Goal: Task Accomplishment & Management: Manage account settings

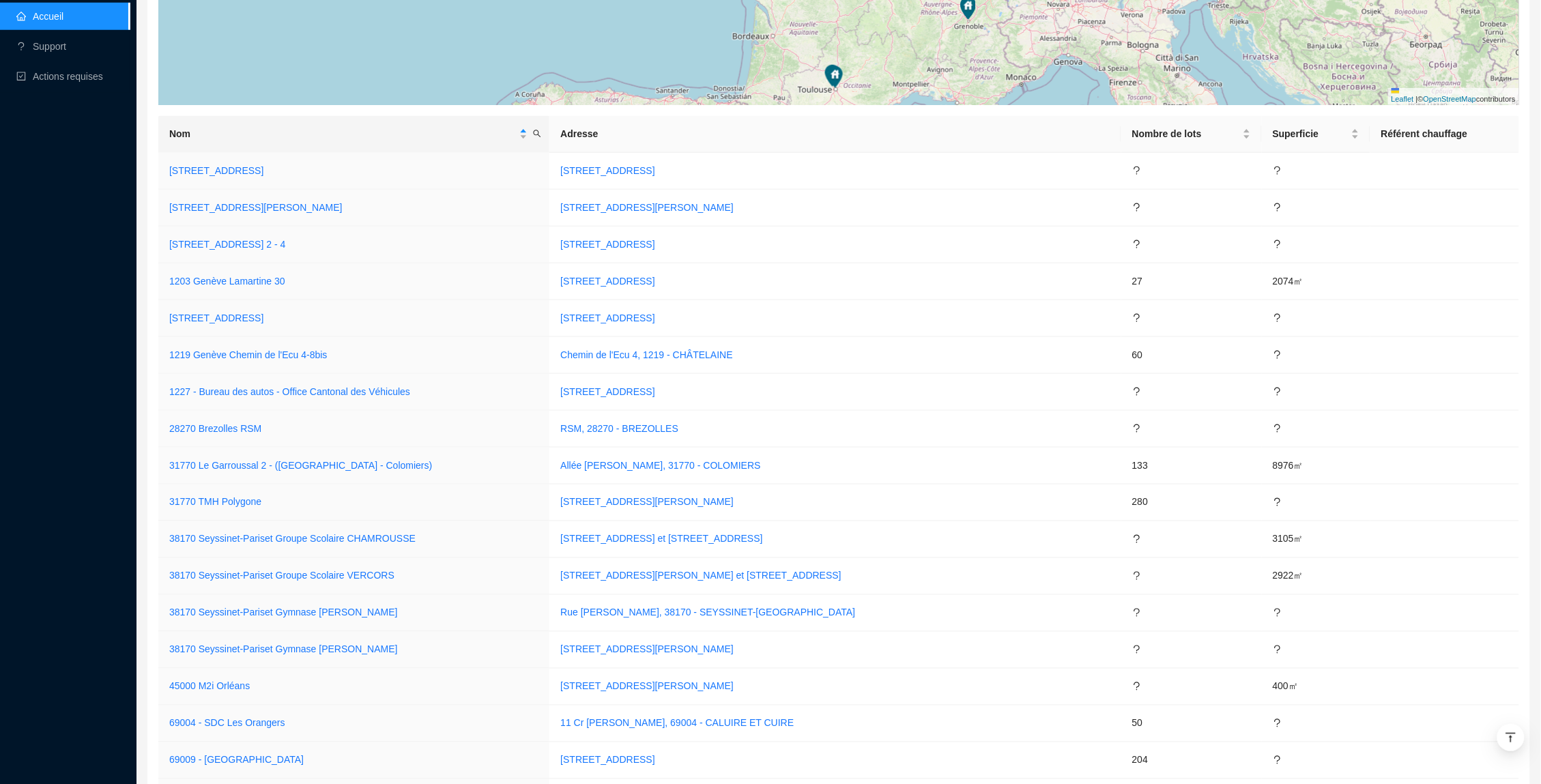
scroll to position [437, 0]
click at [541, 133] on icon "search" at bounding box center [537, 131] width 8 height 8
type input "n"
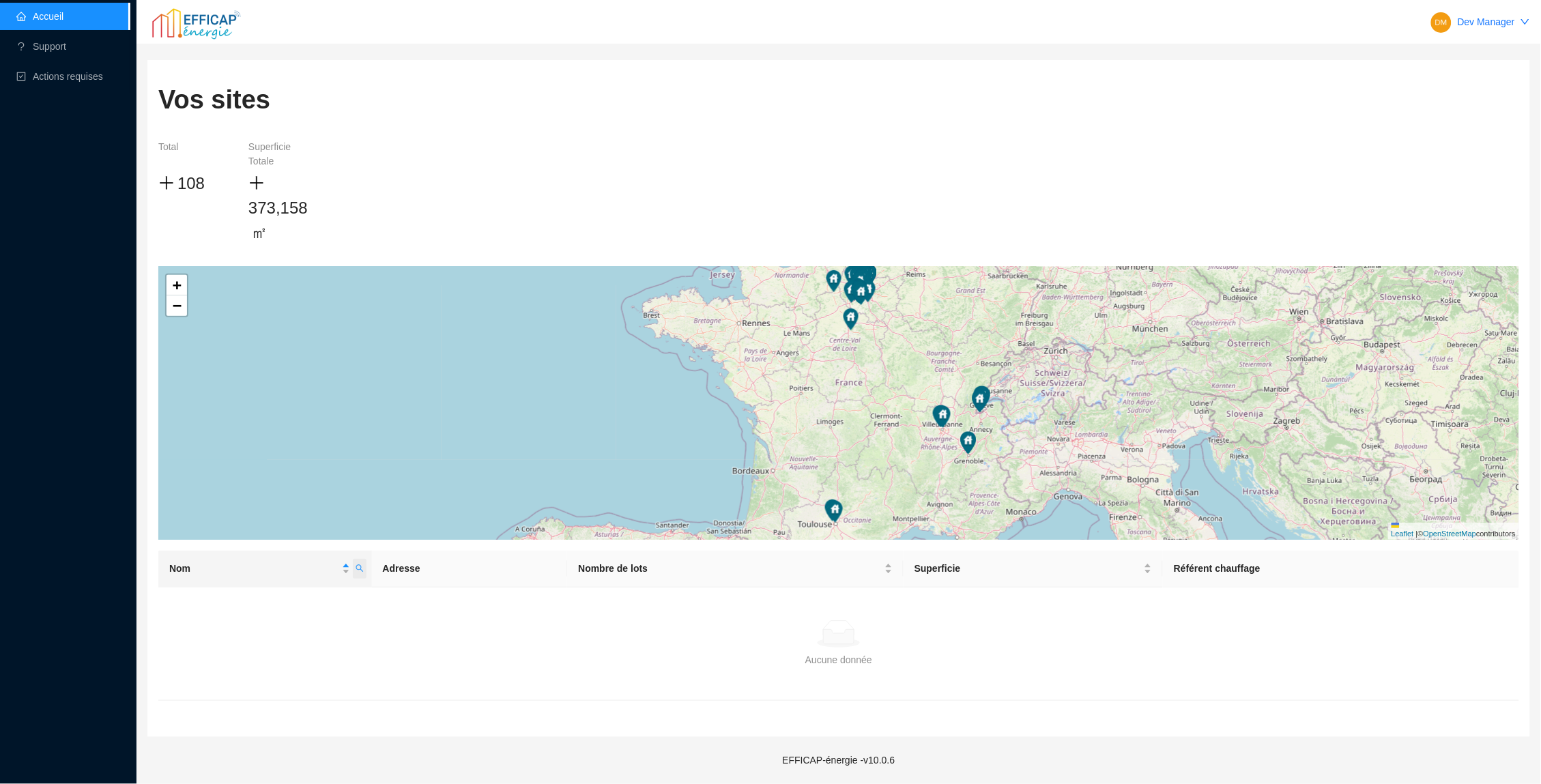
scroll to position [0, 0]
click at [357, 571] on icon "search" at bounding box center [359, 568] width 8 height 8
click at [293, 588] on input "riva" at bounding box center [293, 596] width 129 height 21
type input "rivp"
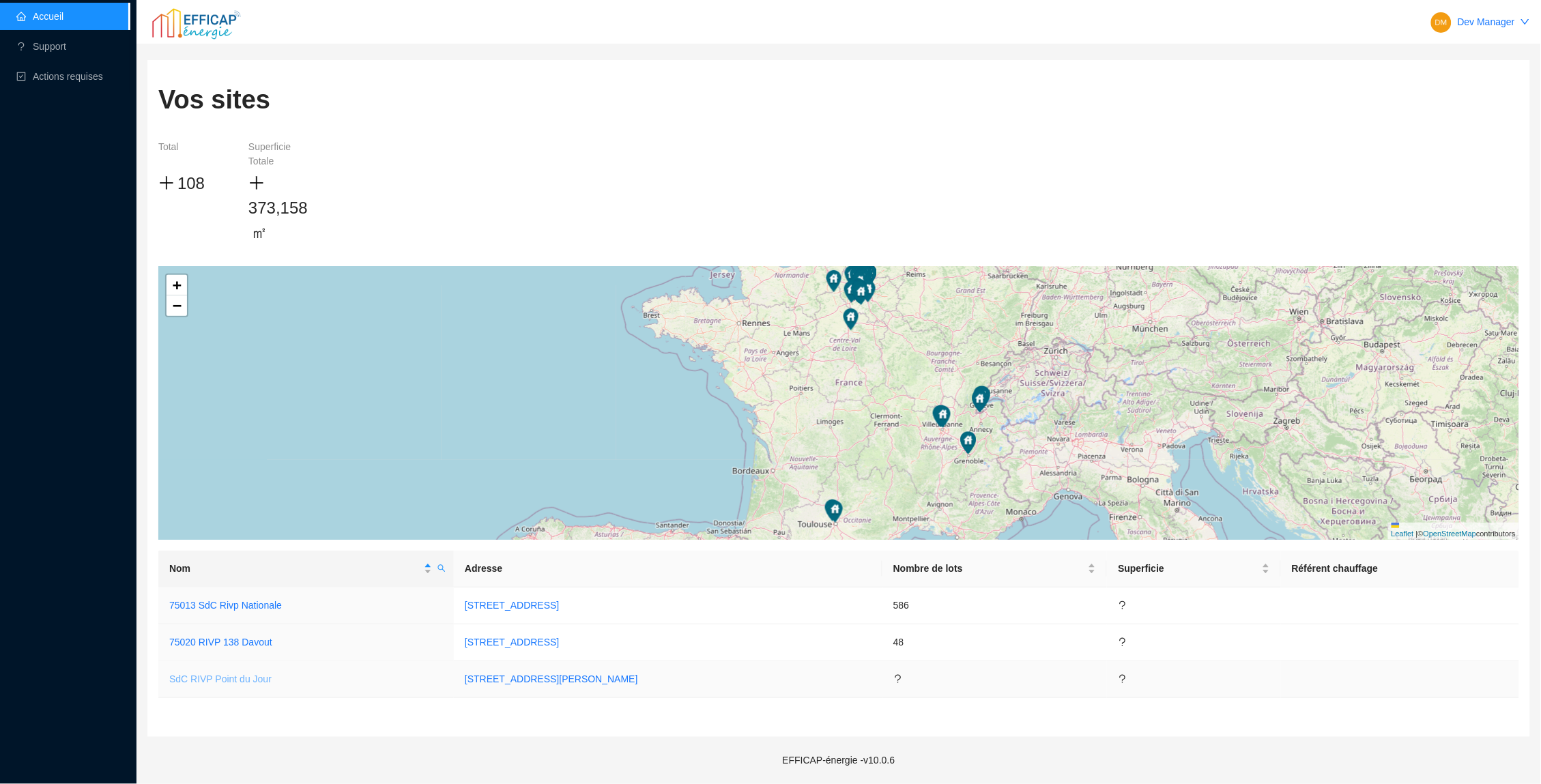
click at [224, 673] on link "SdC RIVP Point du Jour" at bounding box center [220, 679] width 103 height 11
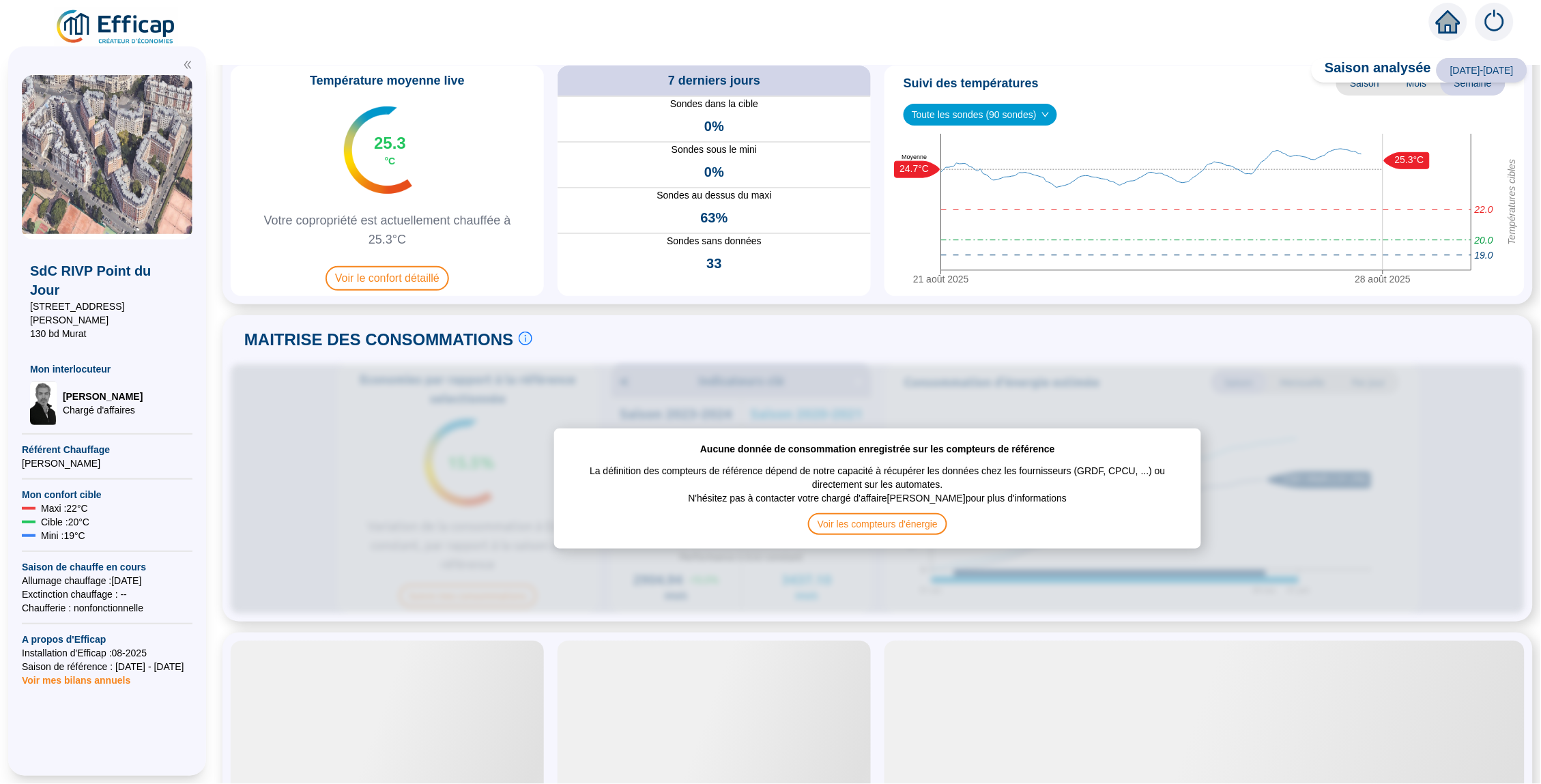
scroll to position [86, 0]
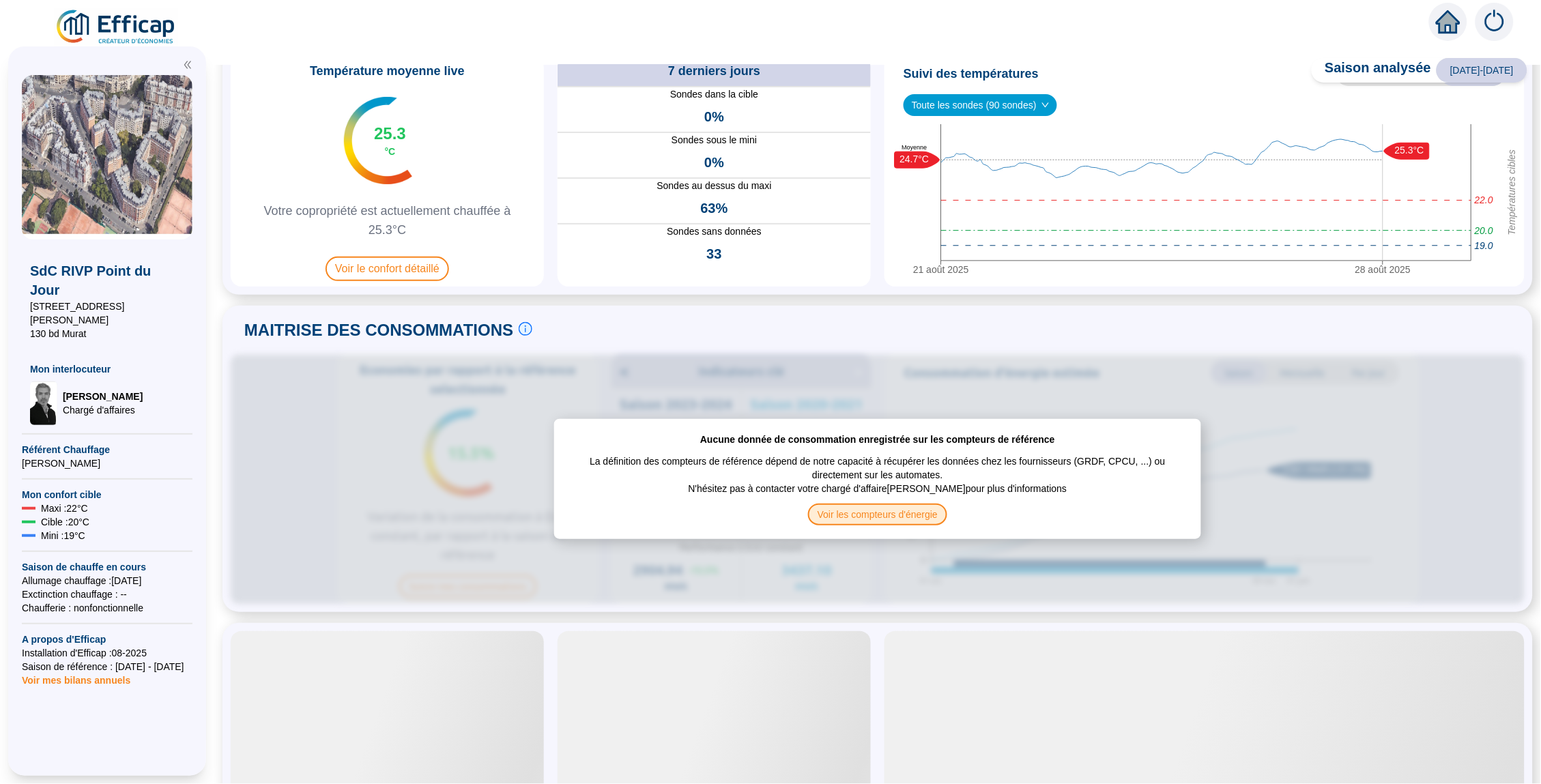
click at [832, 507] on span "Voir les compteurs d'énergie" at bounding box center [878, 514] width 139 height 21
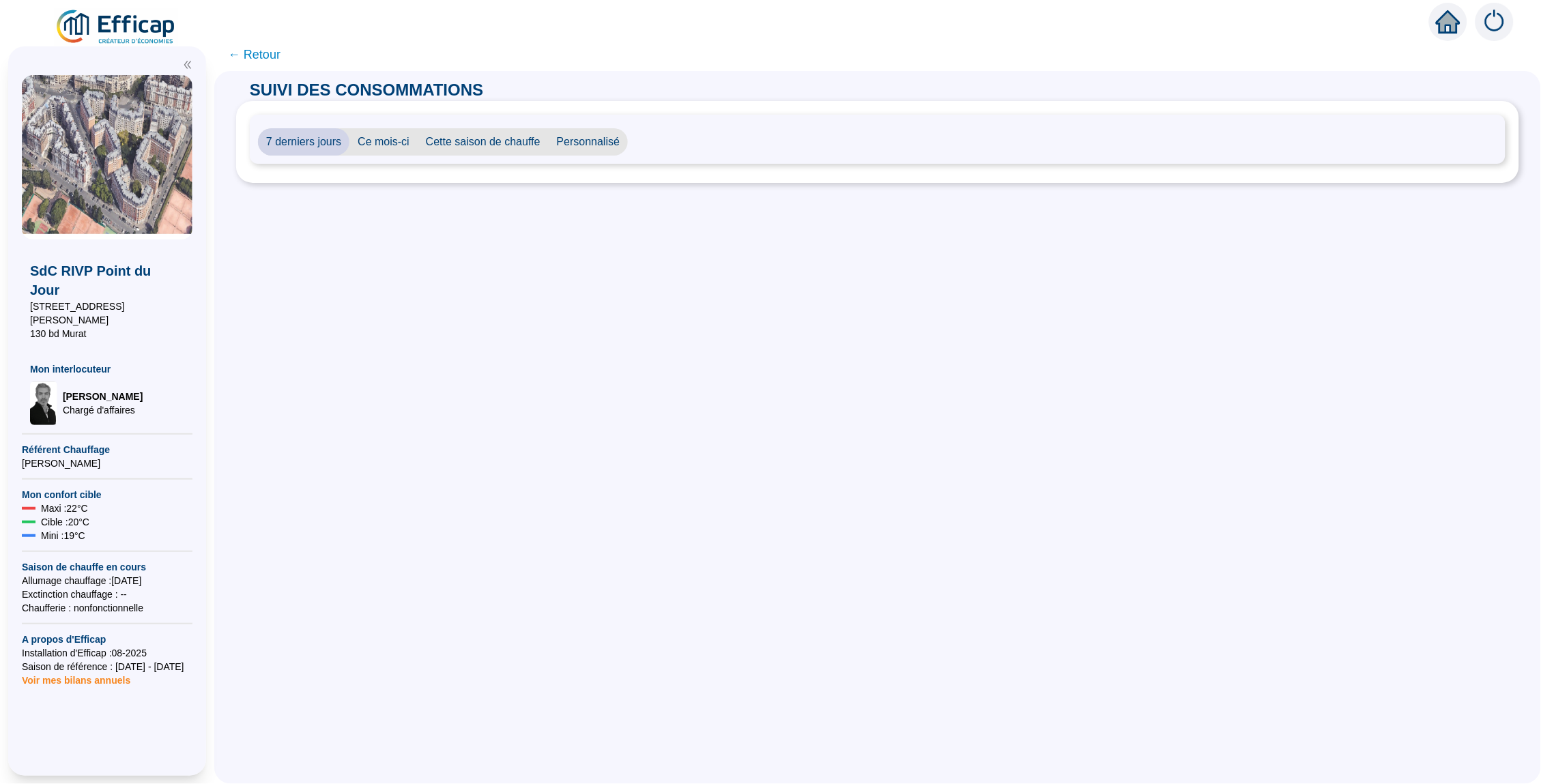
click at [1500, 21] on img at bounding box center [1495, 21] width 38 height 38
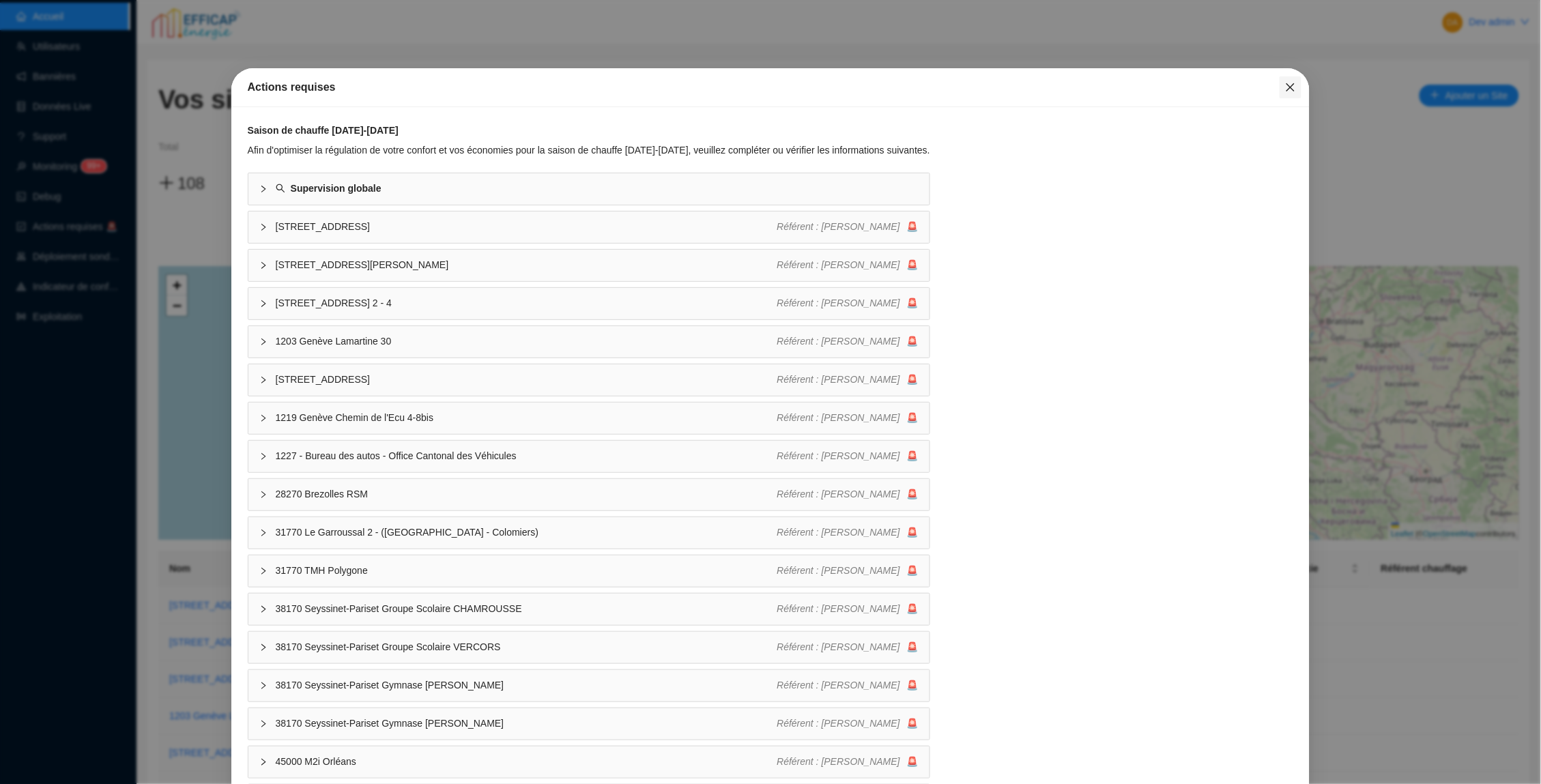
click at [1290, 88] on icon "close" at bounding box center [1290, 87] width 8 height 8
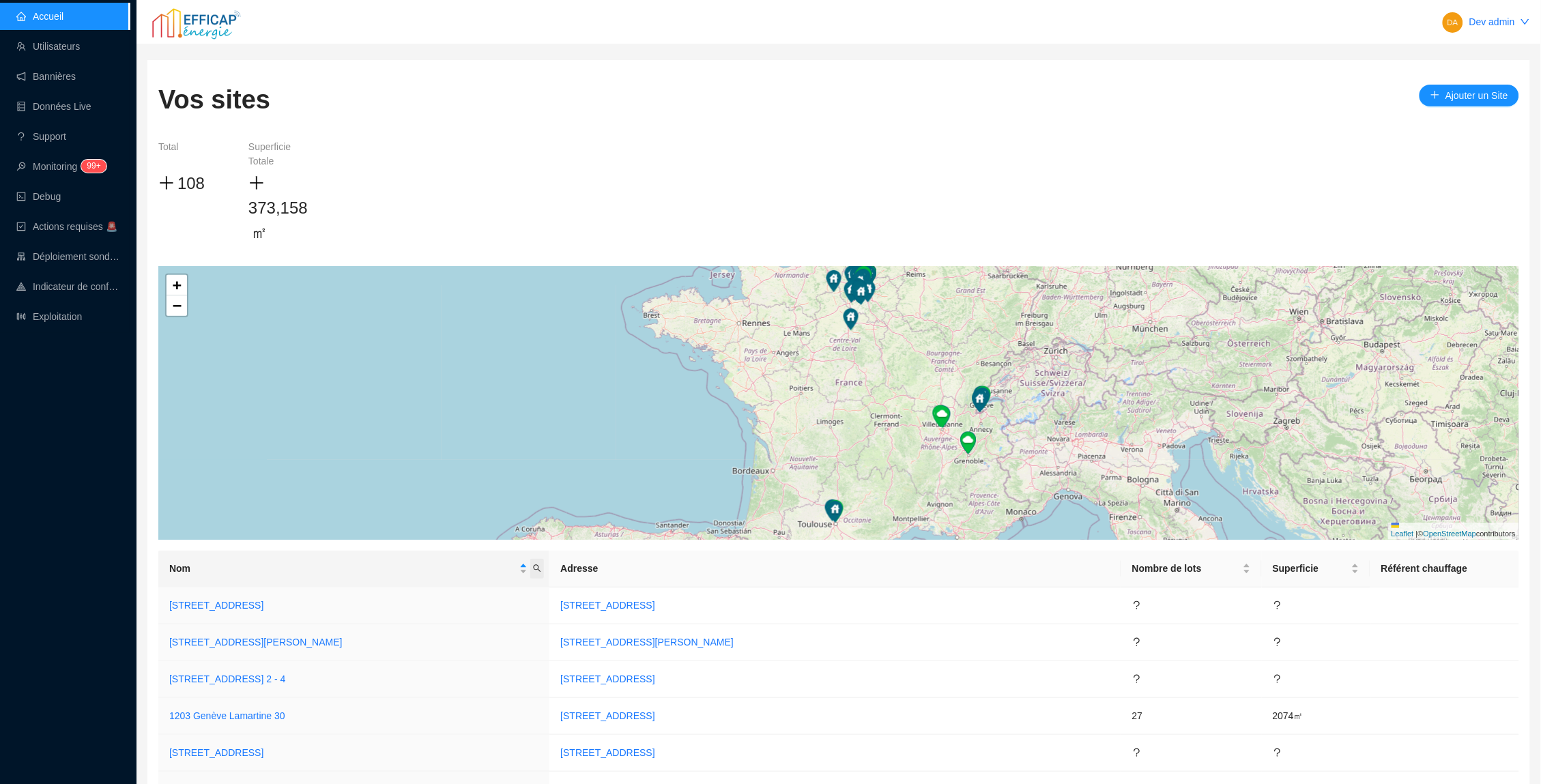
click at [541, 568] on icon "search" at bounding box center [538, 569] width 7 height 7
type input "rivp"
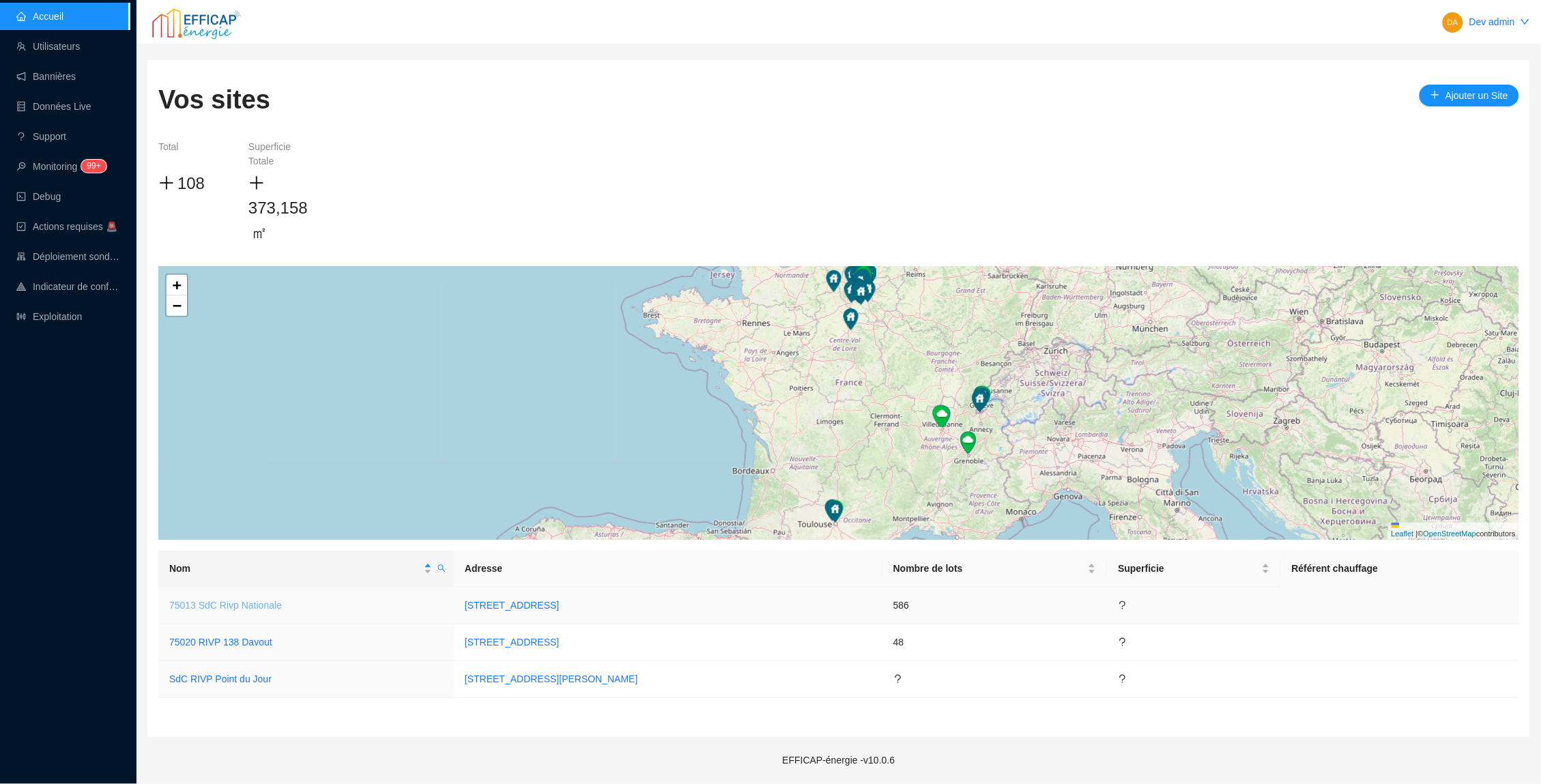
click at [268, 600] on link "75013 SdC Rivp Nationale" at bounding box center [225, 605] width 113 height 11
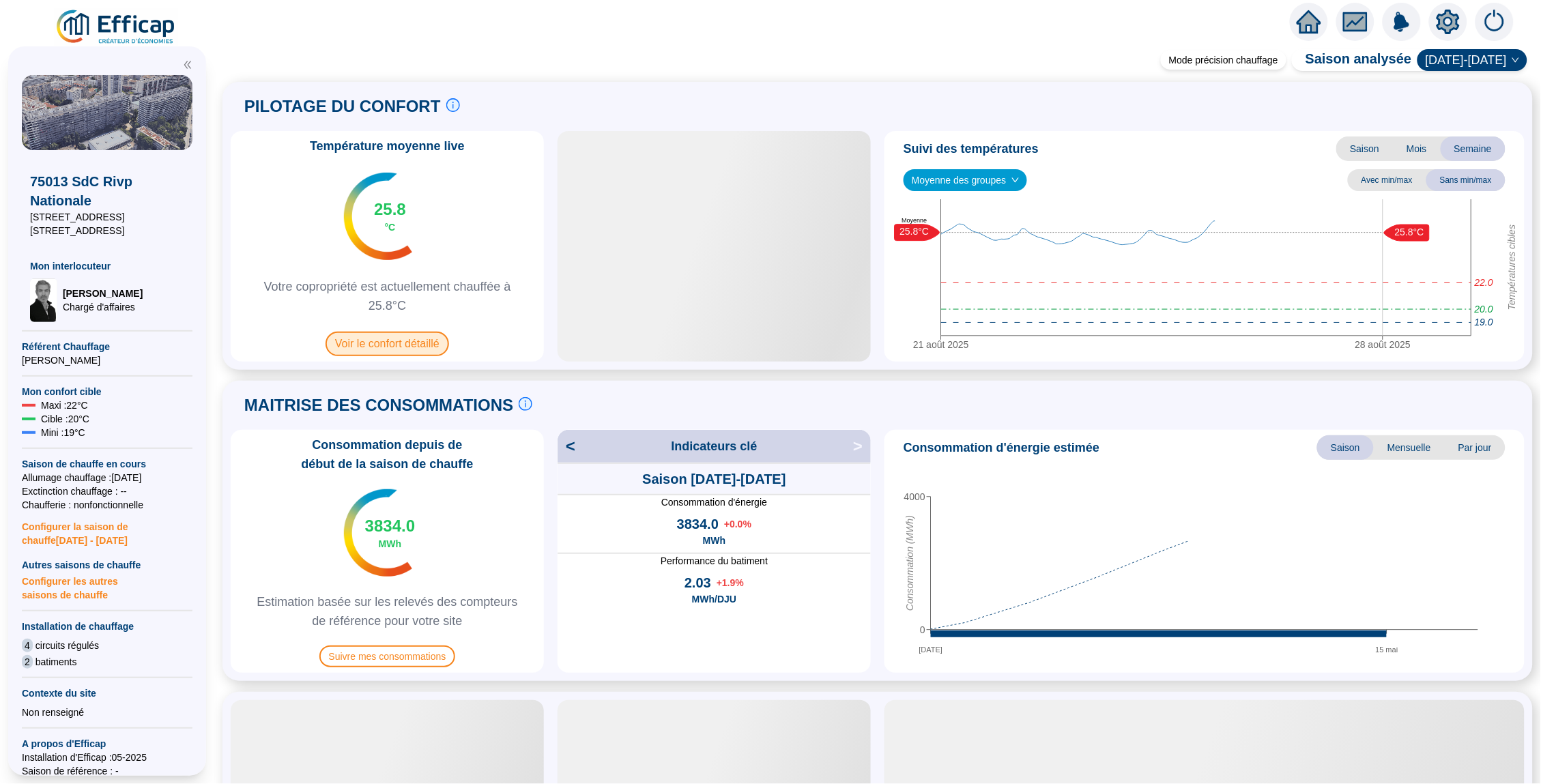
click at [399, 348] on span "Voir le confort détaillé" at bounding box center [387, 344] width 123 height 25
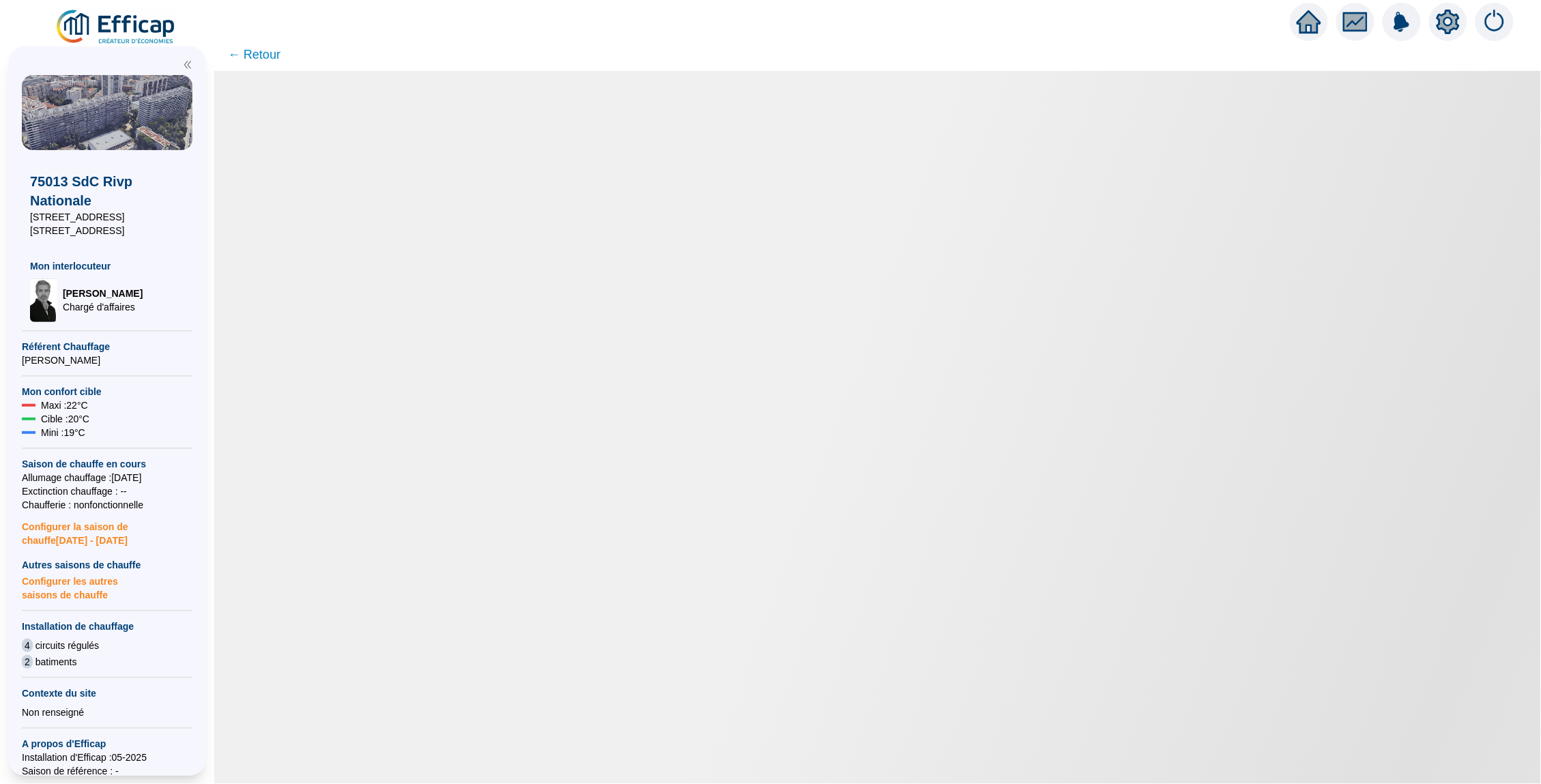
click at [262, 53] on span "← Retour" at bounding box center [254, 54] width 53 height 19
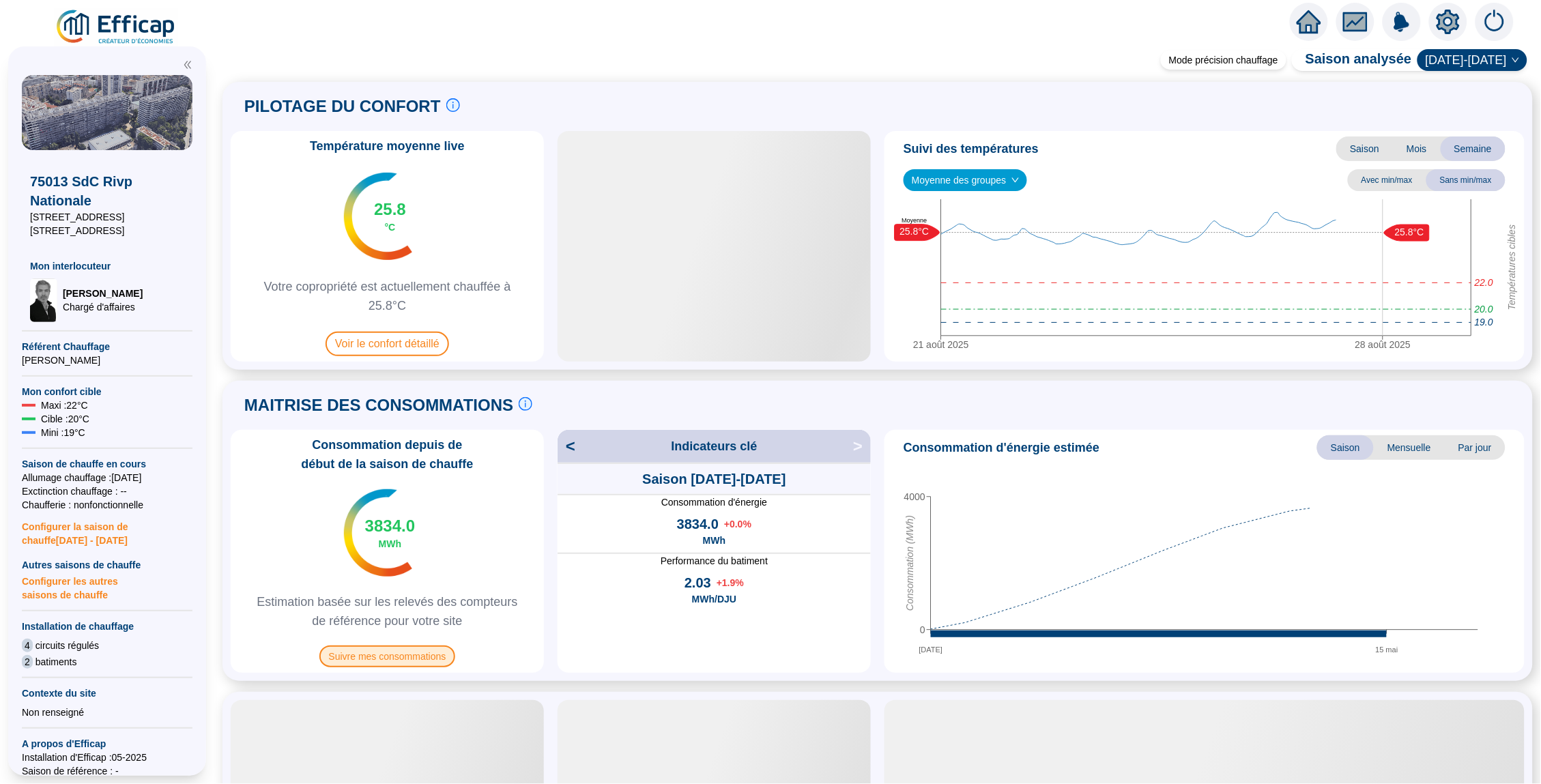
click at [397, 655] on span "Suivre mes consommations" at bounding box center [388, 656] width 137 height 21
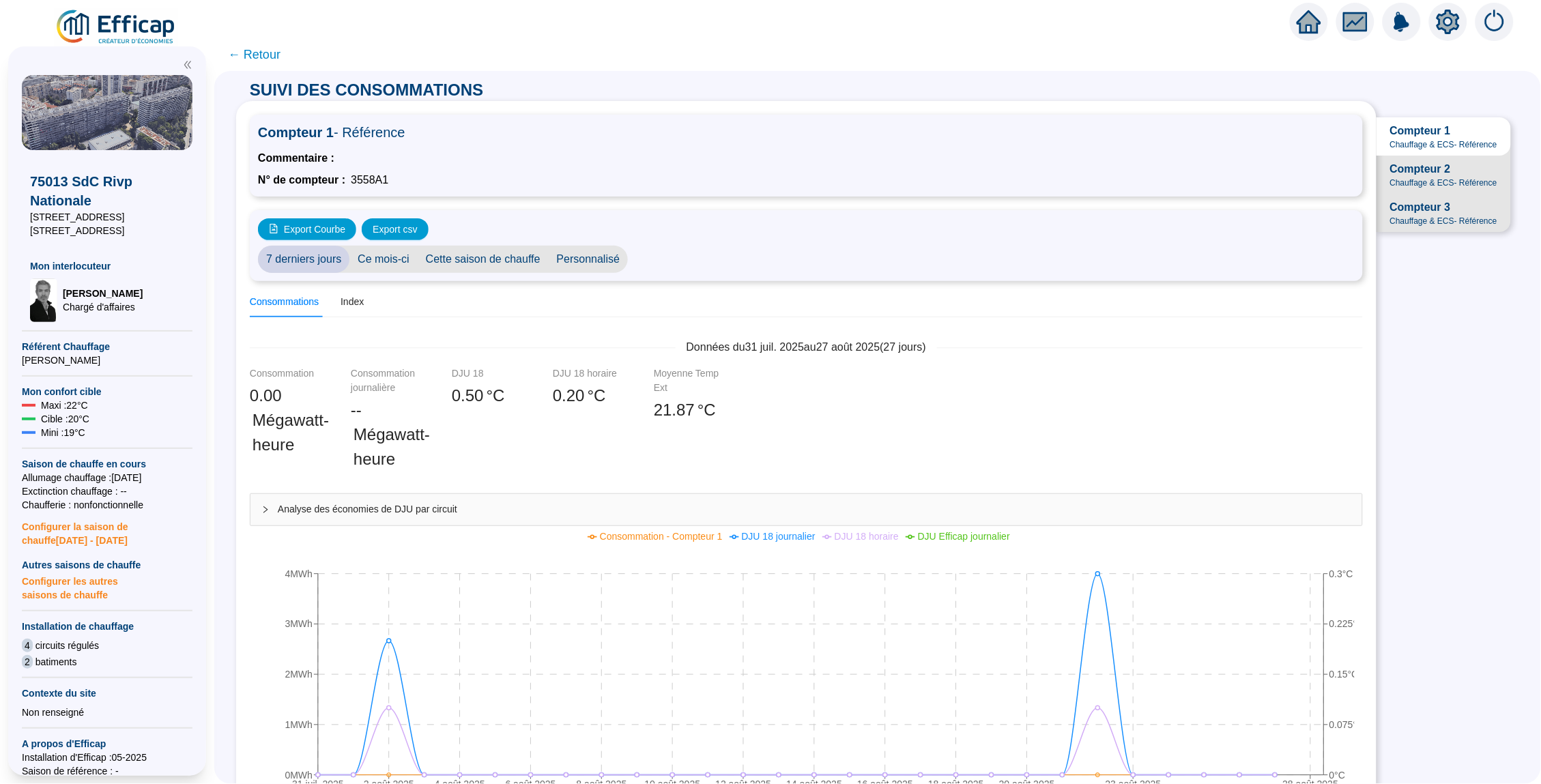
click at [1425, 171] on span "Compteur 2" at bounding box center [1420, 169] width 61 height 16
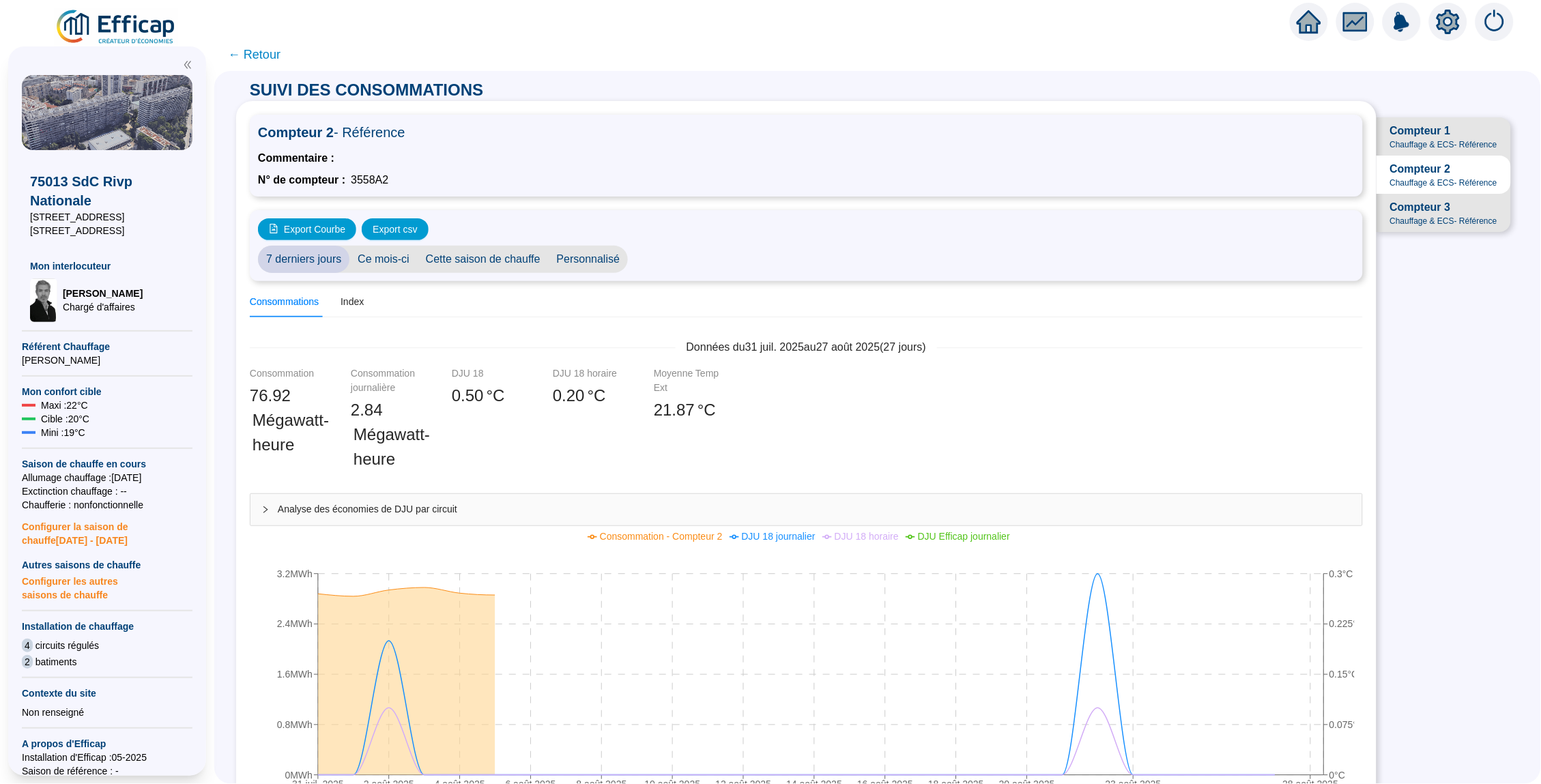
click at [1421, 215] on span "Chauffage & ECS - Référence" at bounding box center [1444, 221] width 107 height 11
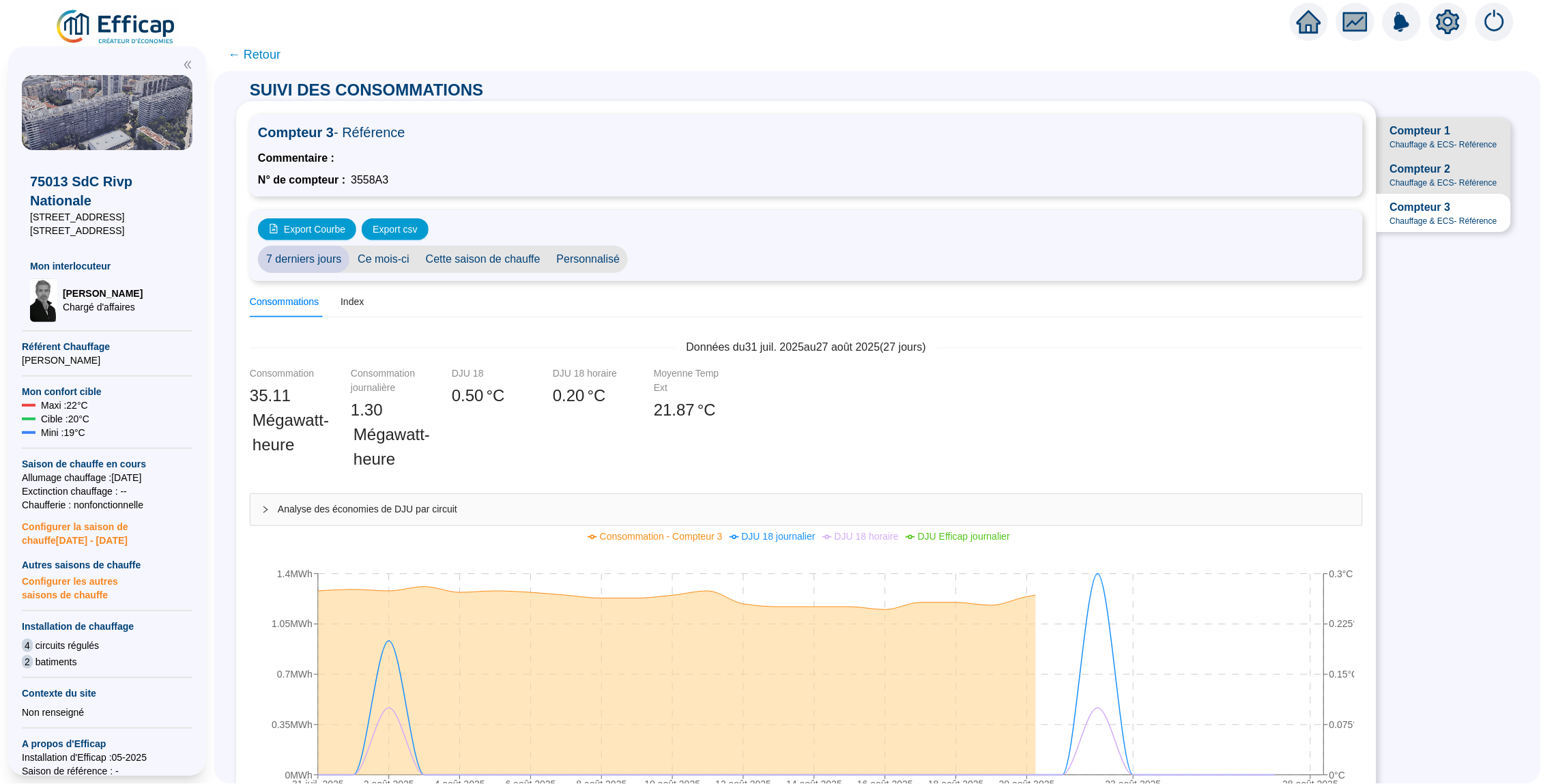
click at [1408, 172] on span "Compteur 2" at bounding box center [1420, 169] width 61 height 16
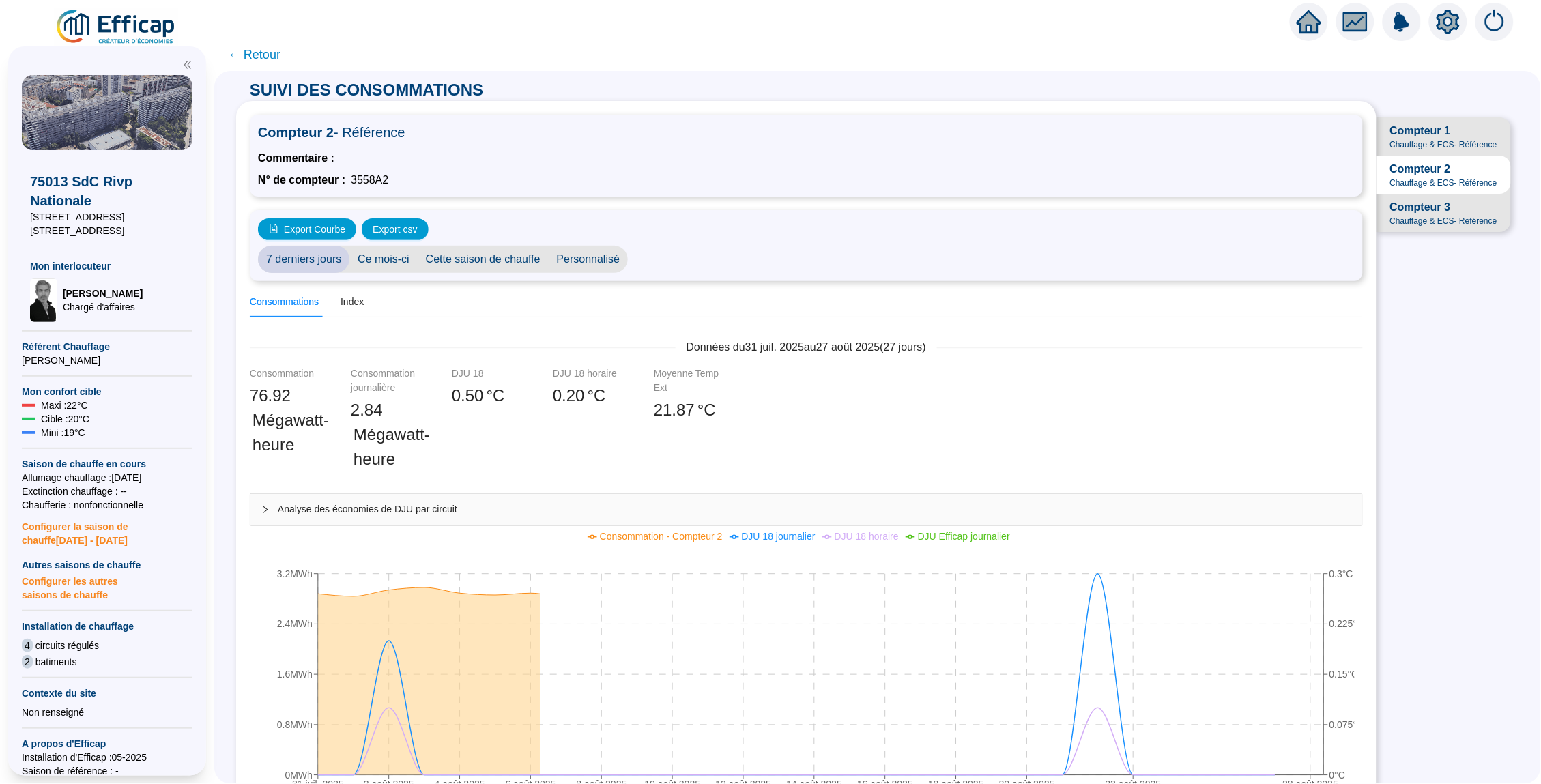
click at [1409, 117] on span "Compteur 1 Chauffage & ECS - Référence" at bounding box center [1444, 136] width 135 height 38
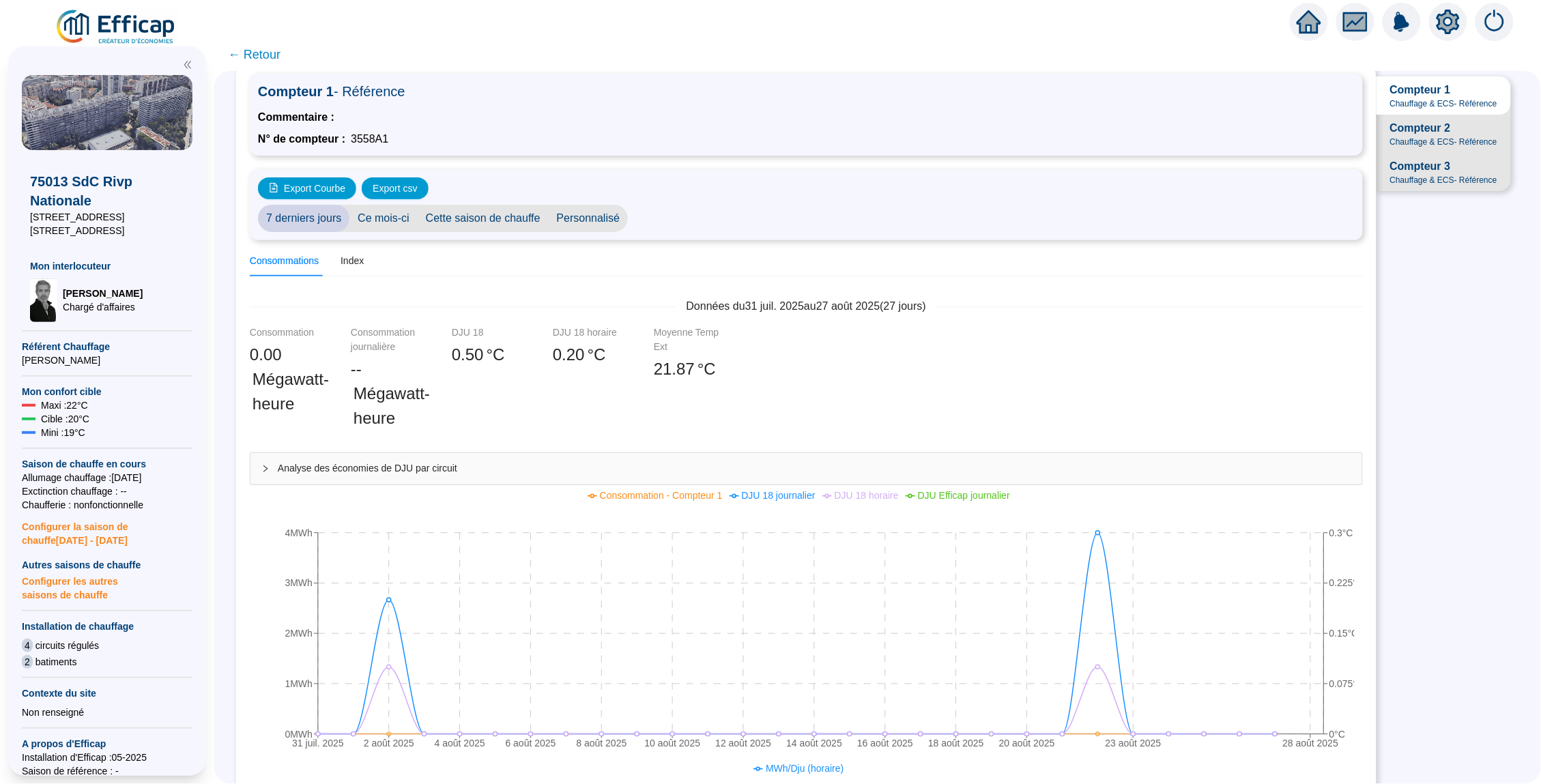
scroll to position [33, 0]
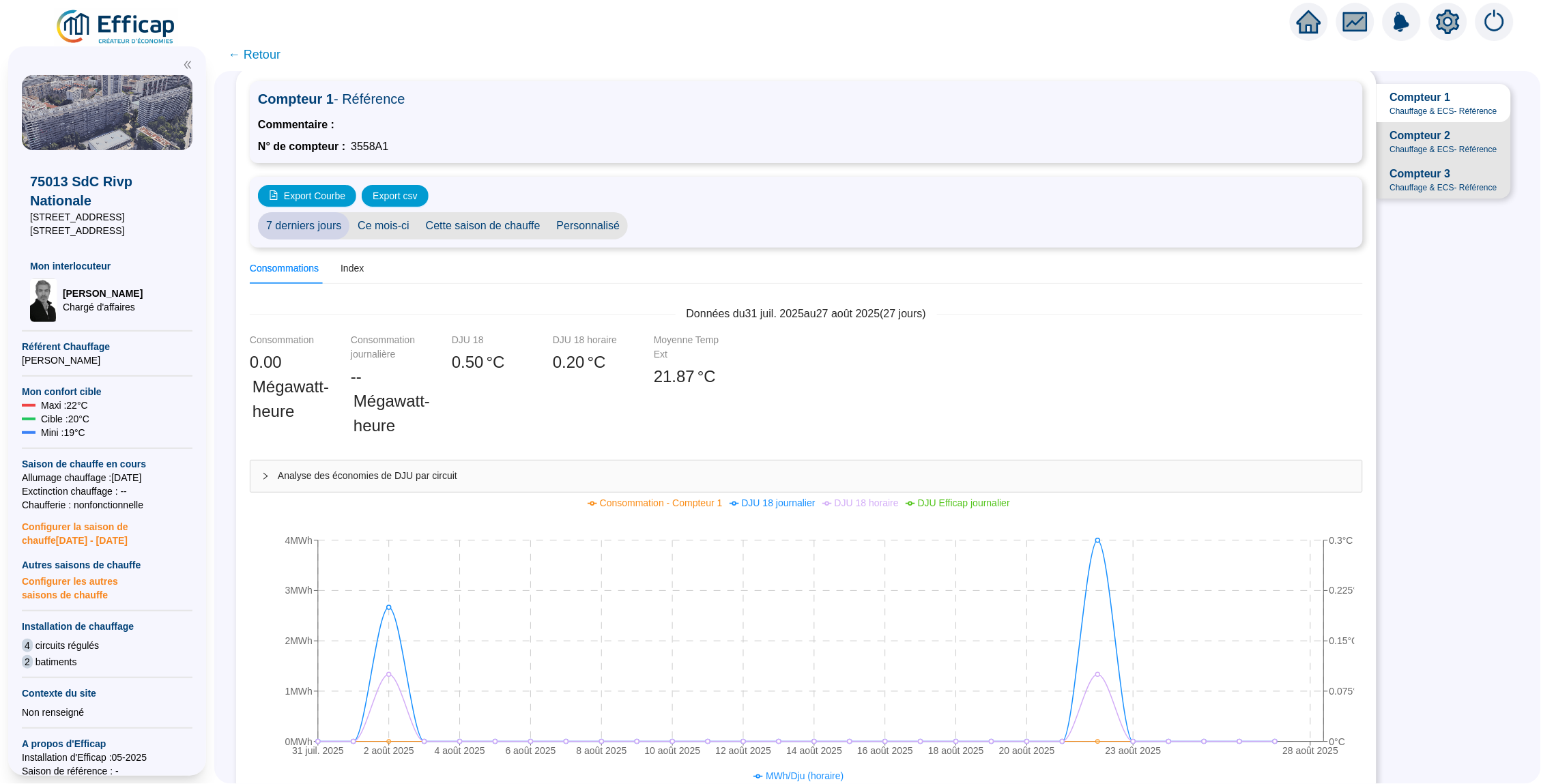
click at [1446, 135] on div "Compteur 2 Chauffage & ECS - Référence" at bounding box center [1444, 141] width 107 height 28
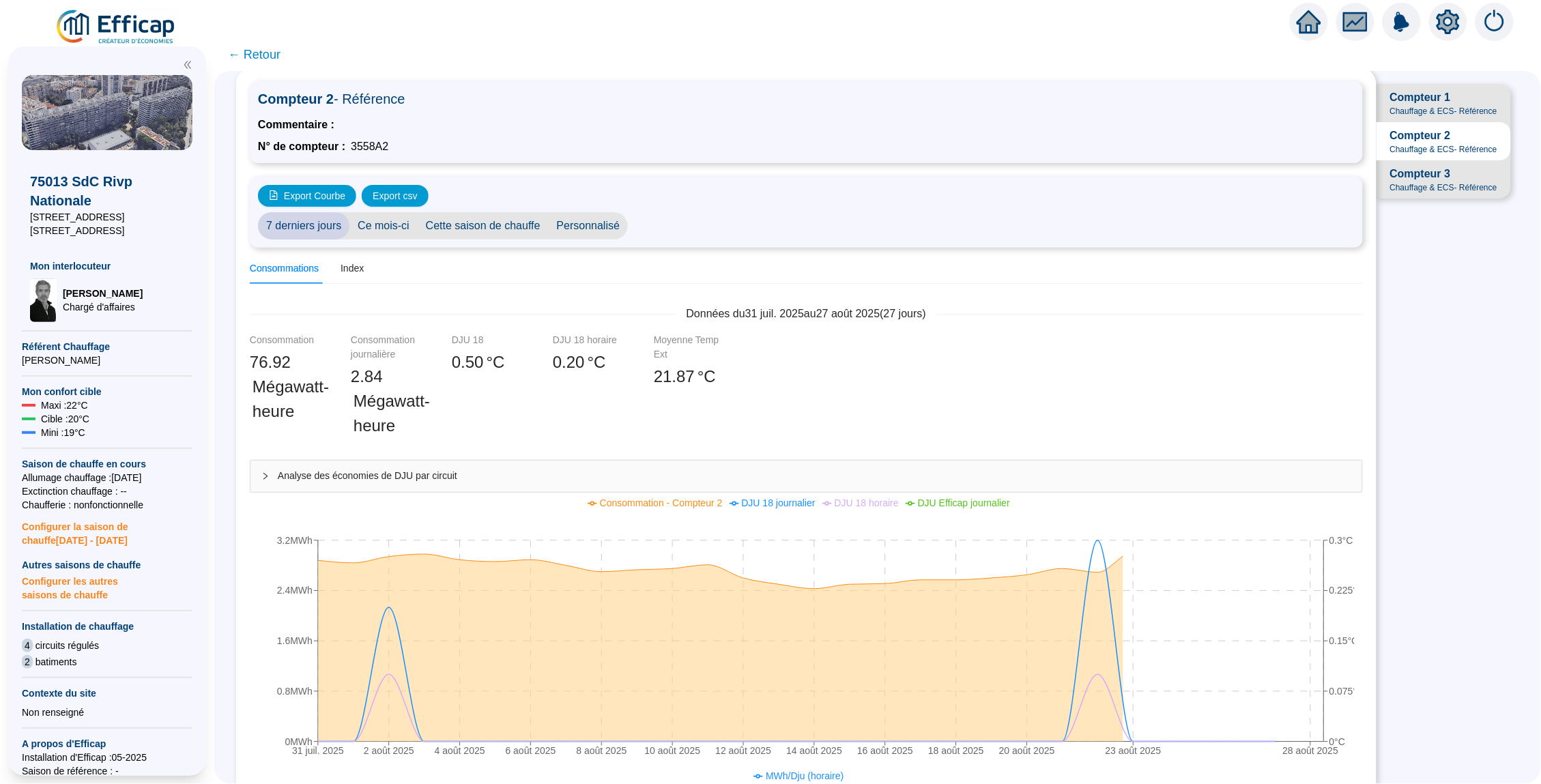
click at [1433, 182] on span "Chauffage & ECS - Référence" at bounding box center [1444, 188] width 107 height 11
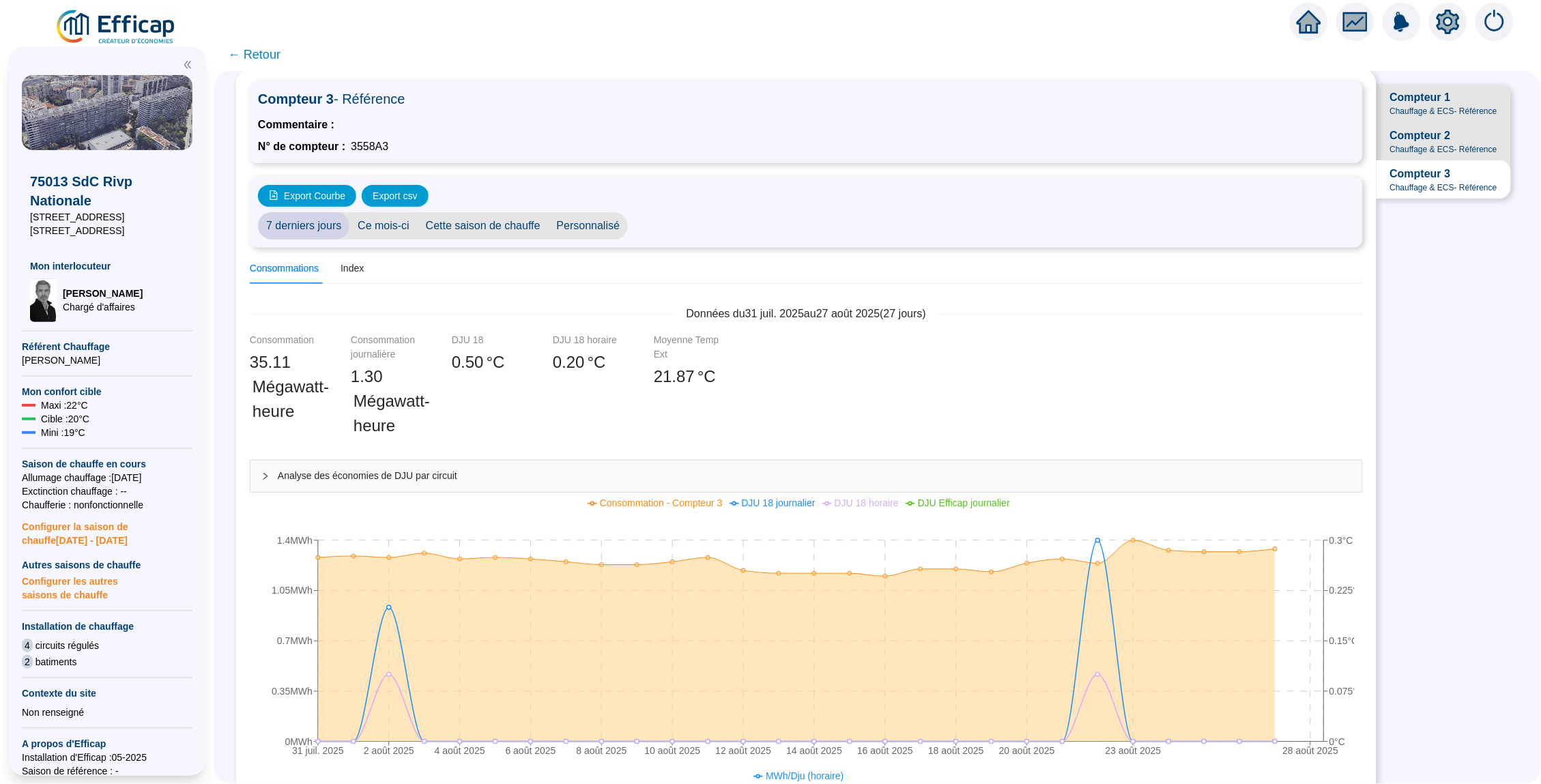
click at [1417, 125] on span "Compteur 2 Chauffage & ECS - Référence" at bounding box center [1444, 141] width 135 height 38
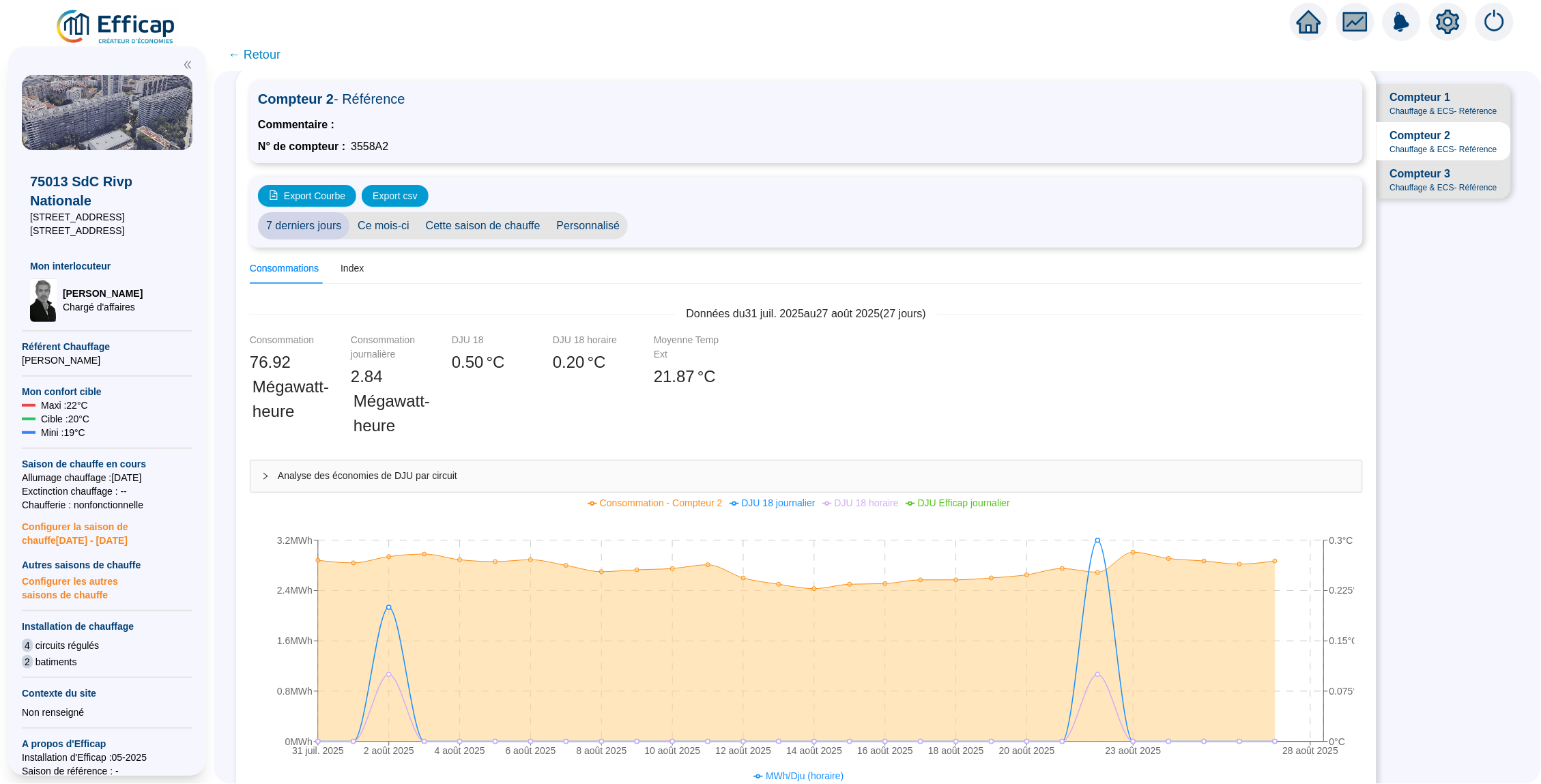
click at [1414, 105] on span "Chauffage & ECS - Référence" at bounding box center [1444, 111] width 107 height 11
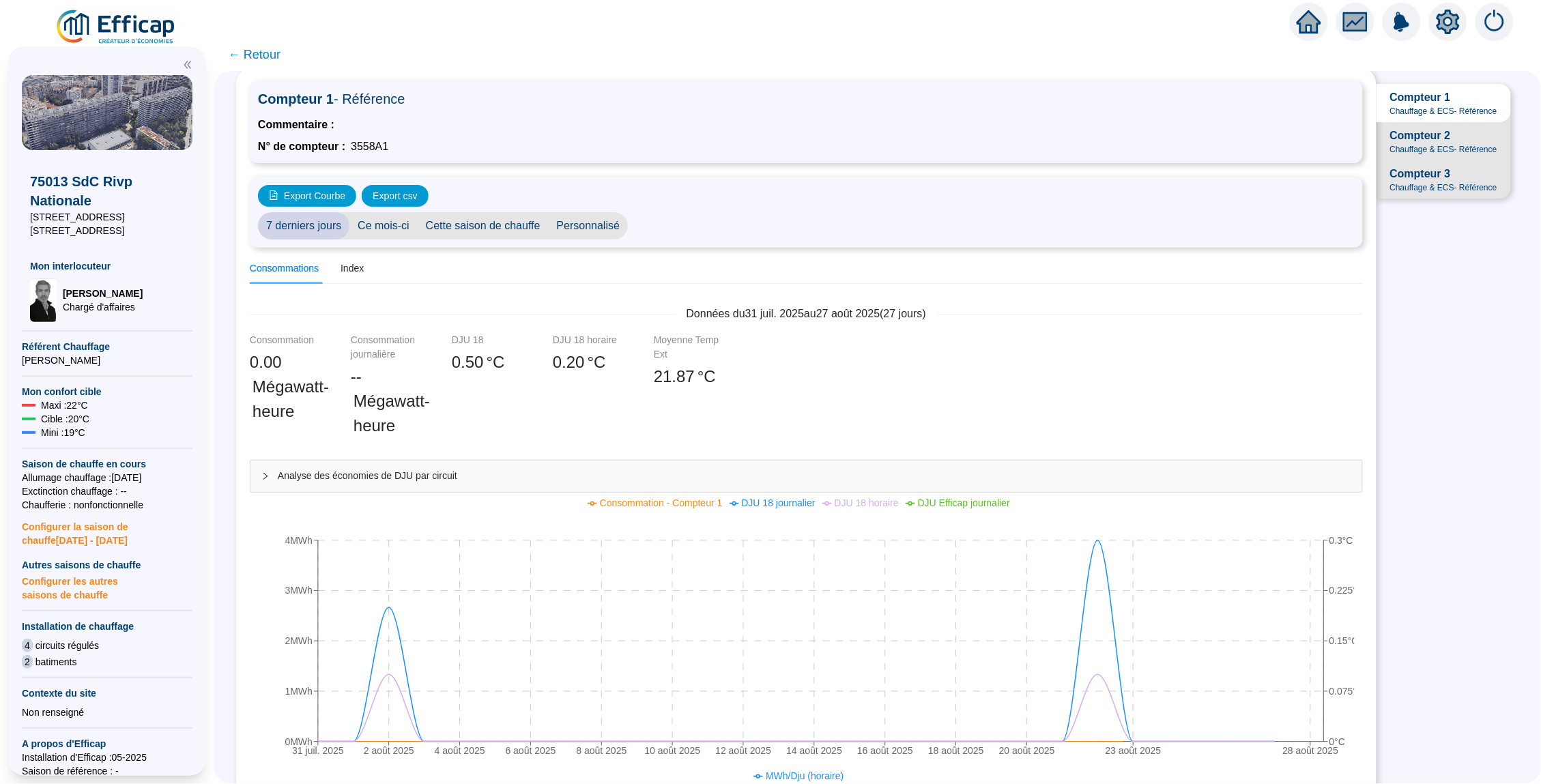
click at [1420, 138] on span "Compteur 2" at bounding box center [1420, 136] width 61 height 16
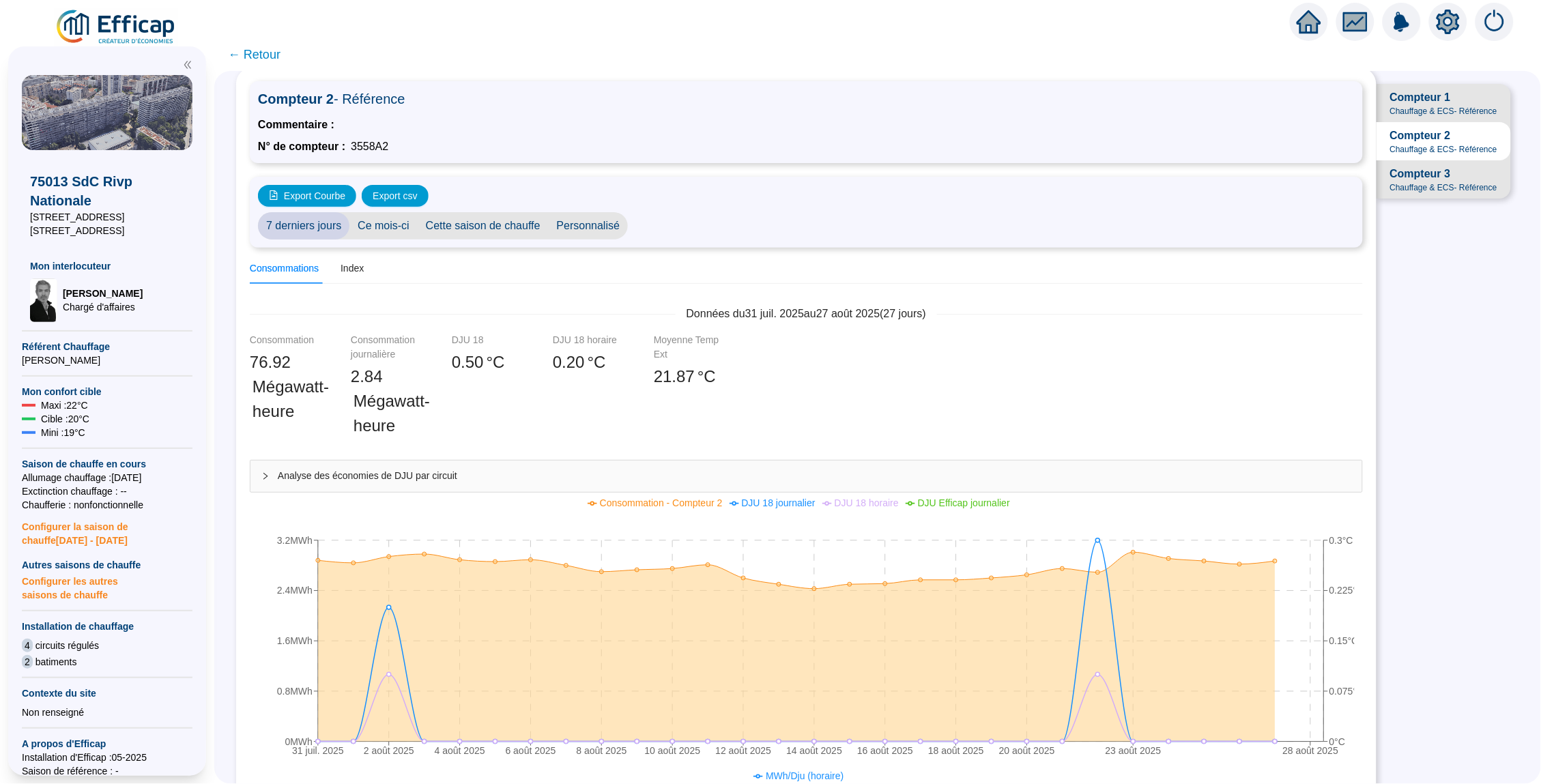
click at [1416, 173] on span "Compteur 3" at bounding box center [1420, 174] width 61 height 16
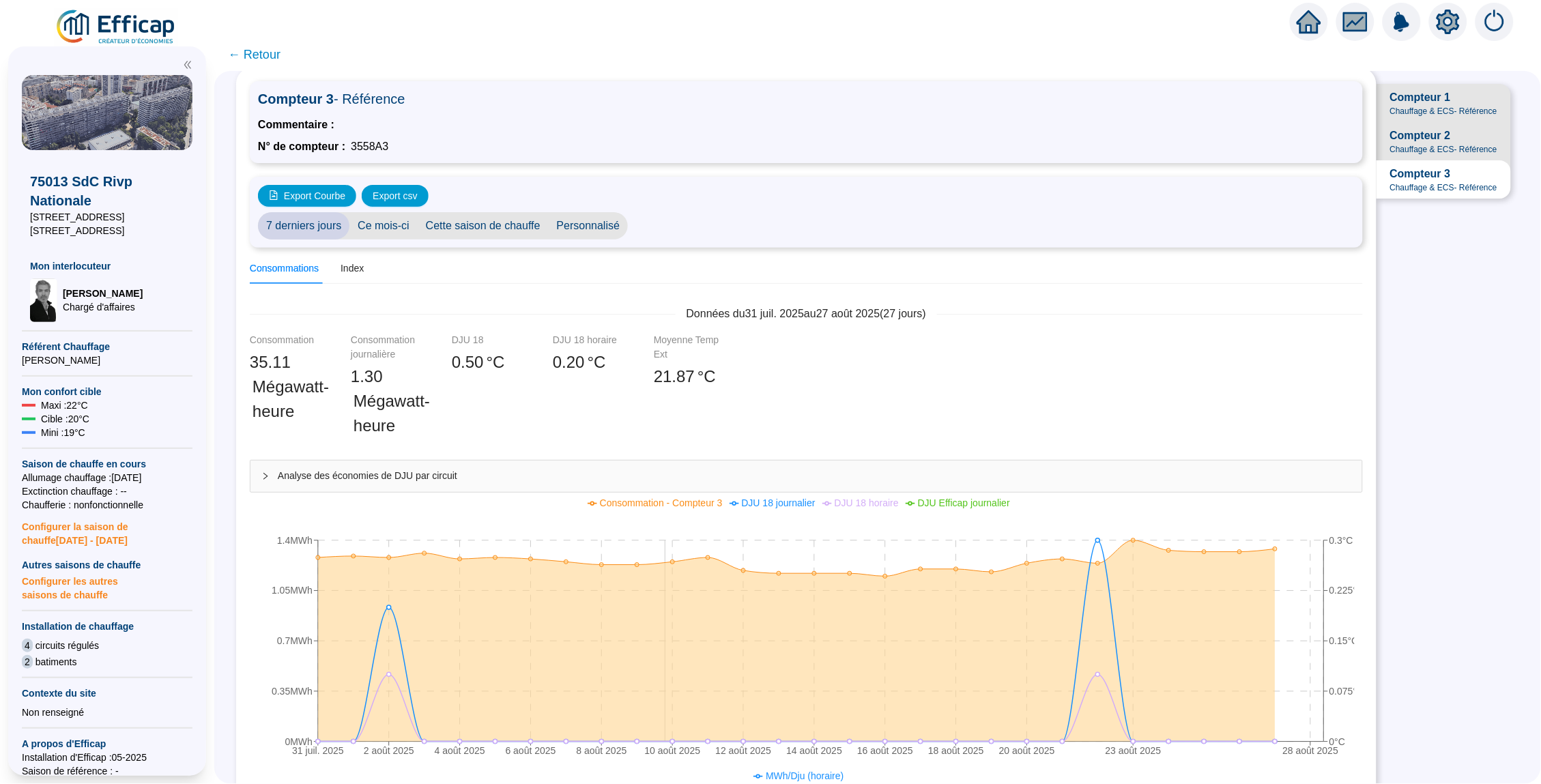
click at [661, 580] on icon at bounding box center [797, 640] width 958 height 201
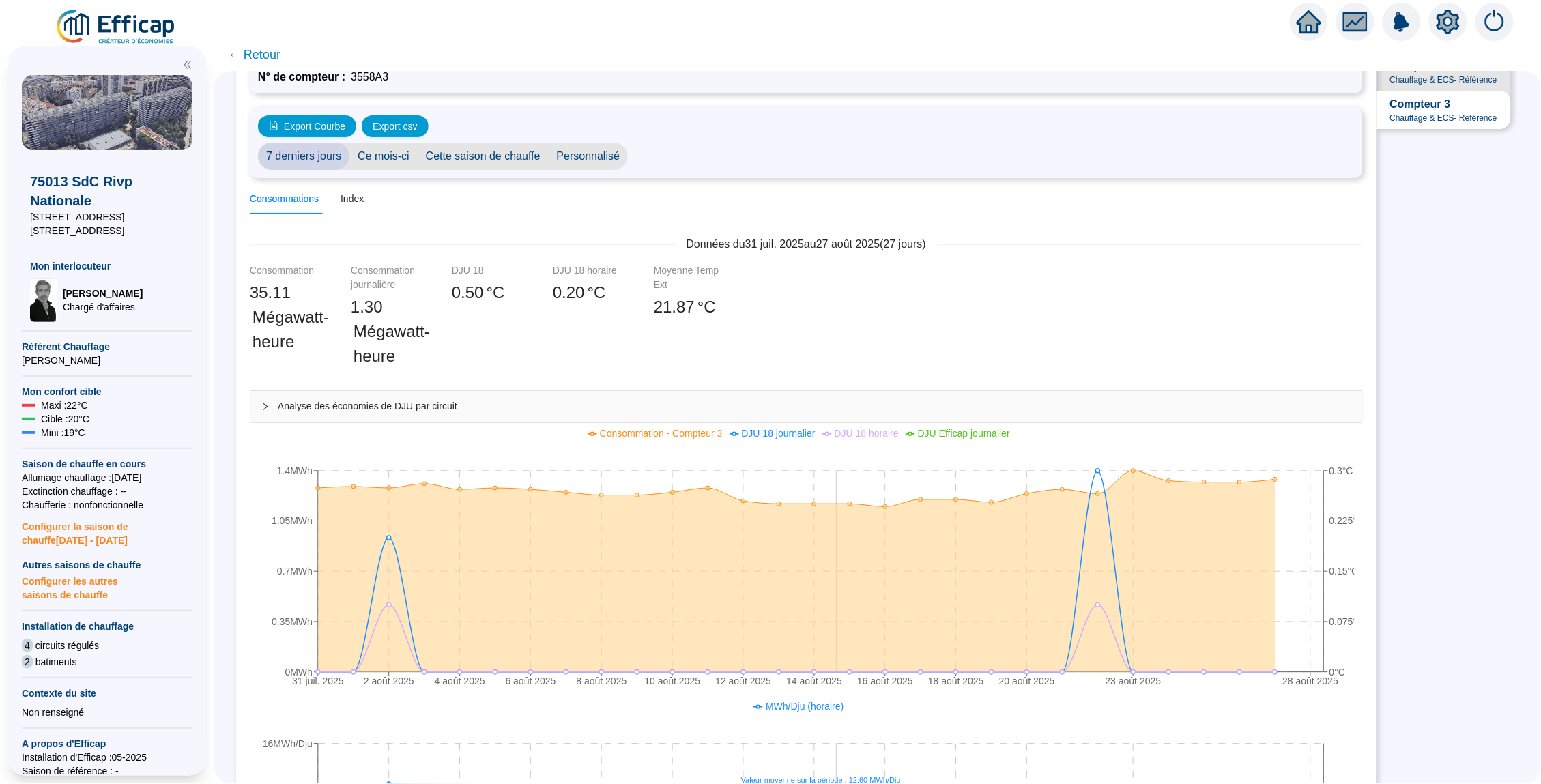
scroll to position [19, 0]
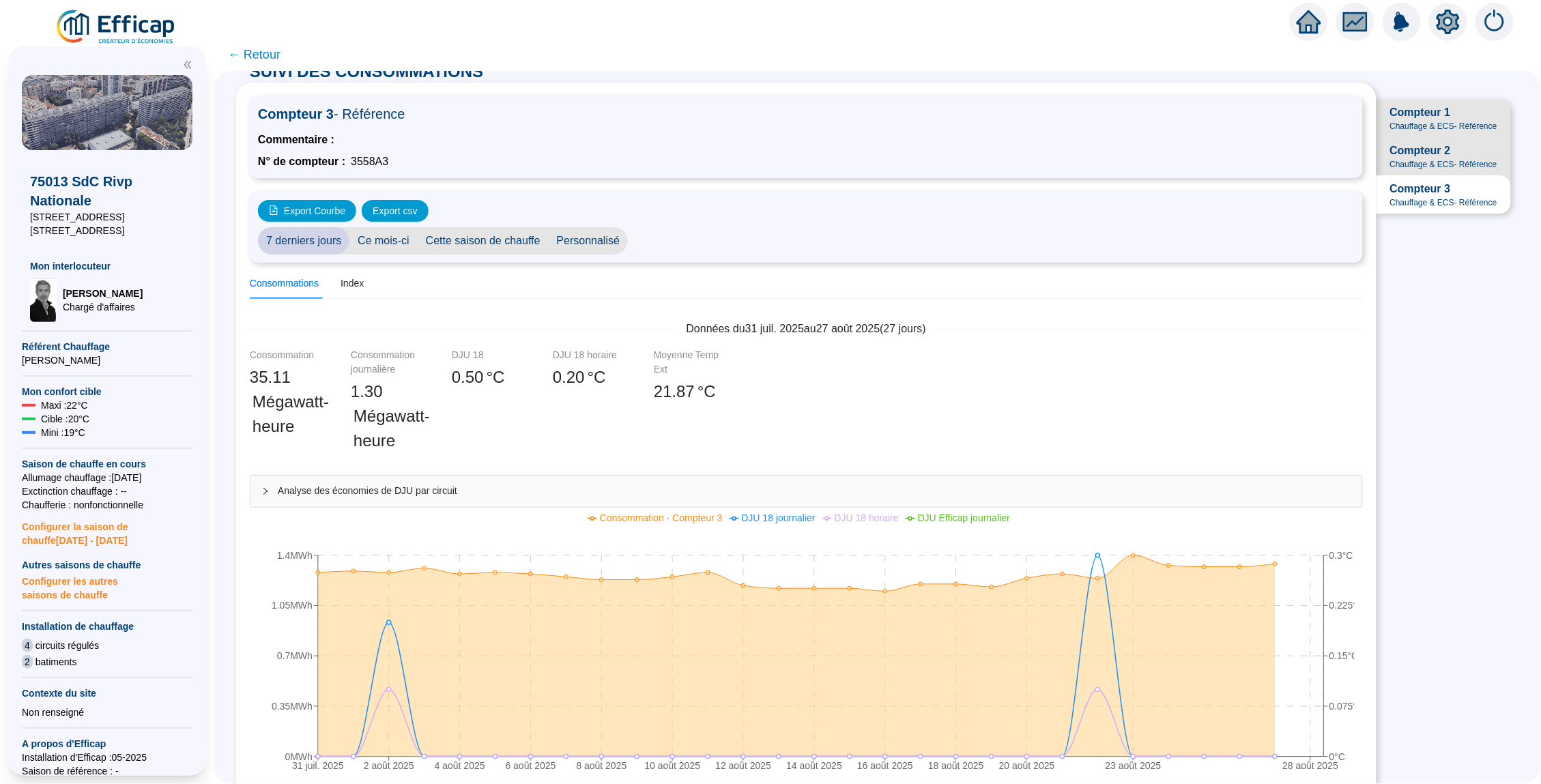
click at [1399, 156] on span "Compteur 2" at bounding box center [1420, 151] width 61 height 16
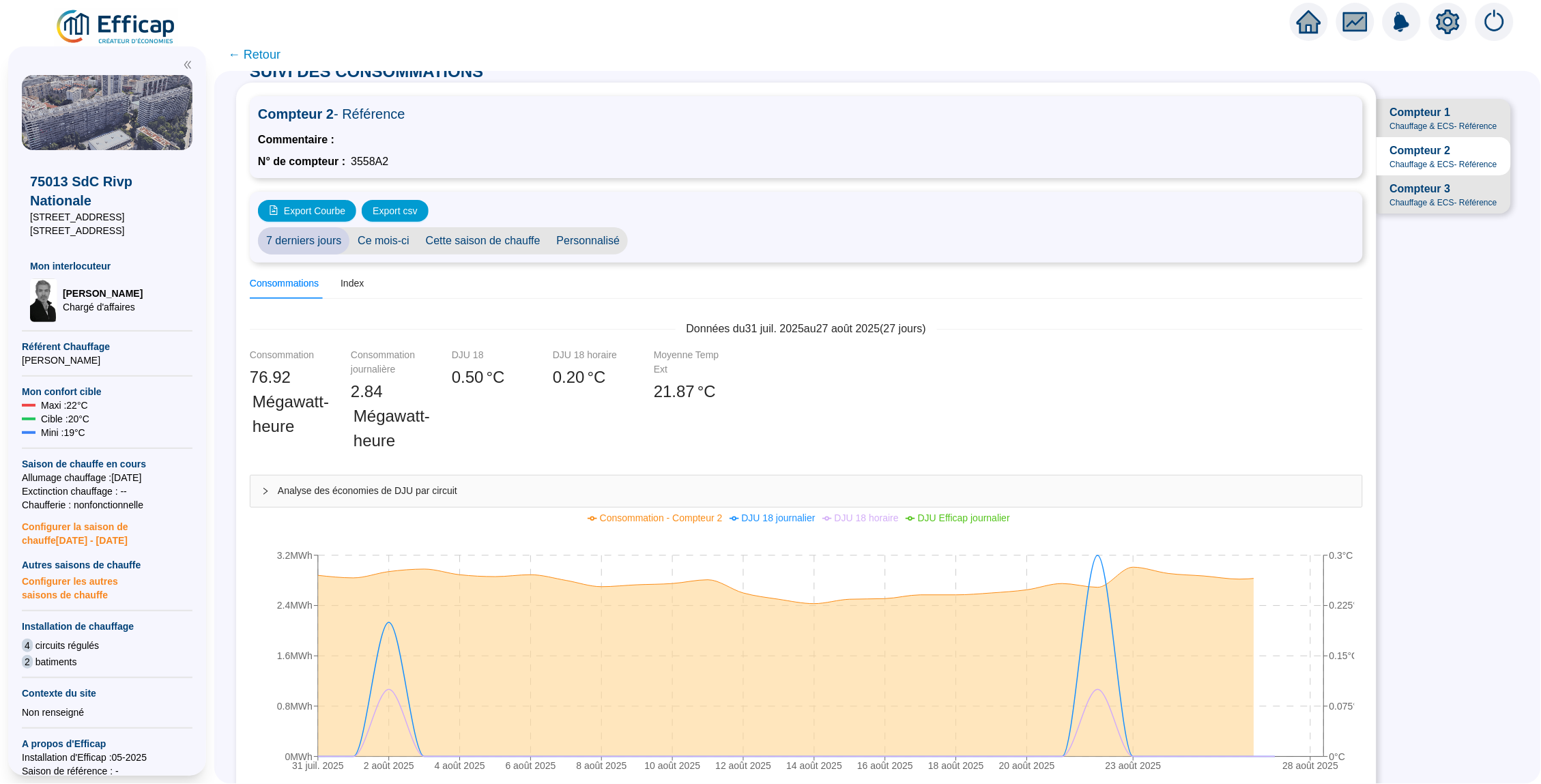
click at [1407, 117] on span "Compteur 1" at bounding box center [1420, 113] width 61 height 16
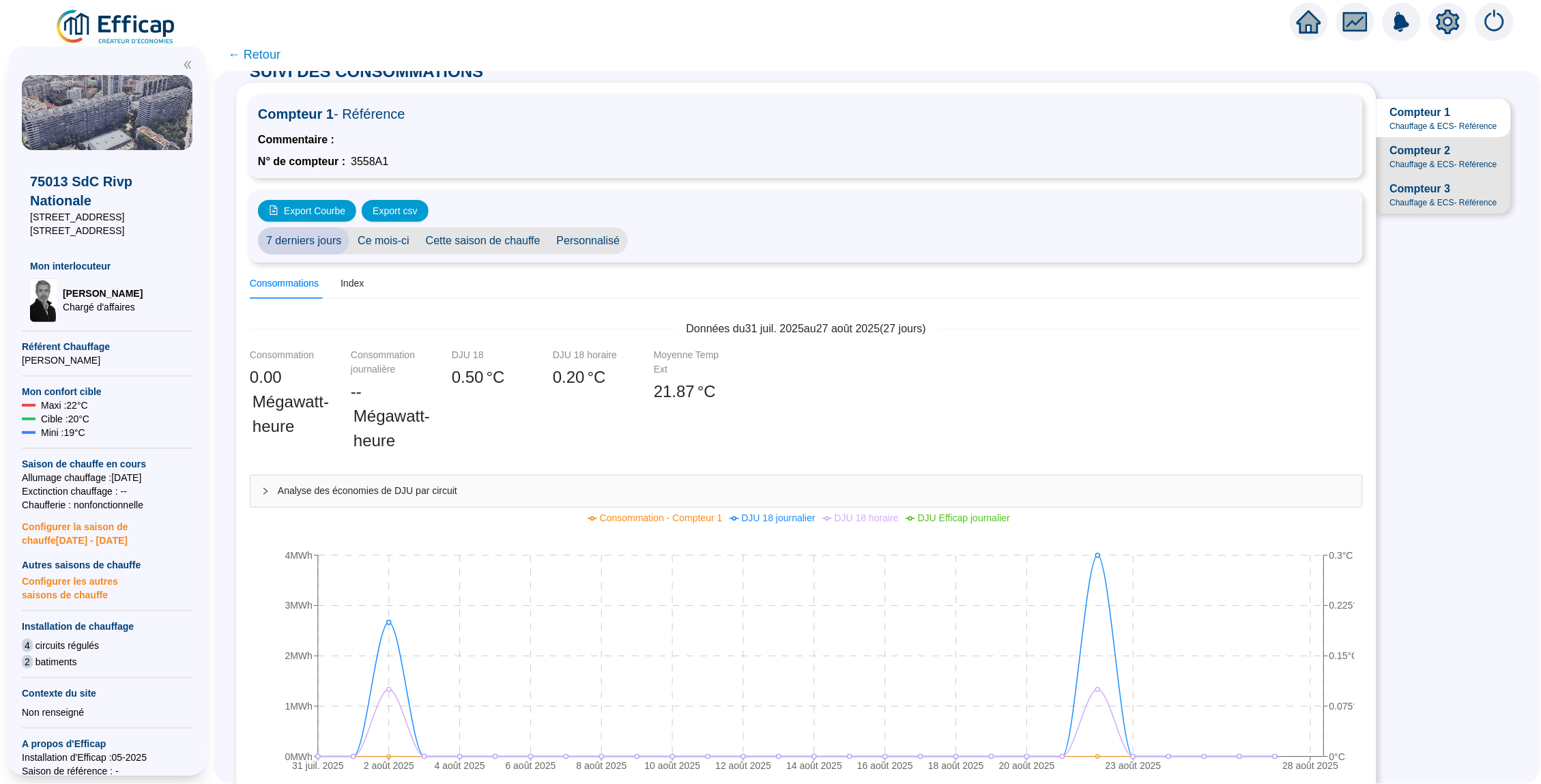
click at [1416, 152] on span "Compteur 2" at bounding box center [1420, 151] width 61 height 16
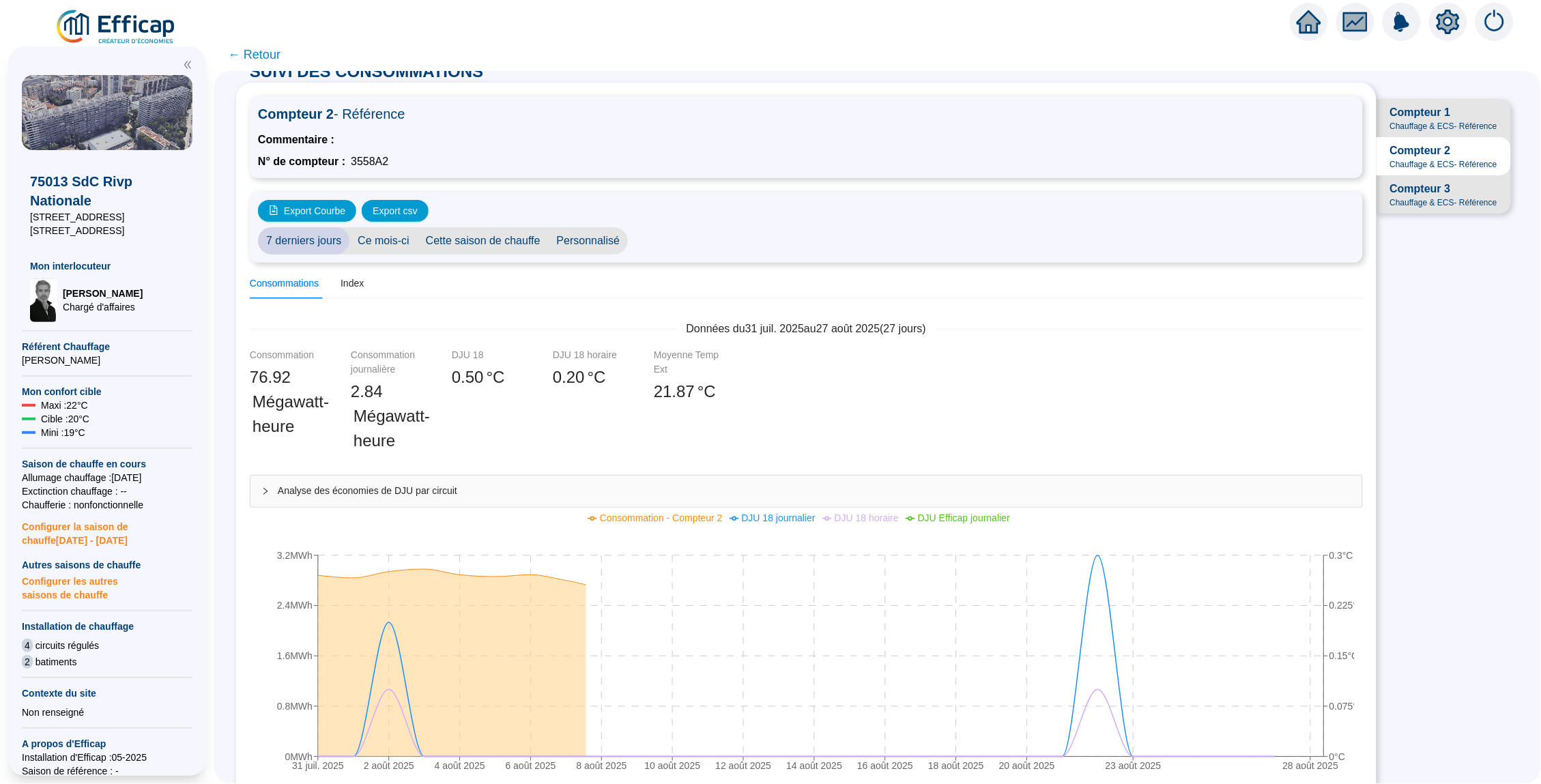
click at [1413, 197] on span "Chauffage & ECS - Référence" at bounding box center [1444, 203] width 107 height 11
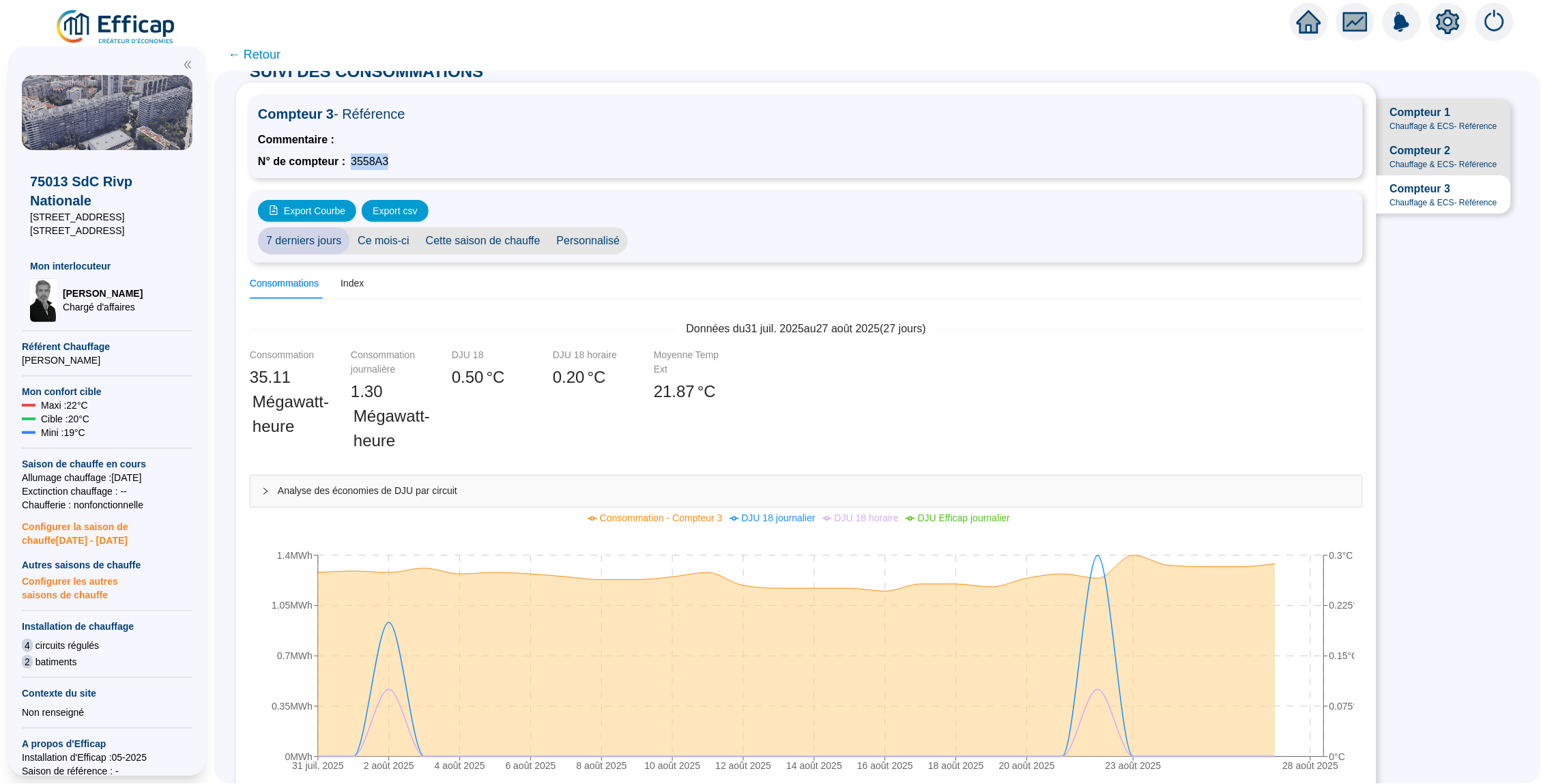
drag, startPoint x: 395, startPoint y: 157, endPoint x: 357, endPoint y: 157, distance: 38.0
click at [357, 157] on div "N° de compteur : 3558A3" at bounding box center [807, 162] width 1097 height 16
click at [549, 158] on div "N° de compteur : 3558A3" at bounding box center [807, 162] width 1097 height 16
drag, startPoint x: 314, startPoint y: 129, endPoint x: 338, endPoint y: 157, distance: 36.9
click at [338, 157] on div "Compteur 3 - Référence Commentaire : N° de compteur : 3558A3" at bounding box center [807, 138] width 1113 height 82
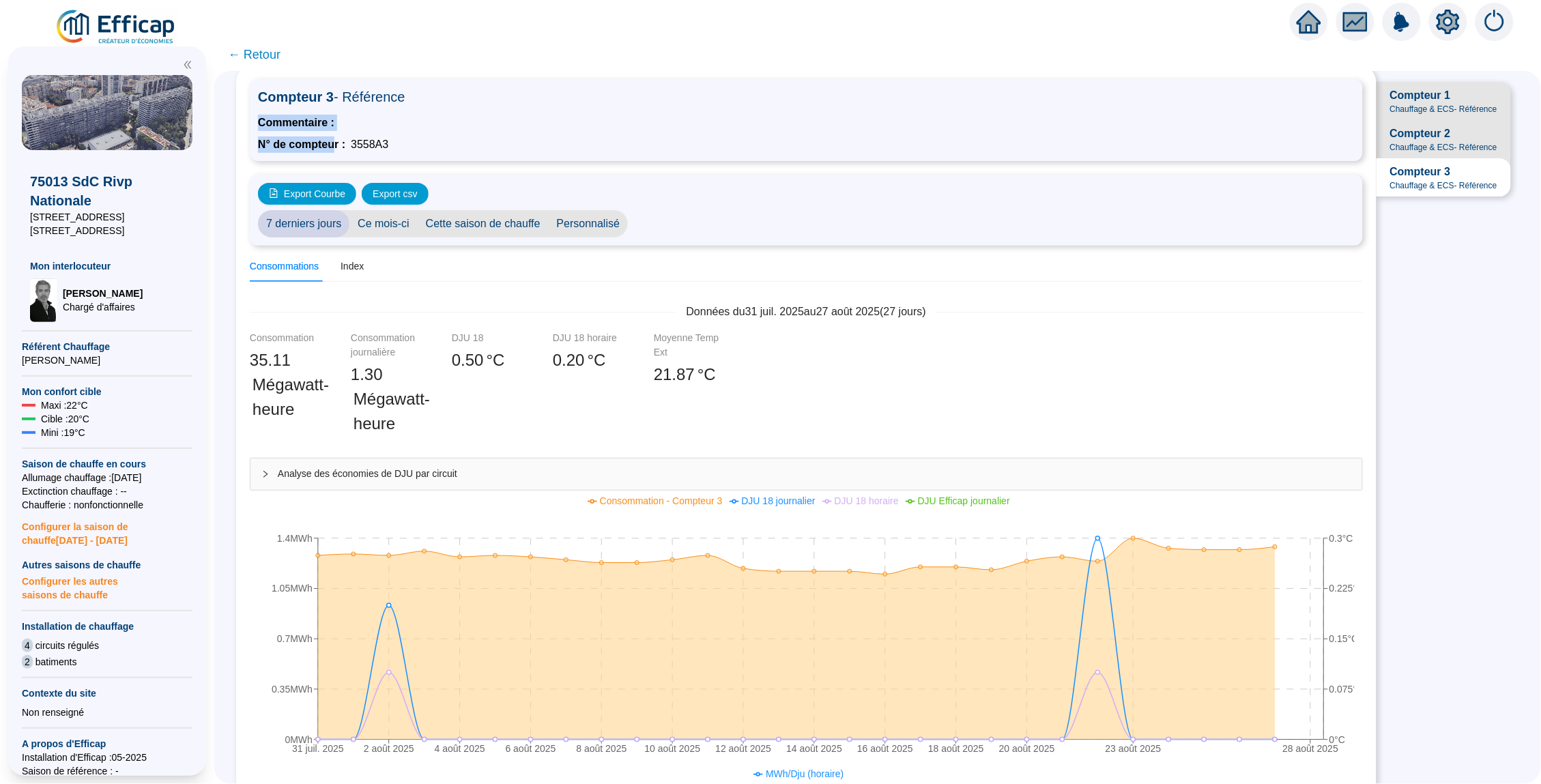
scroll to position [29, 0]
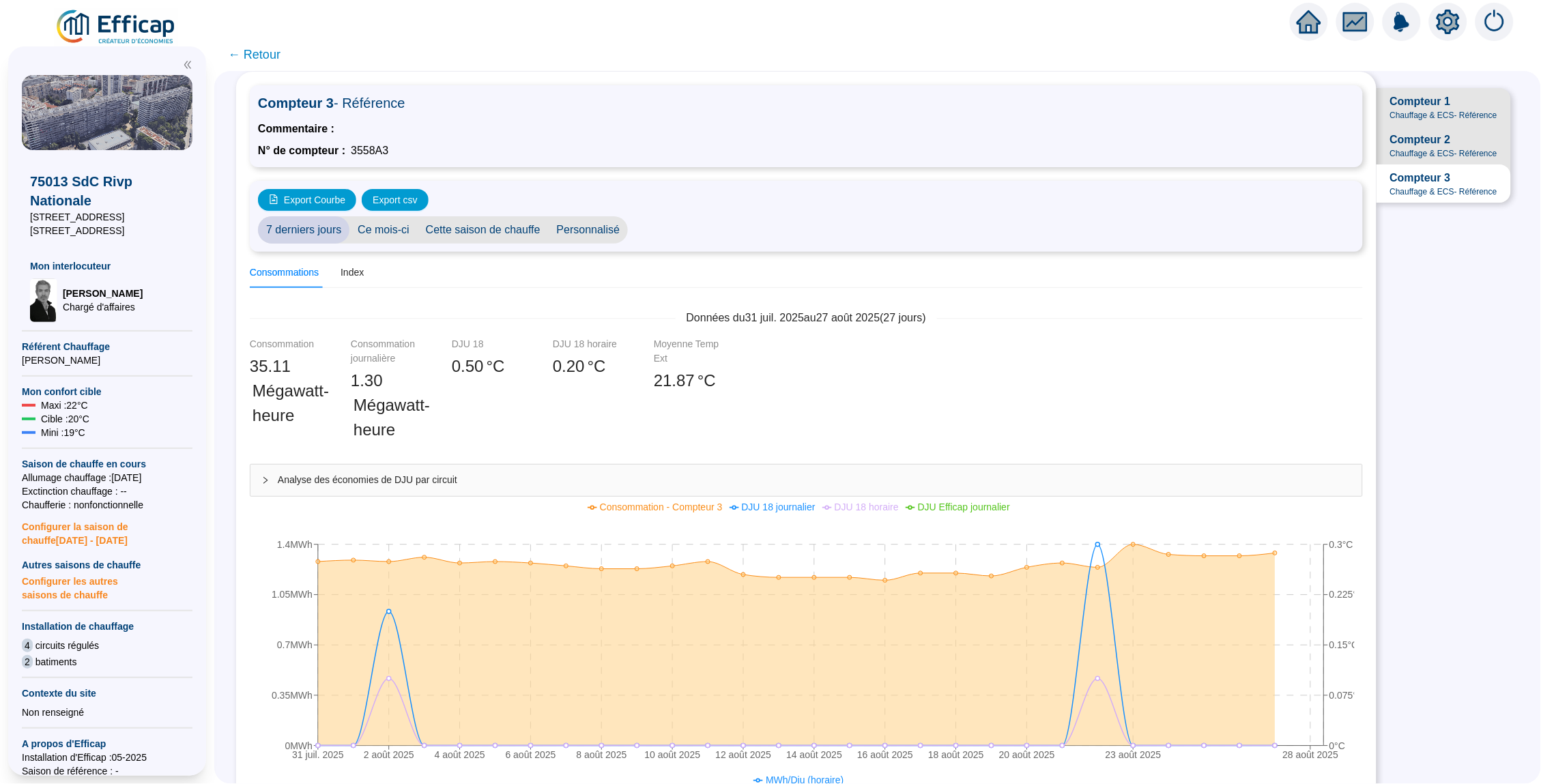
click at [1408, 148] on span "Chauffage & ECS - Référence" at bounding box center [1444, 154] width 107 height 11
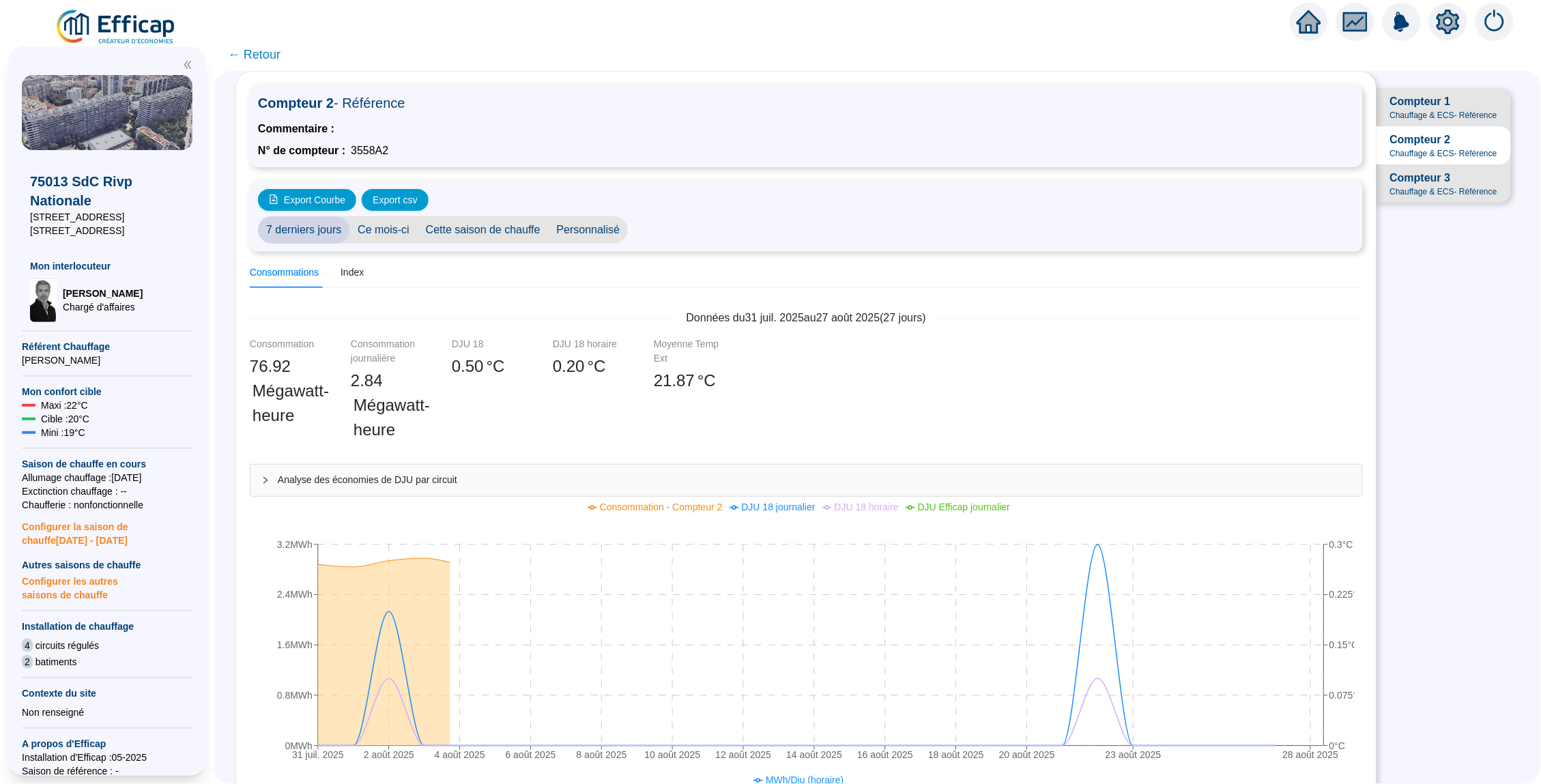
click at [1416, 138] on span "Compteur 2" at bounding box center [1420, 139] width 61 height 16
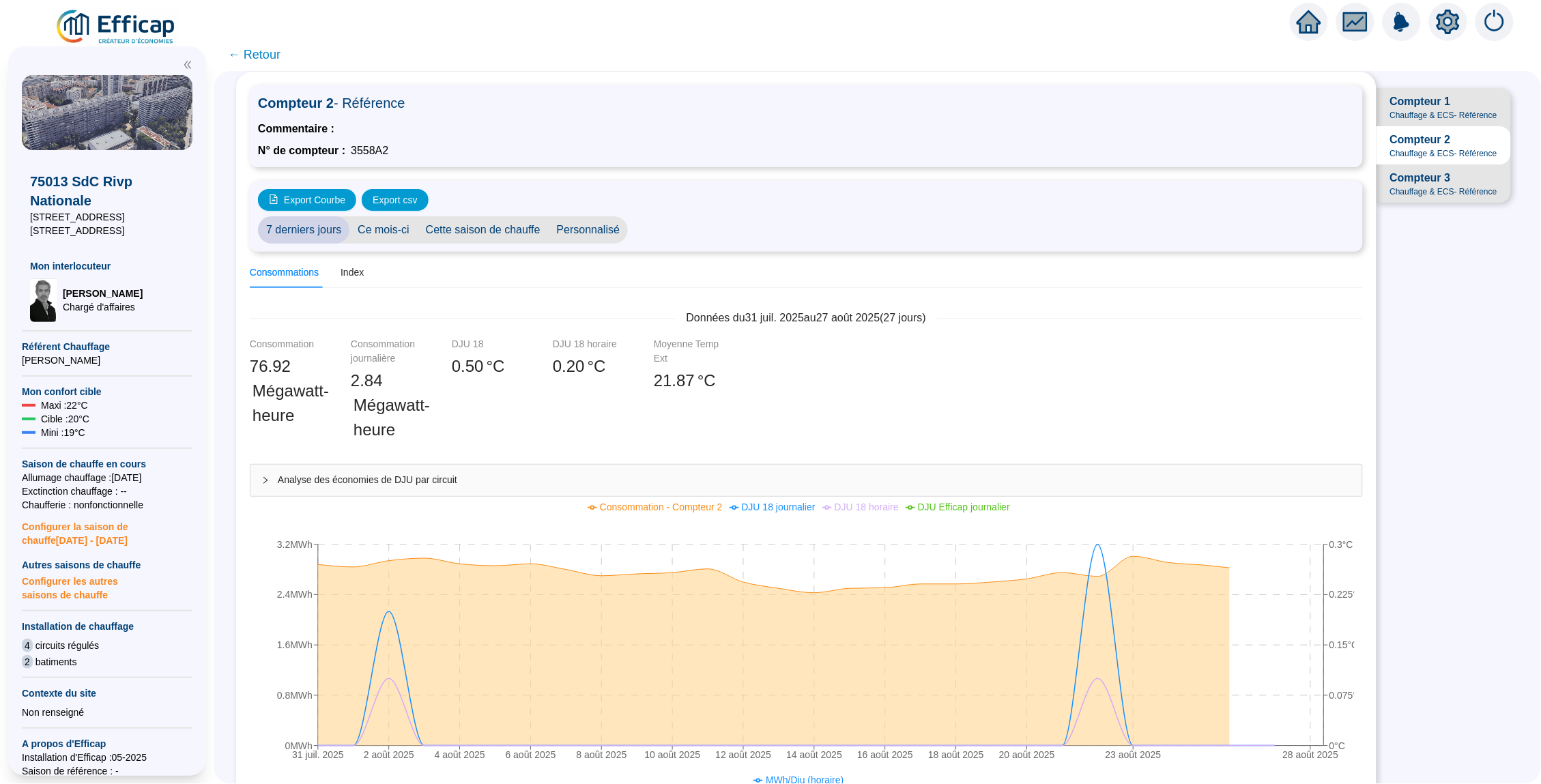
click at [1418, 107] on span "Compteur 1" at bounding box center [1420, 102] width 61 height 16
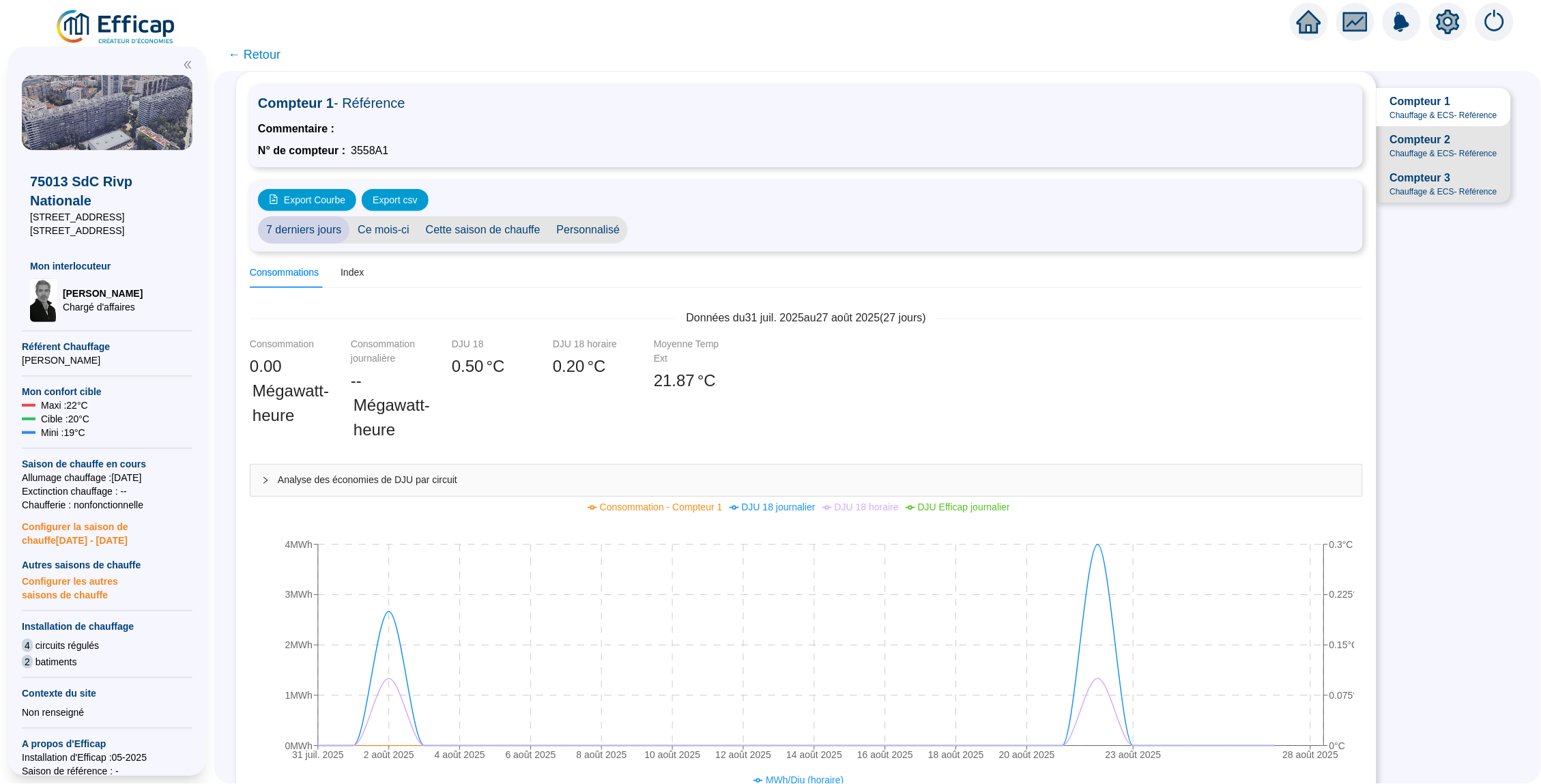
click at [1411, 152] on span "Chauffage & ECS - Référence" at bounding box center [1444, 154] width 107 height 11
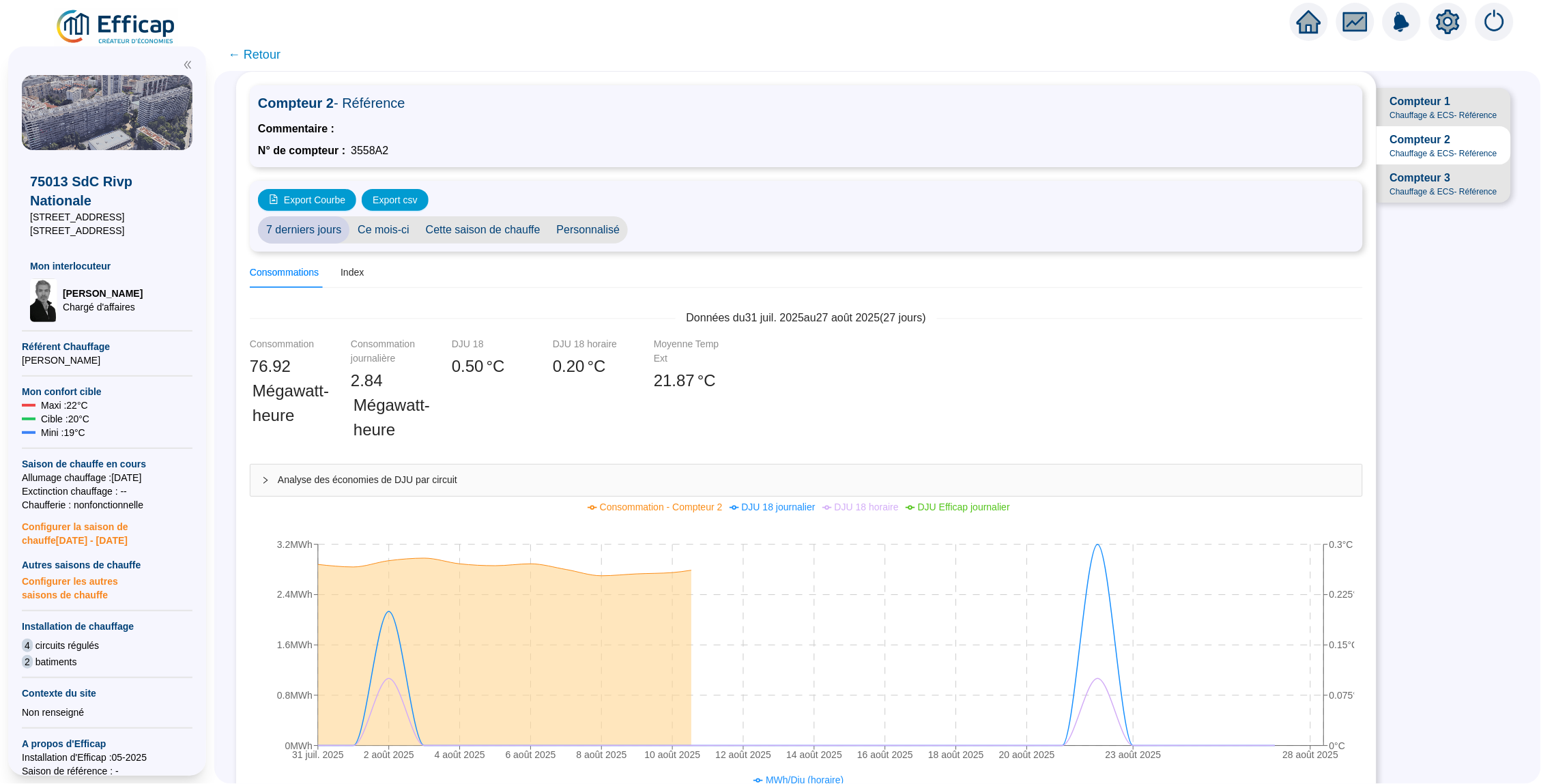
click at [1407, 177] on span "Compteur 3" at bounding box center [1420, 178] width 61 height 16
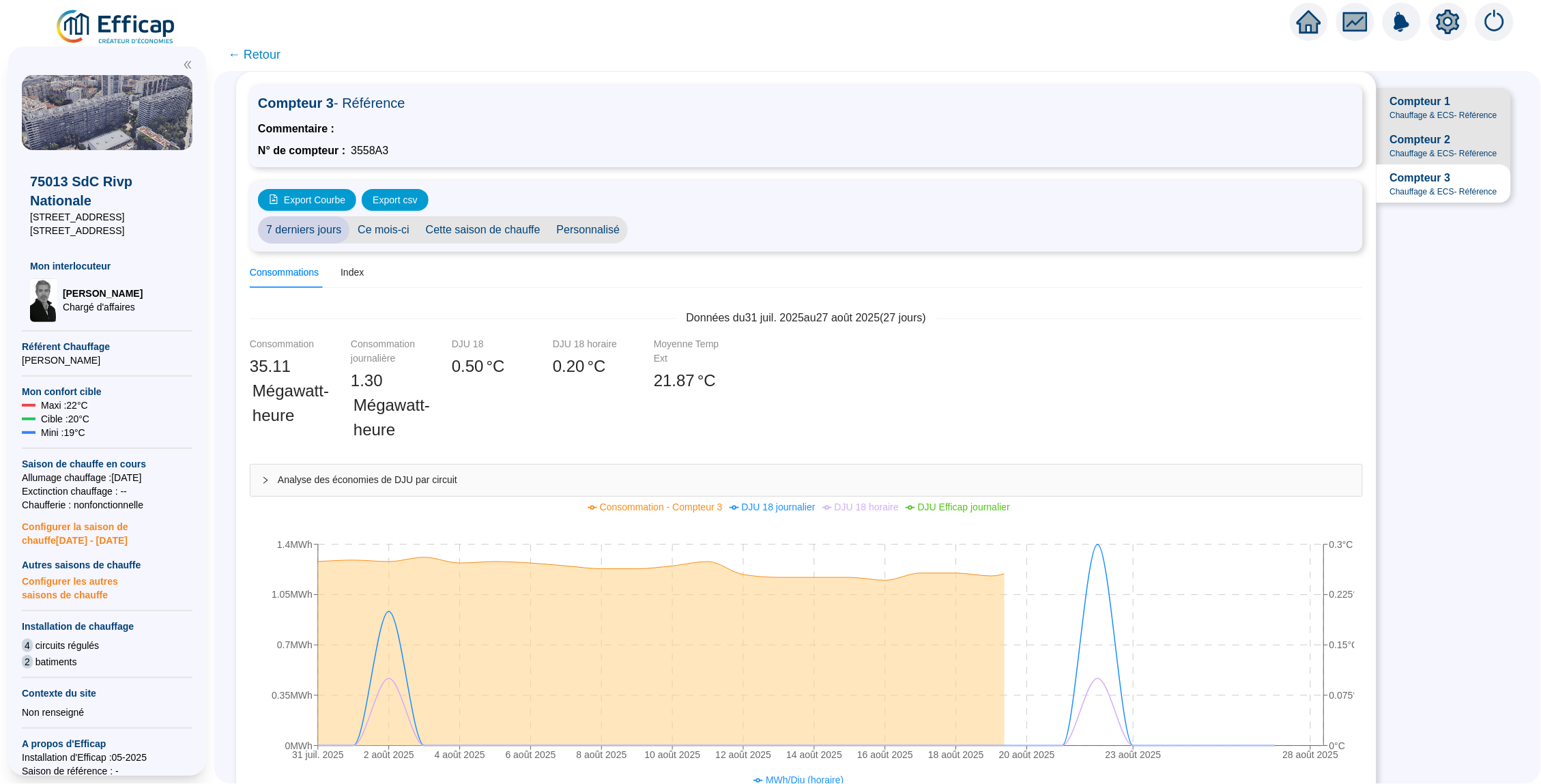
click at [1416, 148] on span "Chauffage & ECS - Référence" at bounding box center [1444, 154] width 107 height 11
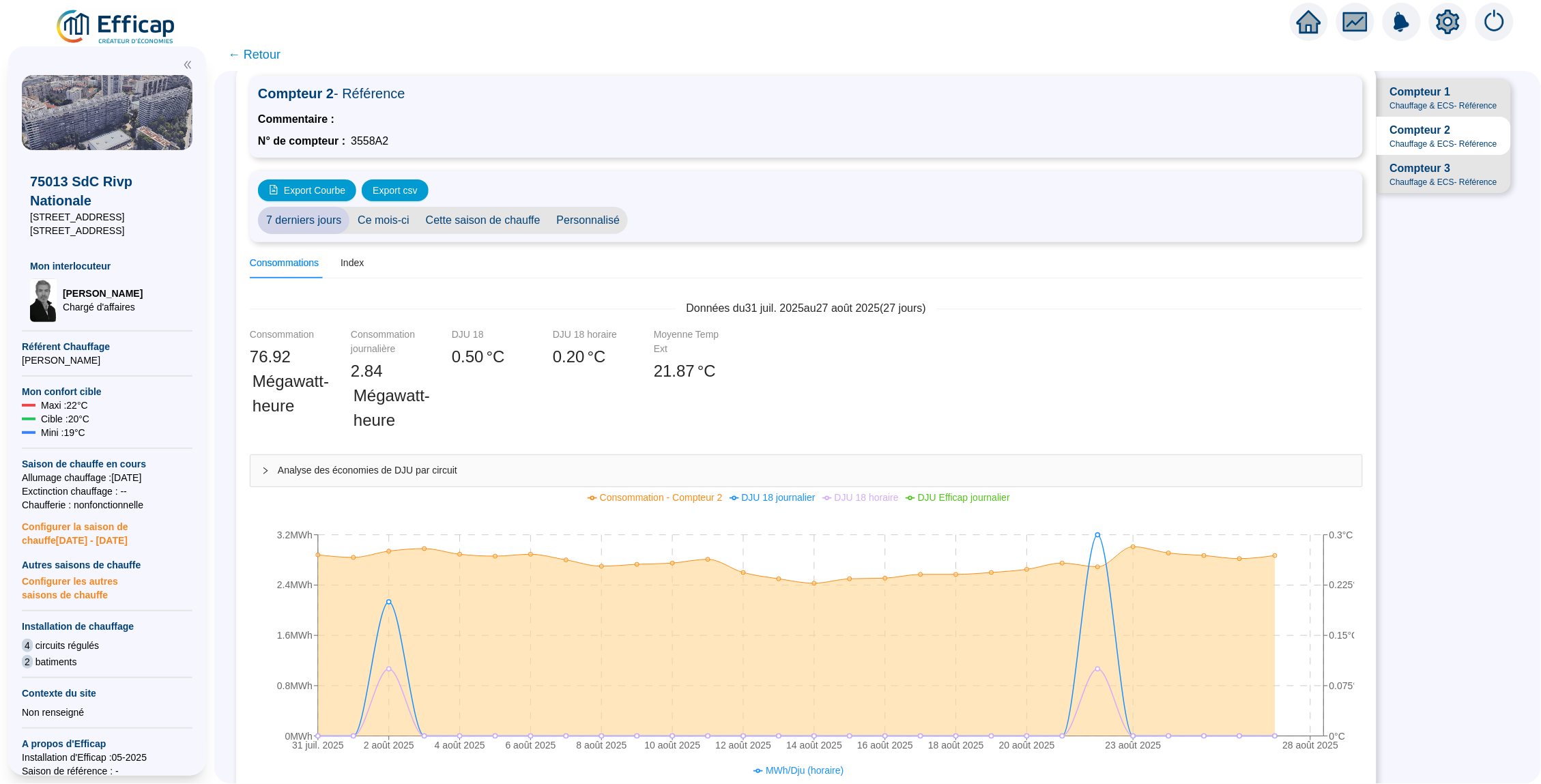
scroll to position [39, 0]
click at [1423, 171] on span "Compteur 3" at bounding box center [1420, 168] width 61 height 16
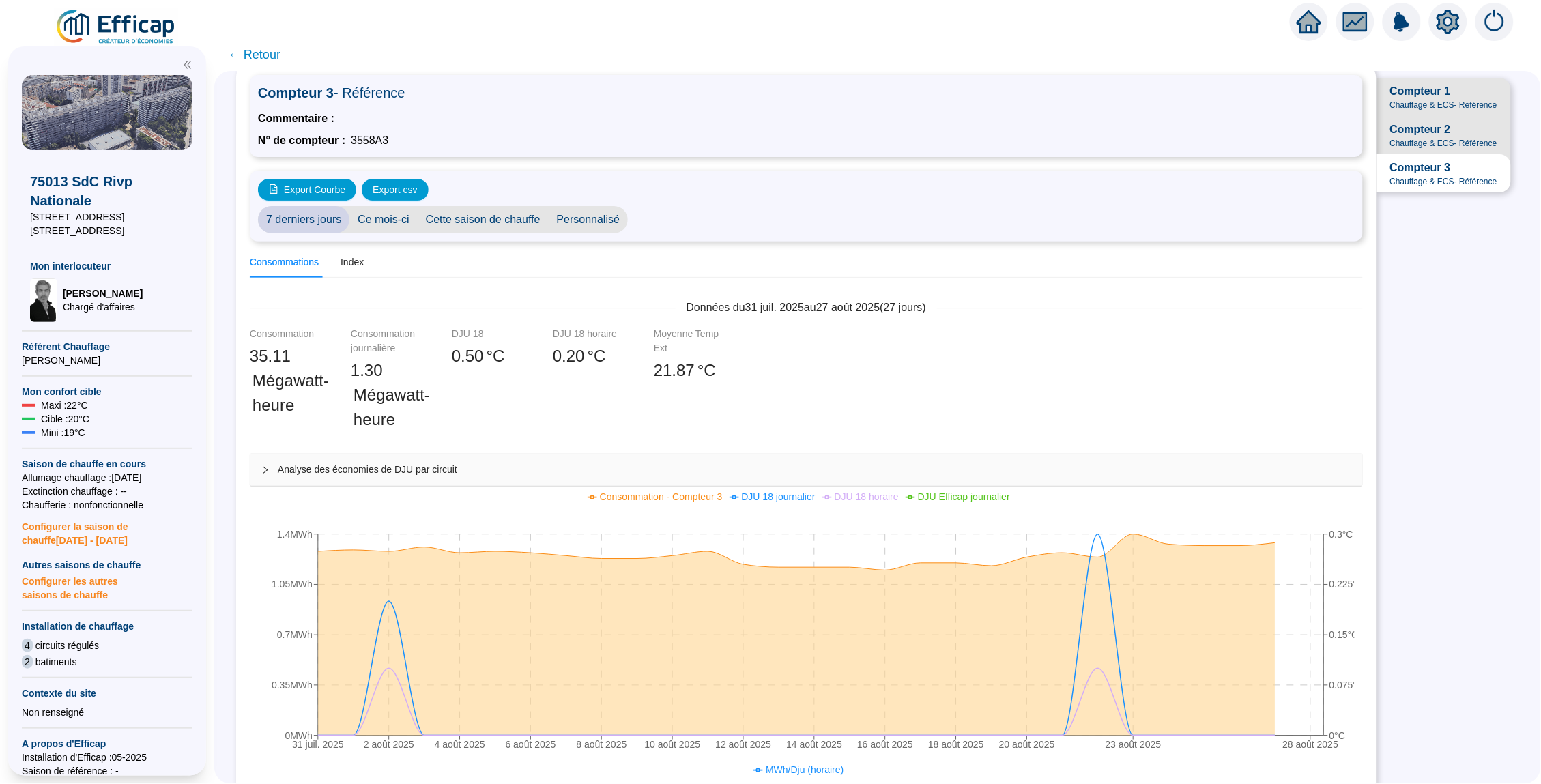
click at [1423, 94] on span "Compteur 1" at bounding box center [1420, 91] width 61 height 16
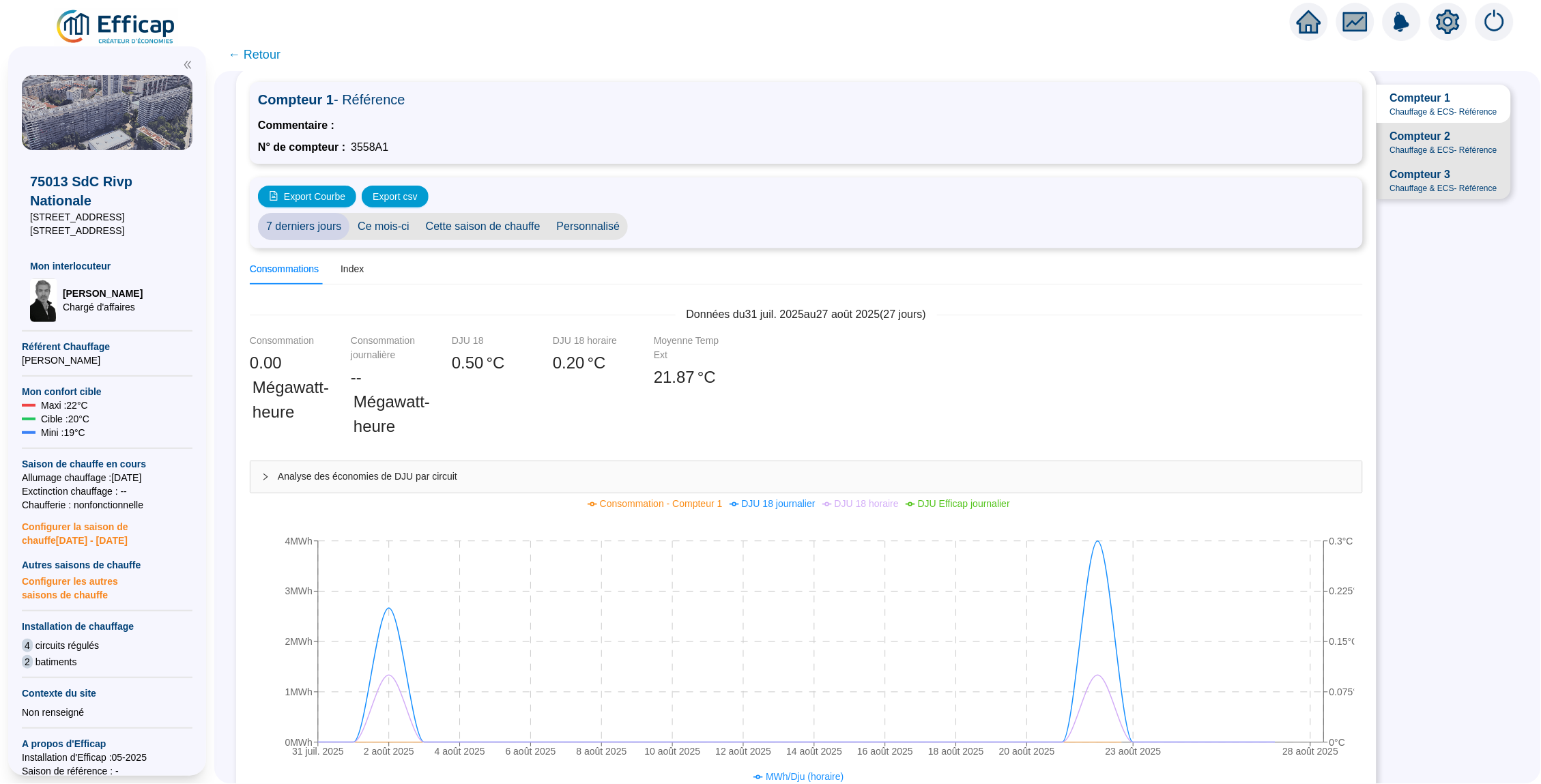
scroll to position [30, 0]
click at [338, 262] on div "Consommations Index" at bounding box center [307, 271] width 114 height 30
click at [351, 262] on div "Index" at bounding box center [352, 271] width 23 height 30
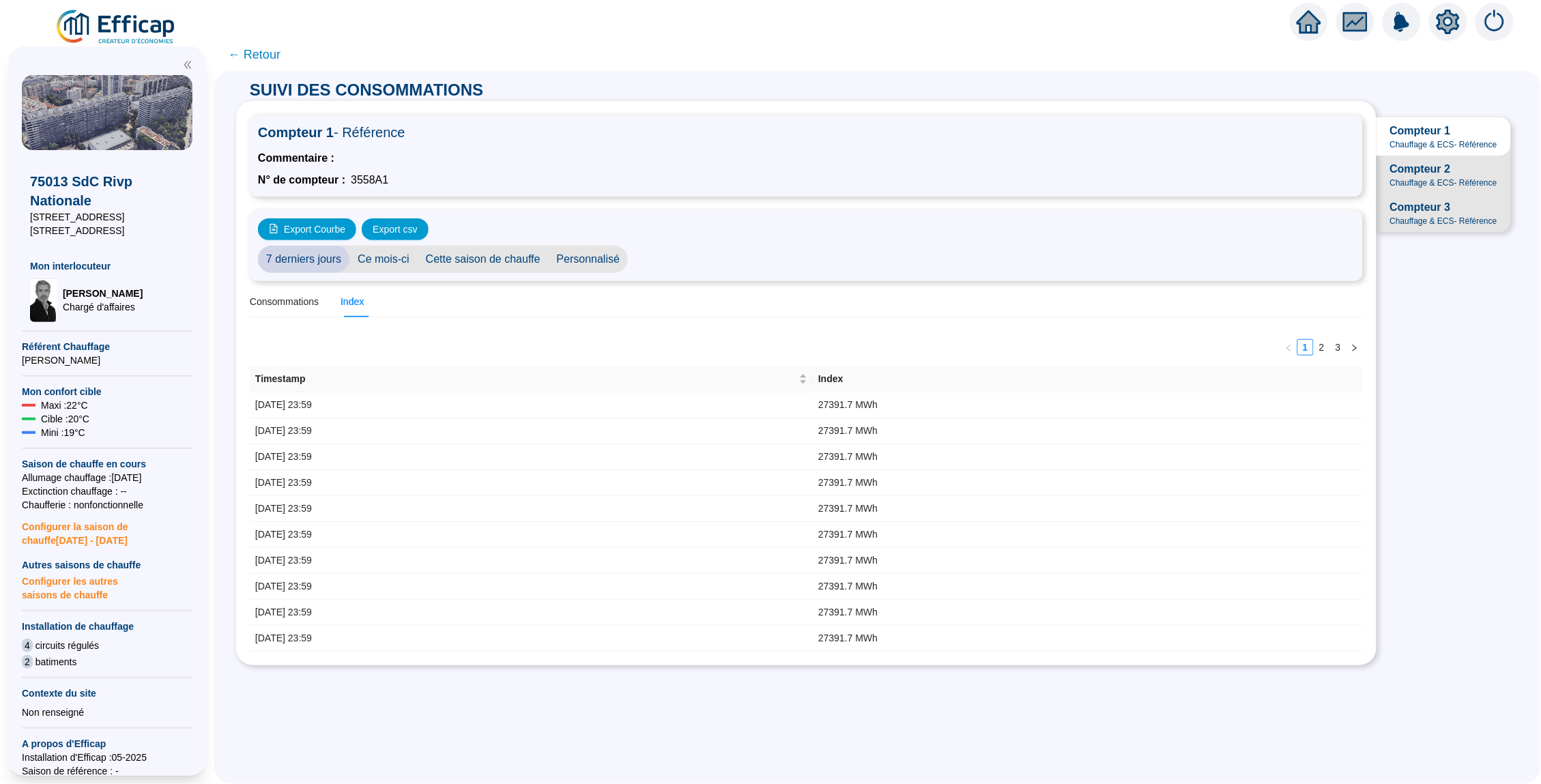
scroll to position [0, 0]
click at [1411, 178] on span "Chauffage & ECS - Référence" at bounding box center [1444, 183] width 107 height 11
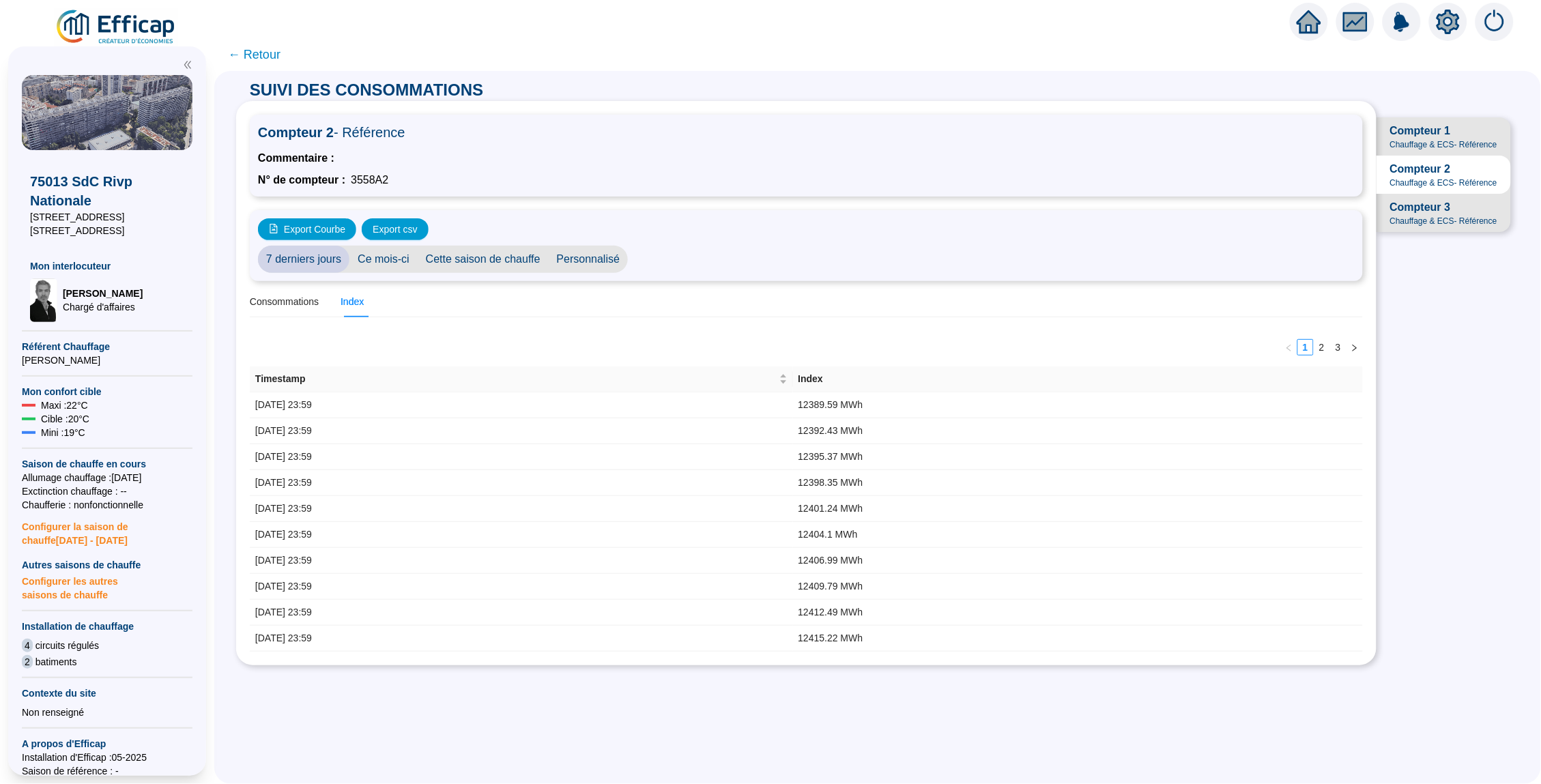
click at [1418, 221] on span "Chauffage & ECS - Référence" at bounding box center [1444, 221] width 107 height 11
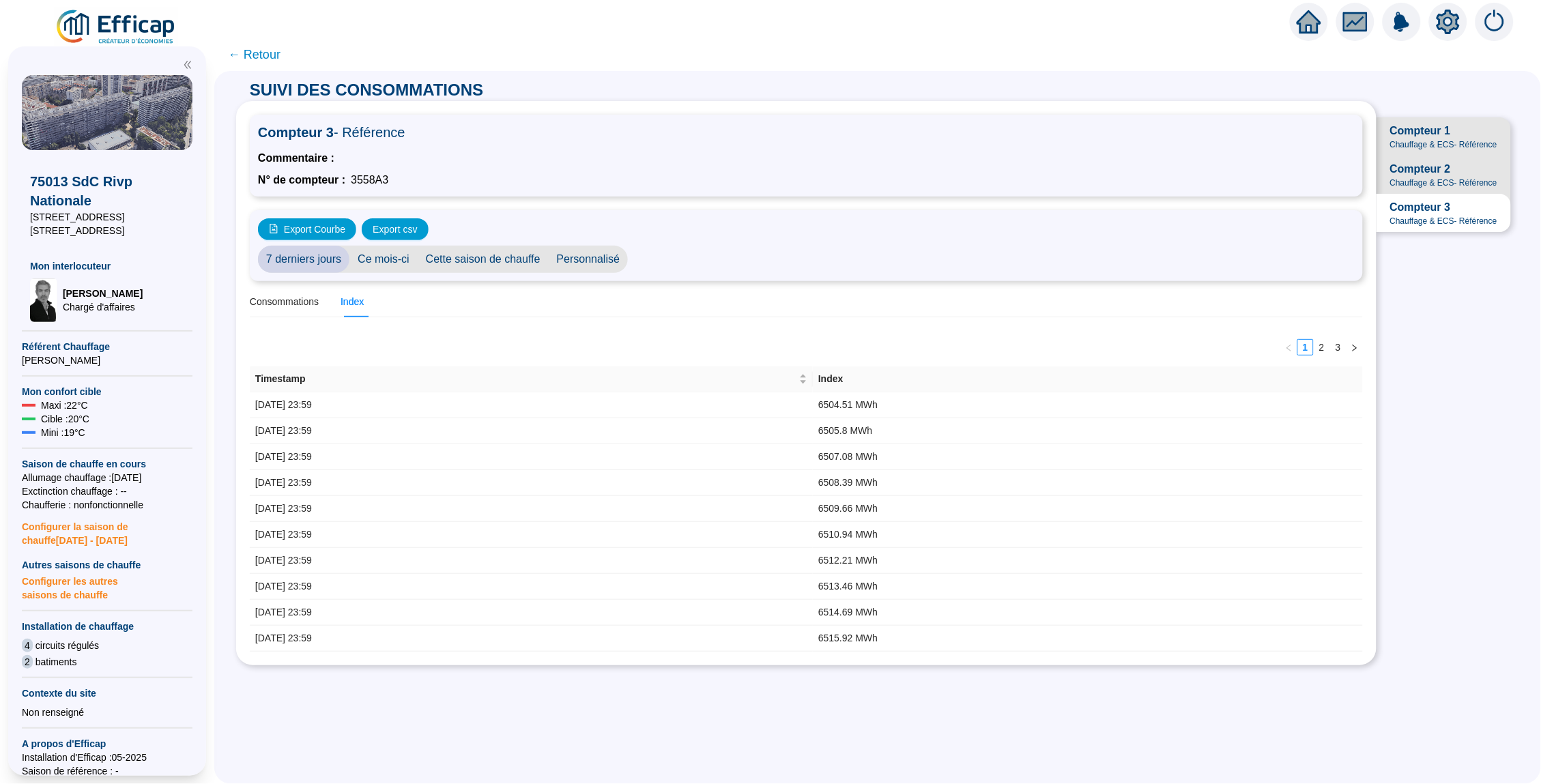
click at [1408, 156] on span "Compteur 2 Chauffage & ECS - Référence" at bounding box center [1444, 174] width 135 height 38
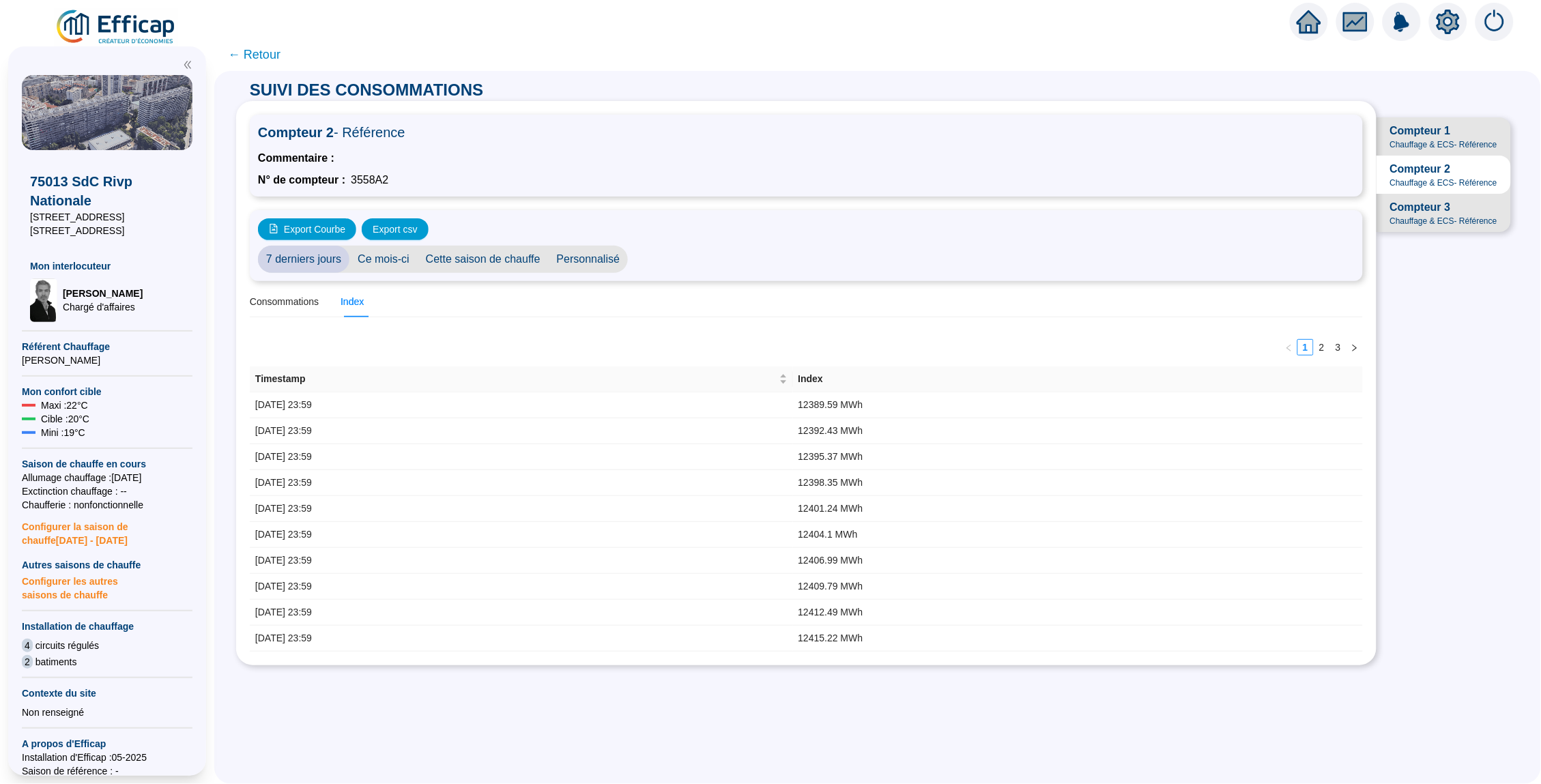
click at [1425, 217] on span "Chauffage & ECS - Référence" at bounding box center [1444, 221] width 107 height 11
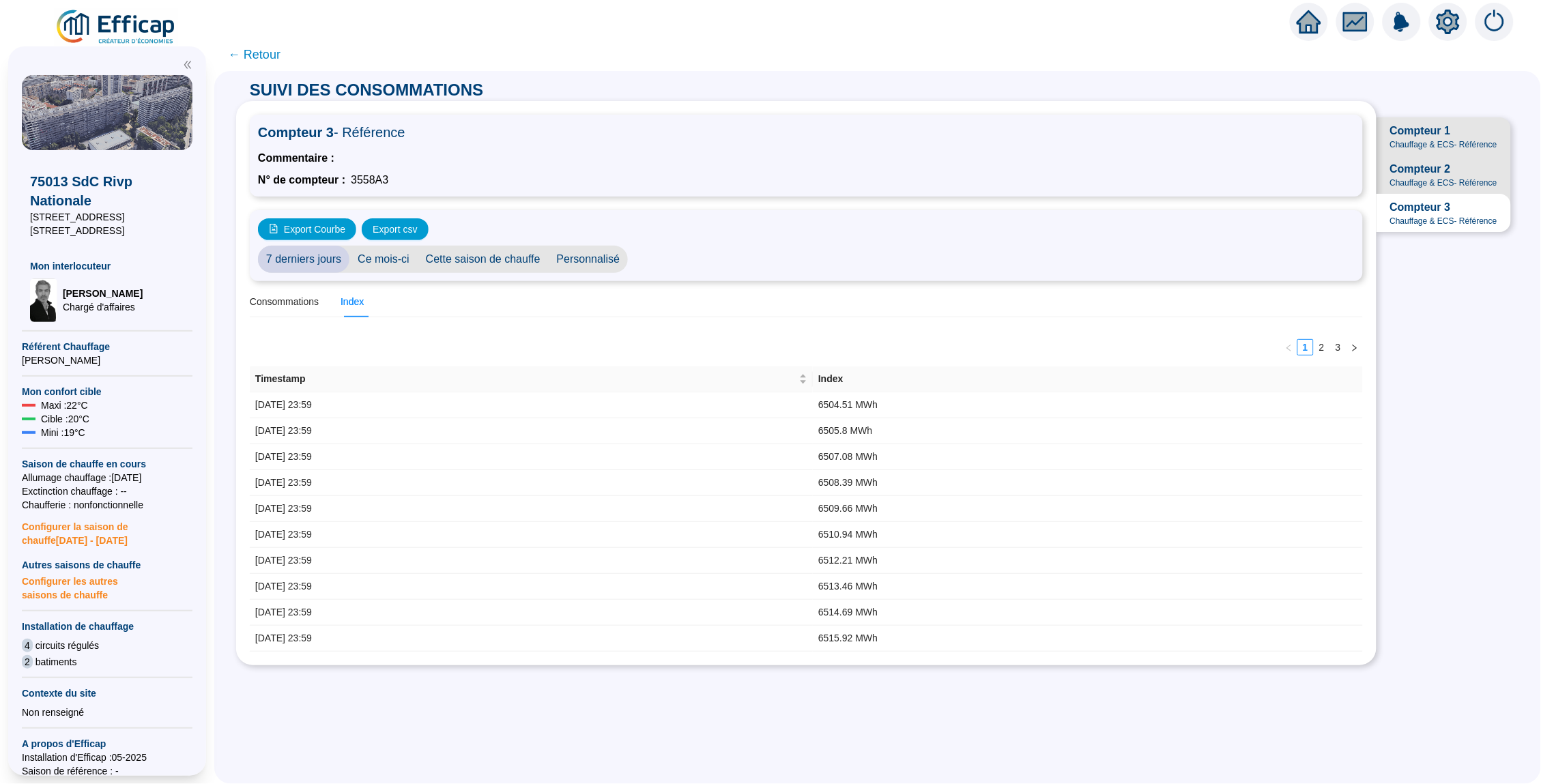
click at [1413, 175] on span "Compteur 2" at bounding box center [1420, 169] width 61 height 16
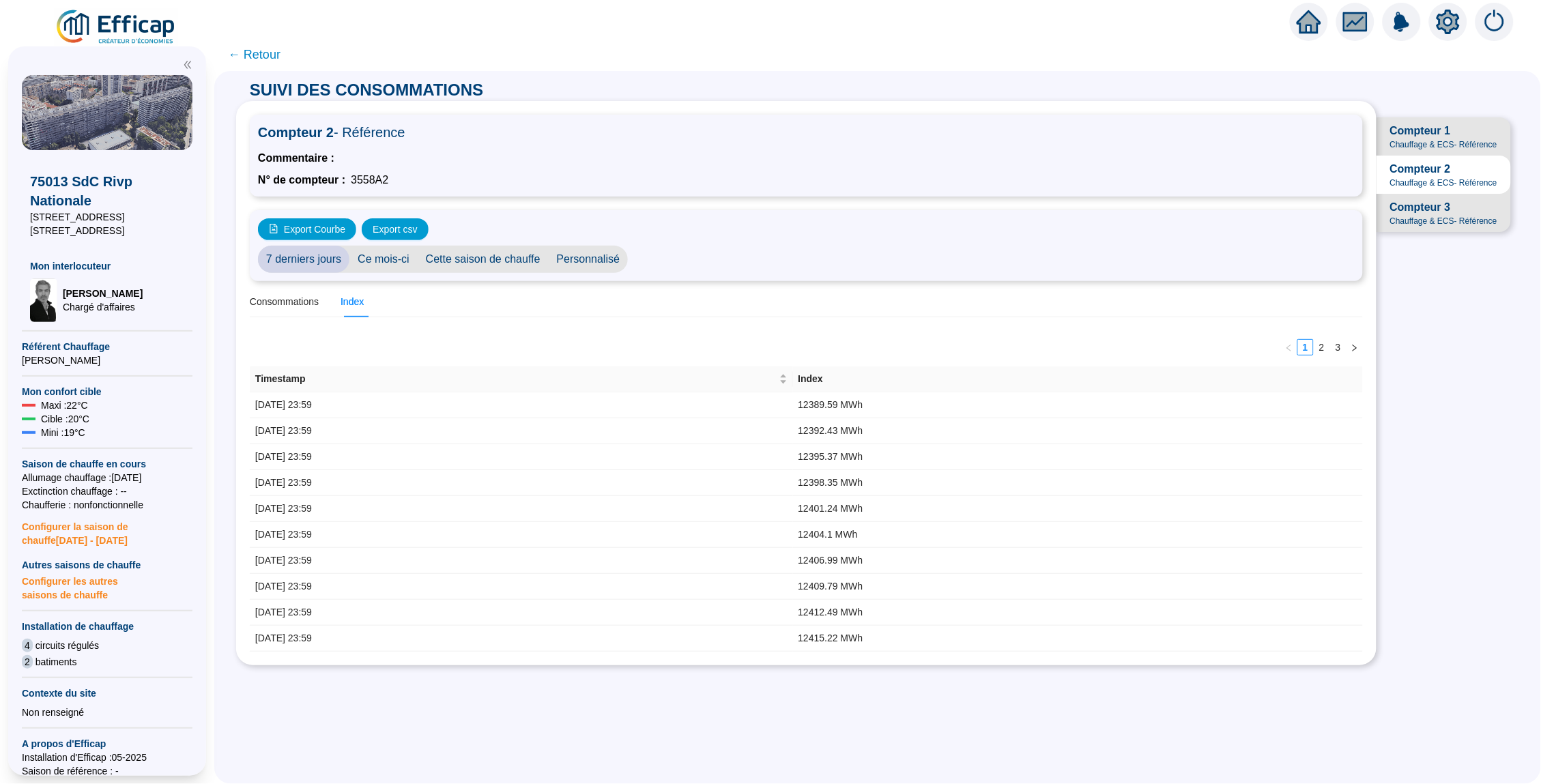
click at [1445, 25] on icon "setting" at bounding box center [1448, 21] width 10 height 10
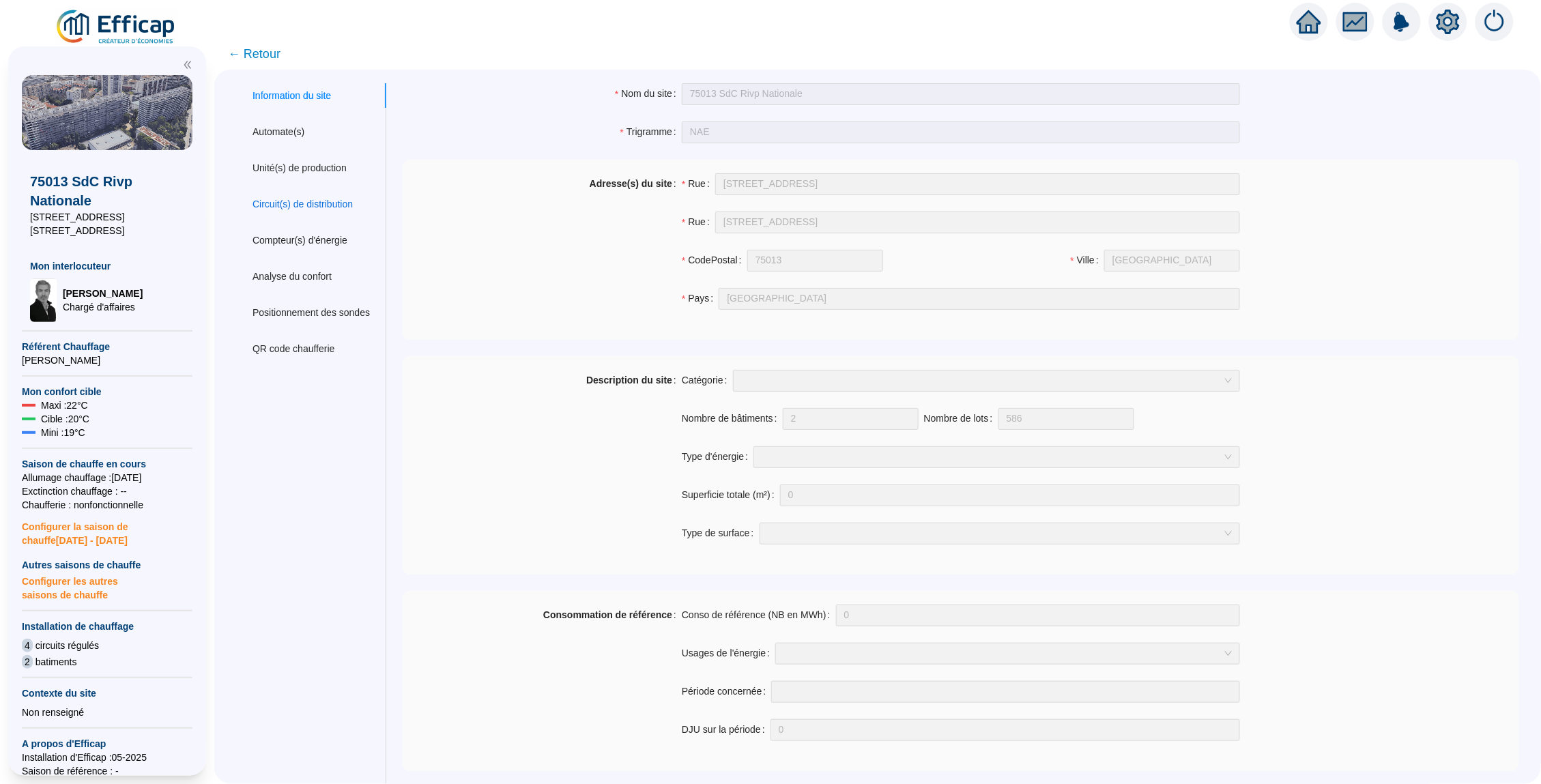
click at [327, 204] on div "Circuit(s) de distribution" at bounding box center [303, 204] width 100 height 14
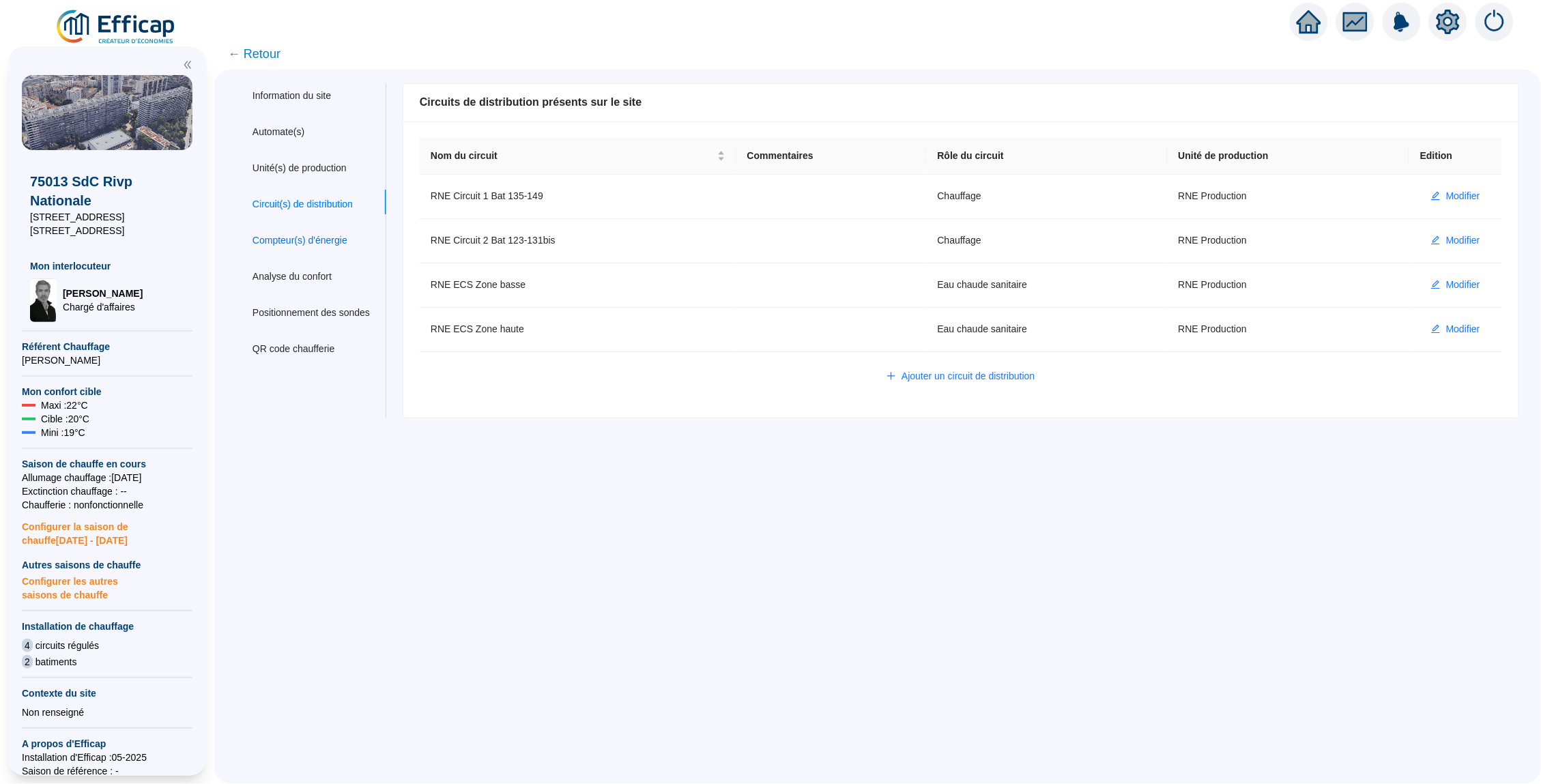
click at [322, 238] on div "Compteur(s) d'énergie" at bounding box center [300, 240] width 95 height 14
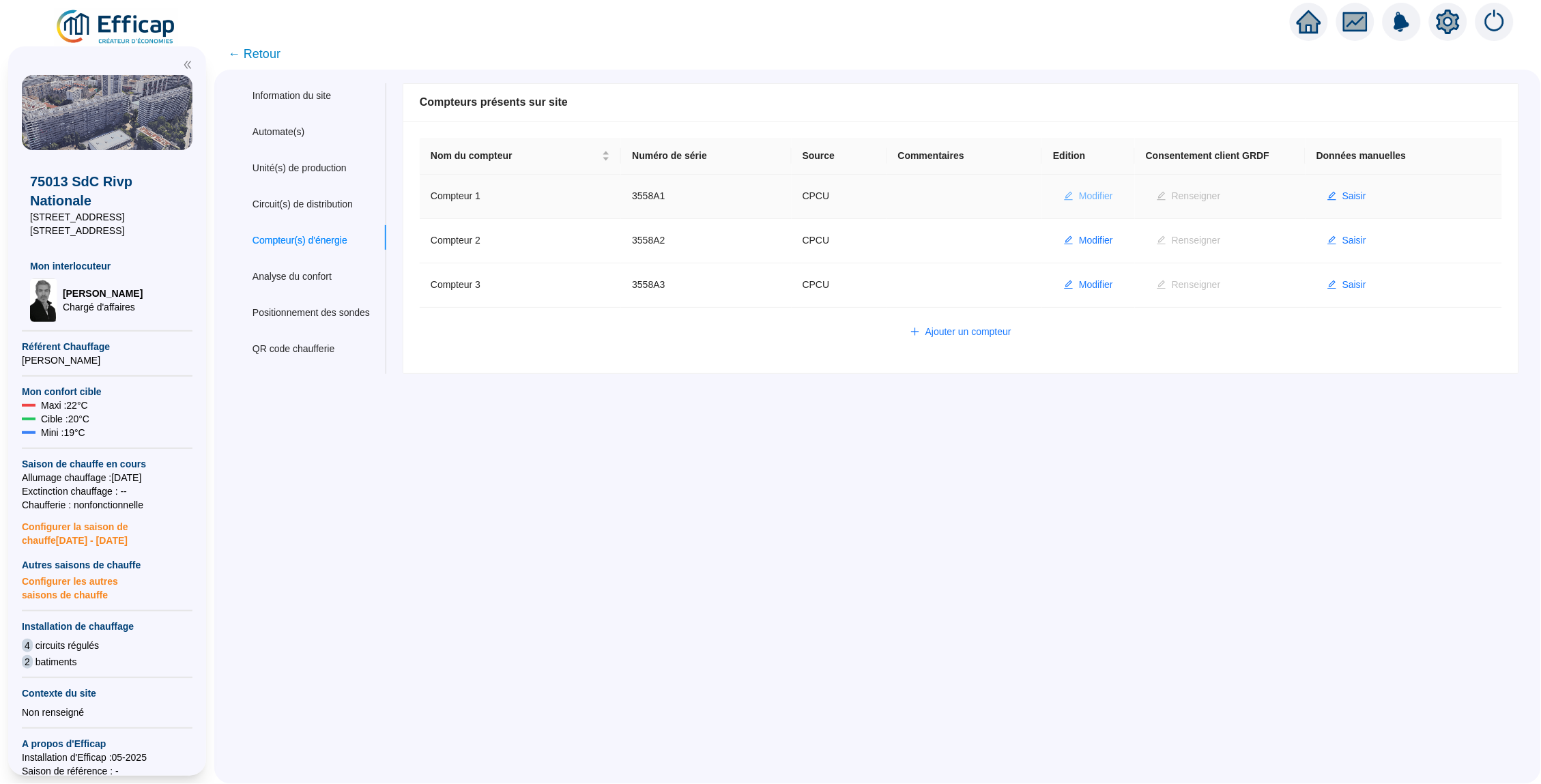
click at [1093, 192] on span "Modifier" at bounding box center [1096, 196] width 34 height 14
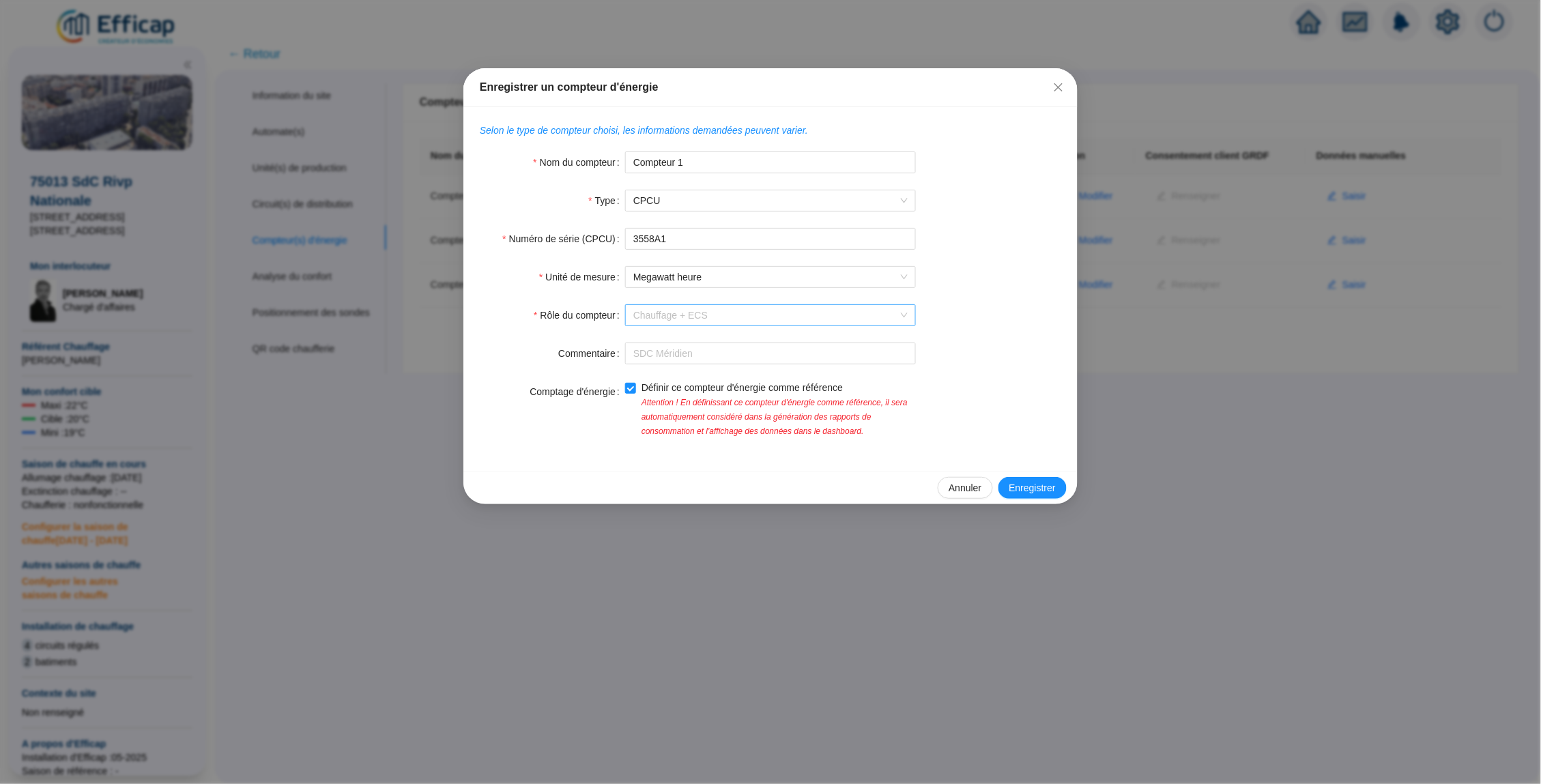
click at [711, 317] on span "Chauffage + ECS" at bounding box center [770, 315] width 274 height 21
click at [691, 360] on div "Chauffage" at bounding box center [770, 364] width 269 height 14
drag, startPoint x: 715, startPoint y: 169, endPoint x: 638, endPoint y: 164, distance: 77.2
click at [638, 164] on input "Compteur 1" at bounding box center [770, 163] width 290 height 21
type input "Chauffage"
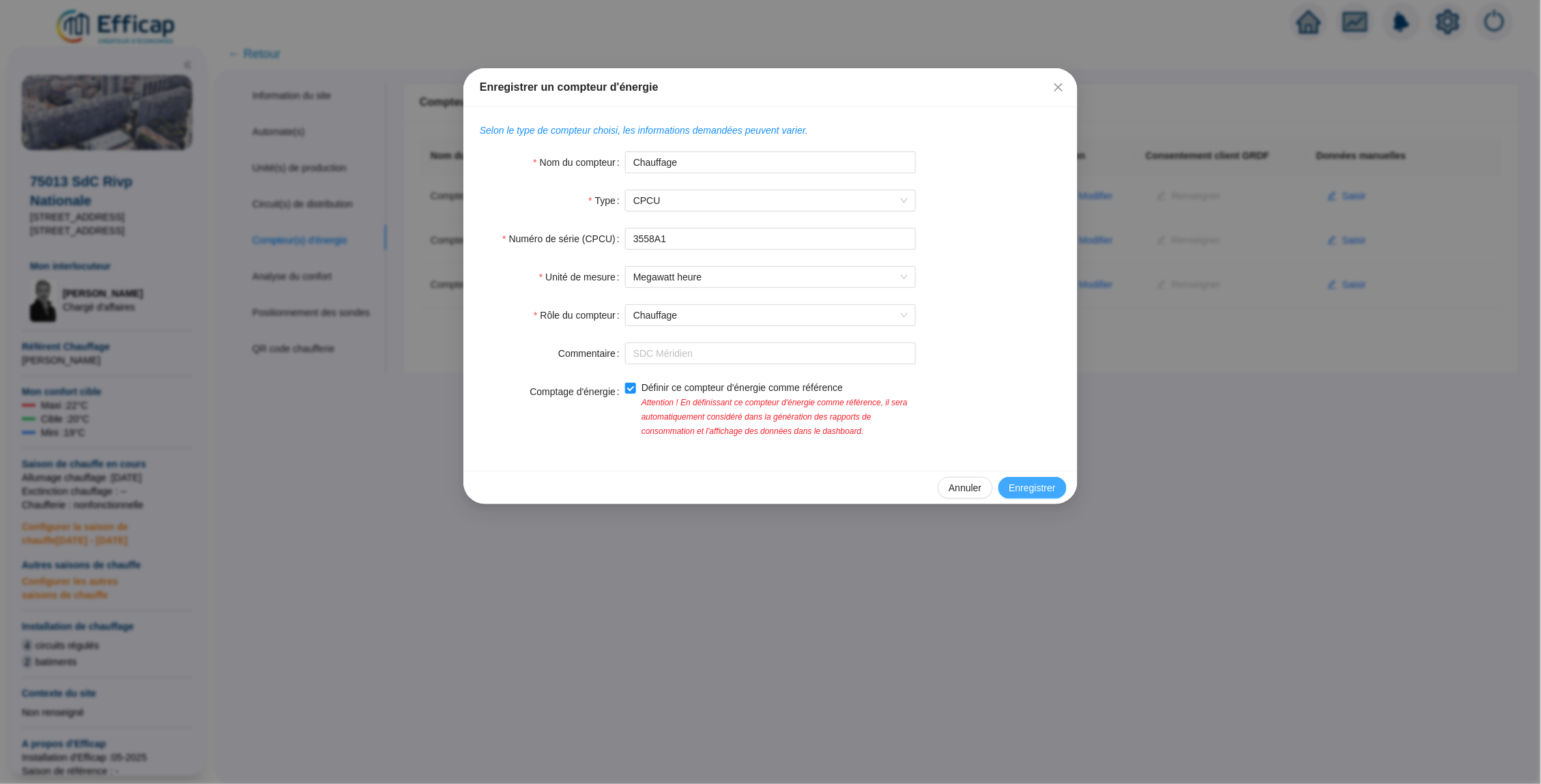
click at [1040, 488] on span "Enregistrer" at bounding box center [1033, 488] width 46 height 14
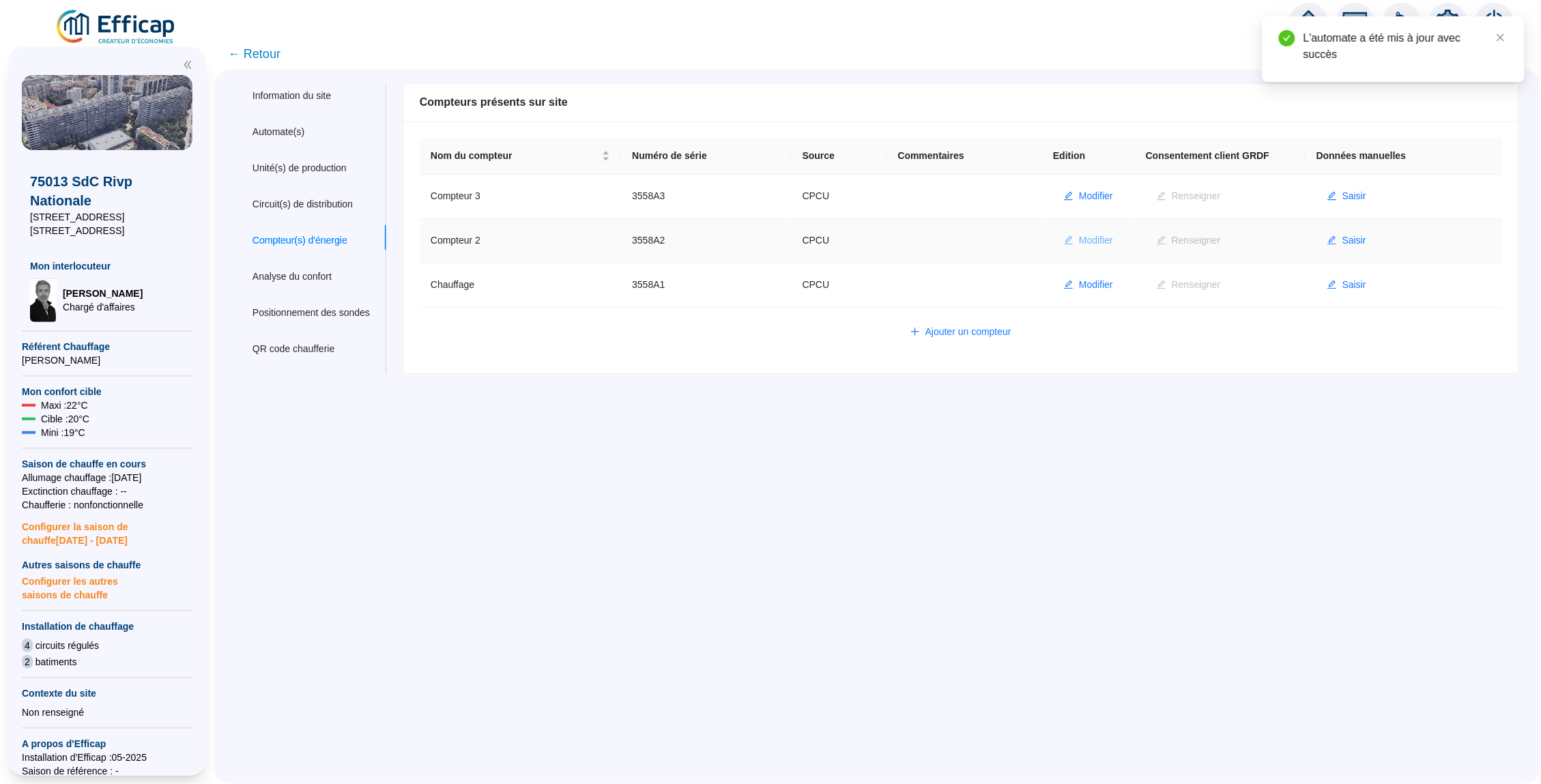
click at [1092, 239] on span "Modifier" at bounding box center [1096, 240] width 34 height 14
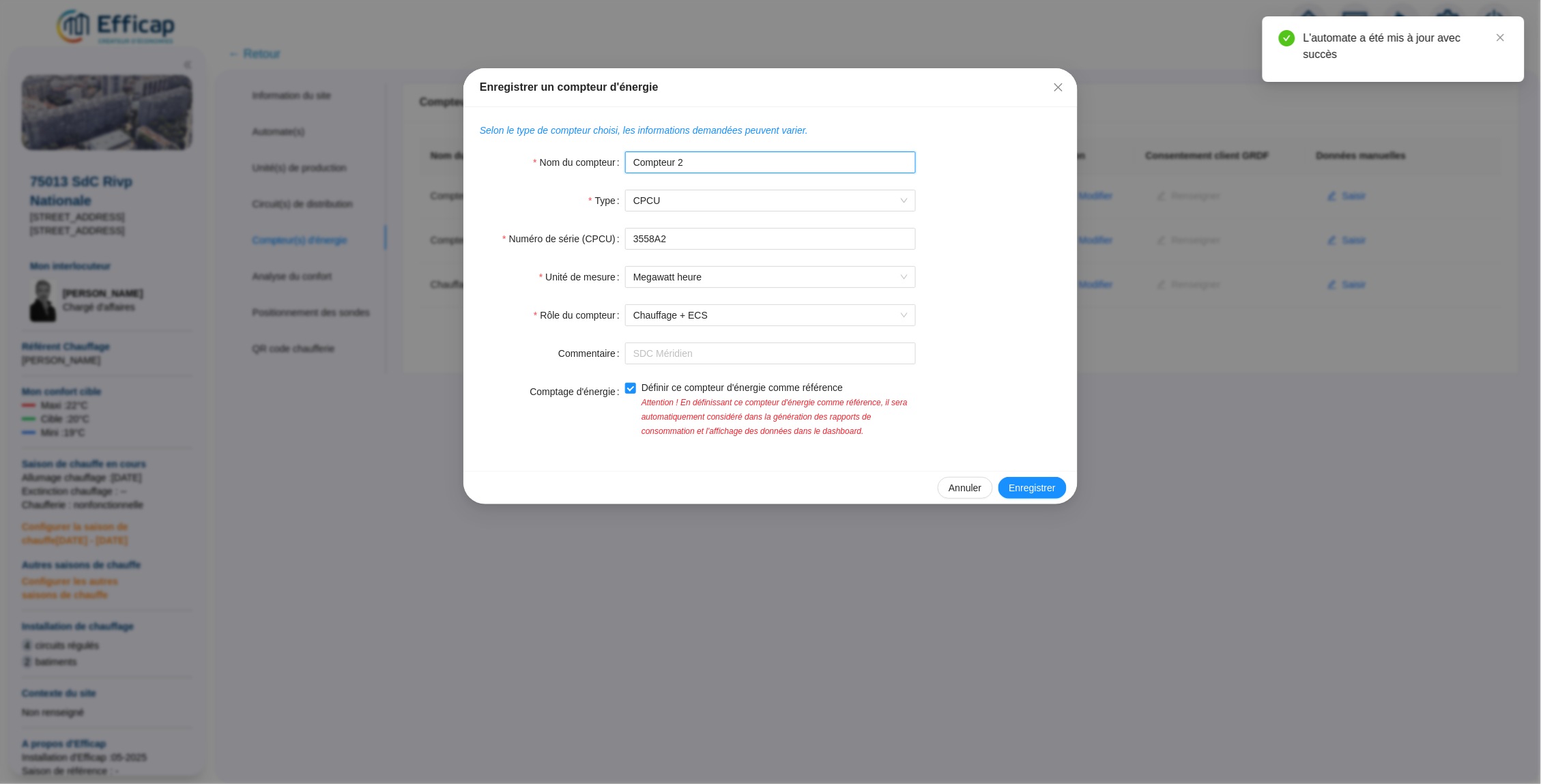
drag, startPoint x: 682, startPoint y: 157, endPoint x: 624, endPoint y: 161, distance: 58.1
click at [624, 161] on div "Nom du compteur Compteur 2" at bounding box center [770, 163] width 582 height 21
click at [741, 313] on span "Chauffage + ECS" at bounding box center [770, 315] width 274 height 21
type input "ECS HP"
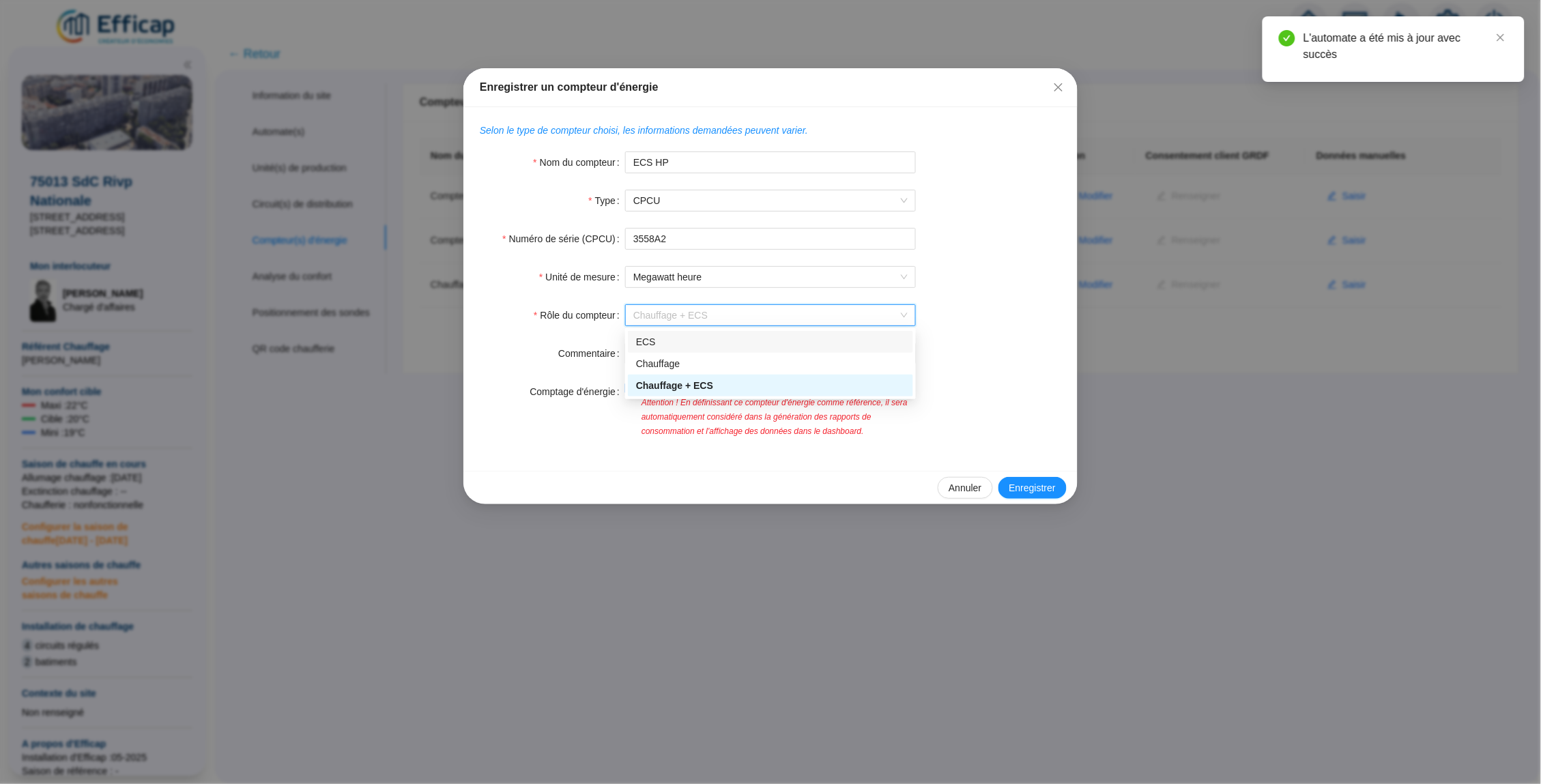
click at [696, 343] on div "ECS" at bounding box center [770, 342] width 269 height 14
click at [1002, 488] on button "Enregistrer" at bounding box center [1033, 488] width 68 height 21
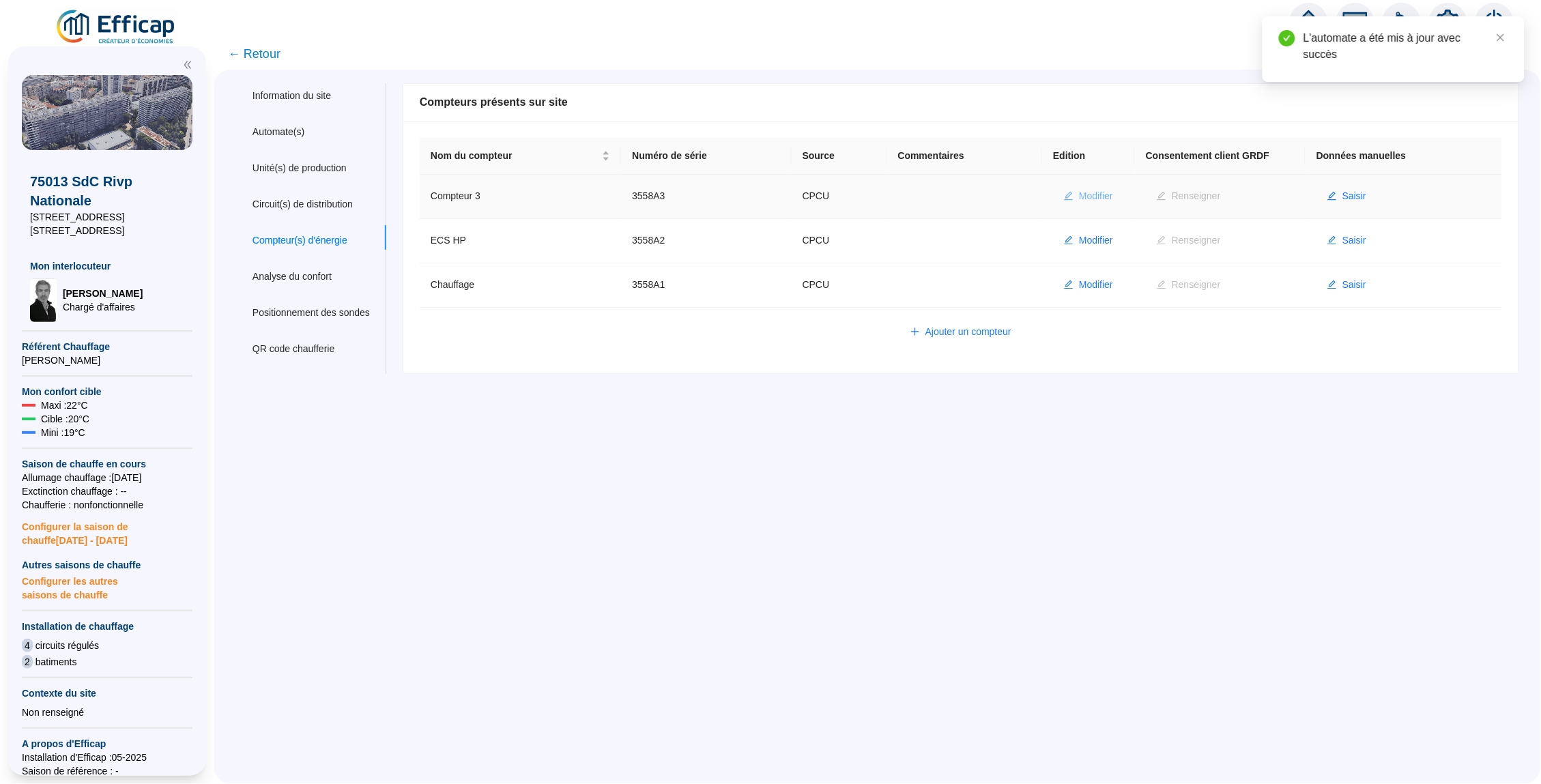
click at [1110, 196] on span "Modifier" at bounding box center [1096, 196] width 34 height 14
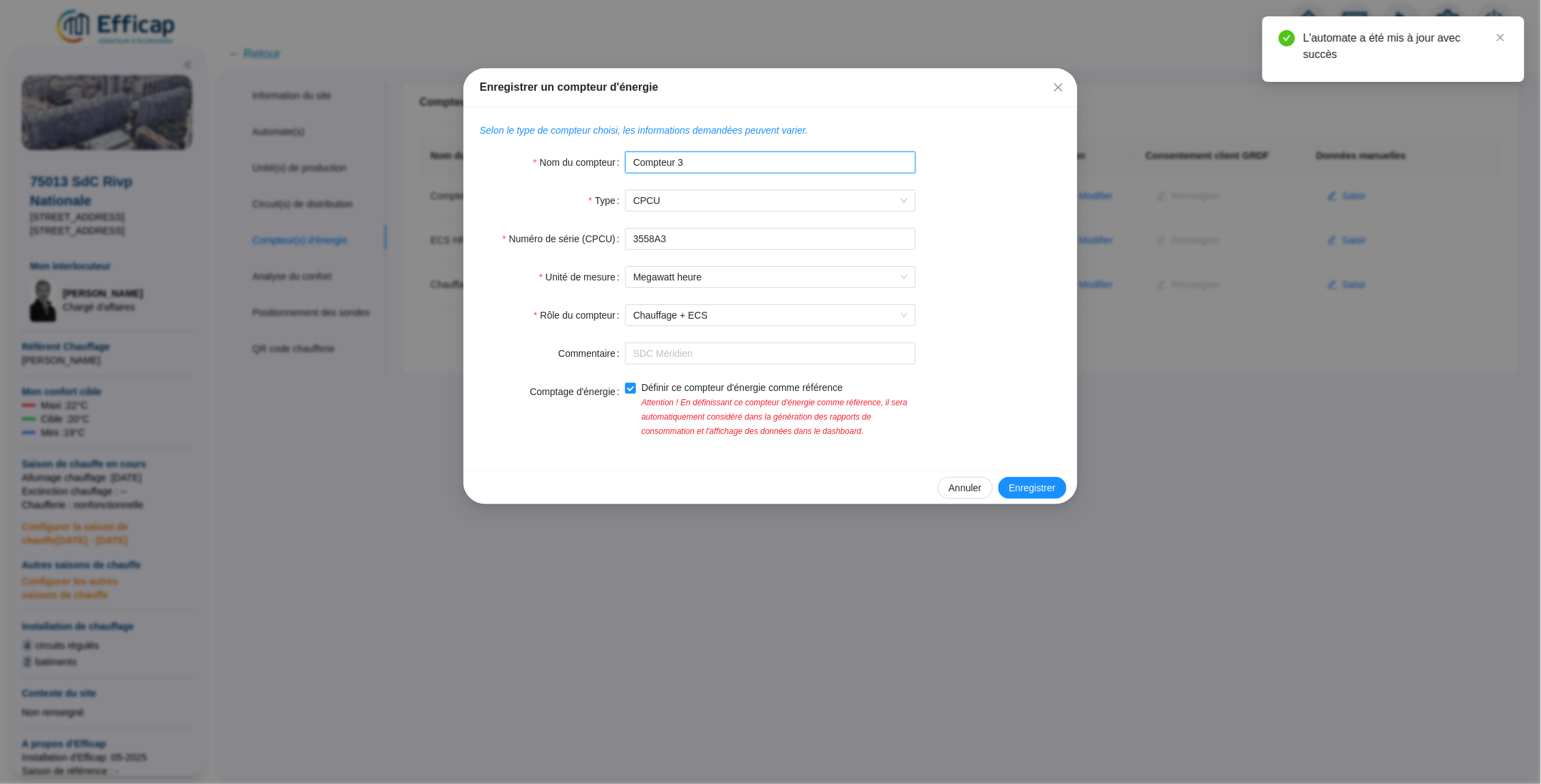
drag, startPoint x: 698, startPoint y: 157, endPoint x: 583, endPoint y: 157, distance: 115.0
click at [583, 157] on div "Nom du compteur Compteur 3" at bounding box center [770, 163] width 582 height 21
click at [716, 313] on span "Chauffage + ECS" at bounding box center [770, 315] width 274 height 21
type input "ECS BP"
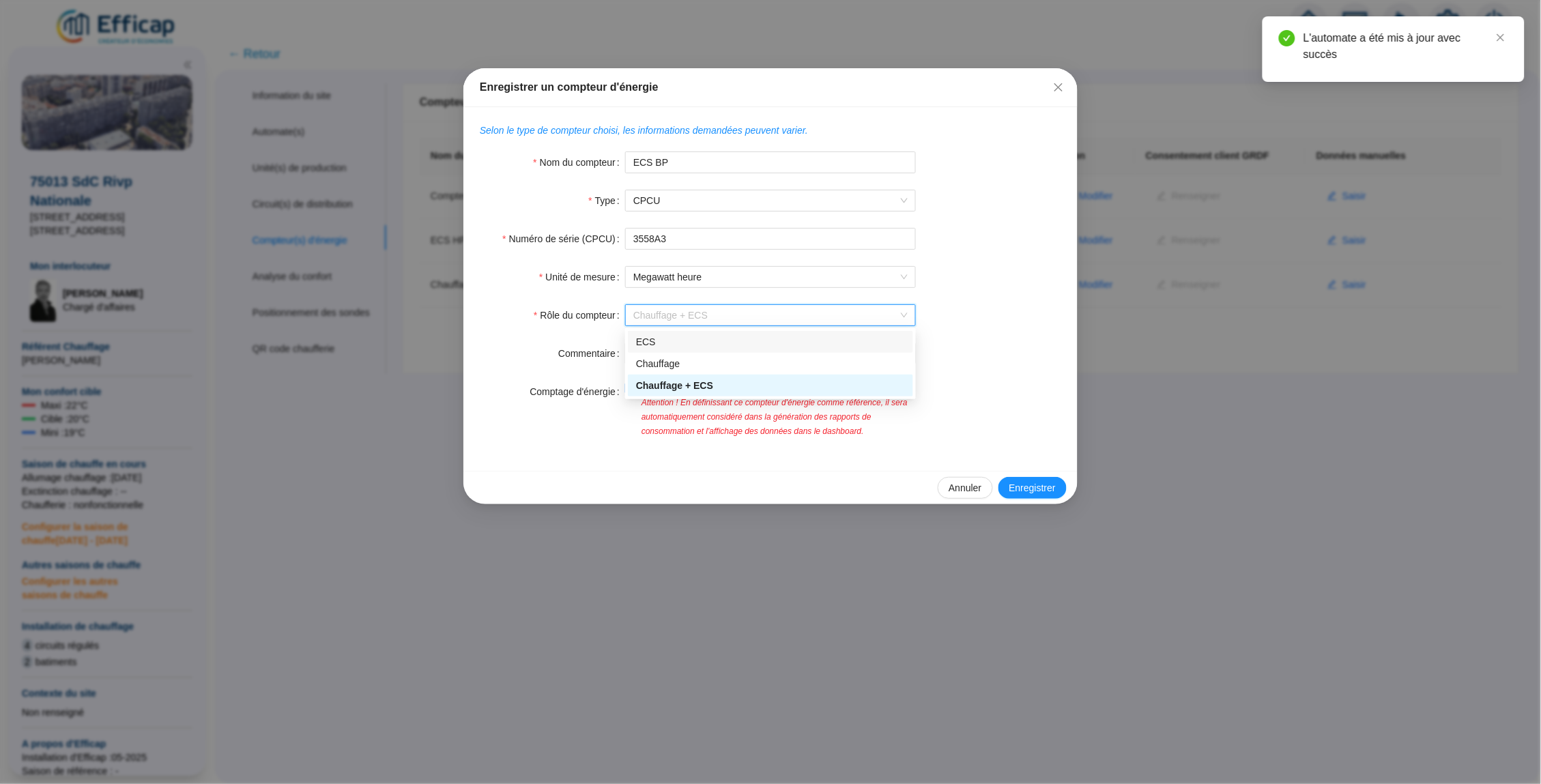
click at [672, 351] on div "ECS" at bounding box center [770, 342] width 285 height 21
click at [1027, 481] on span "Enregistrer" at bounding box center [1033, 488] width 46 height 14
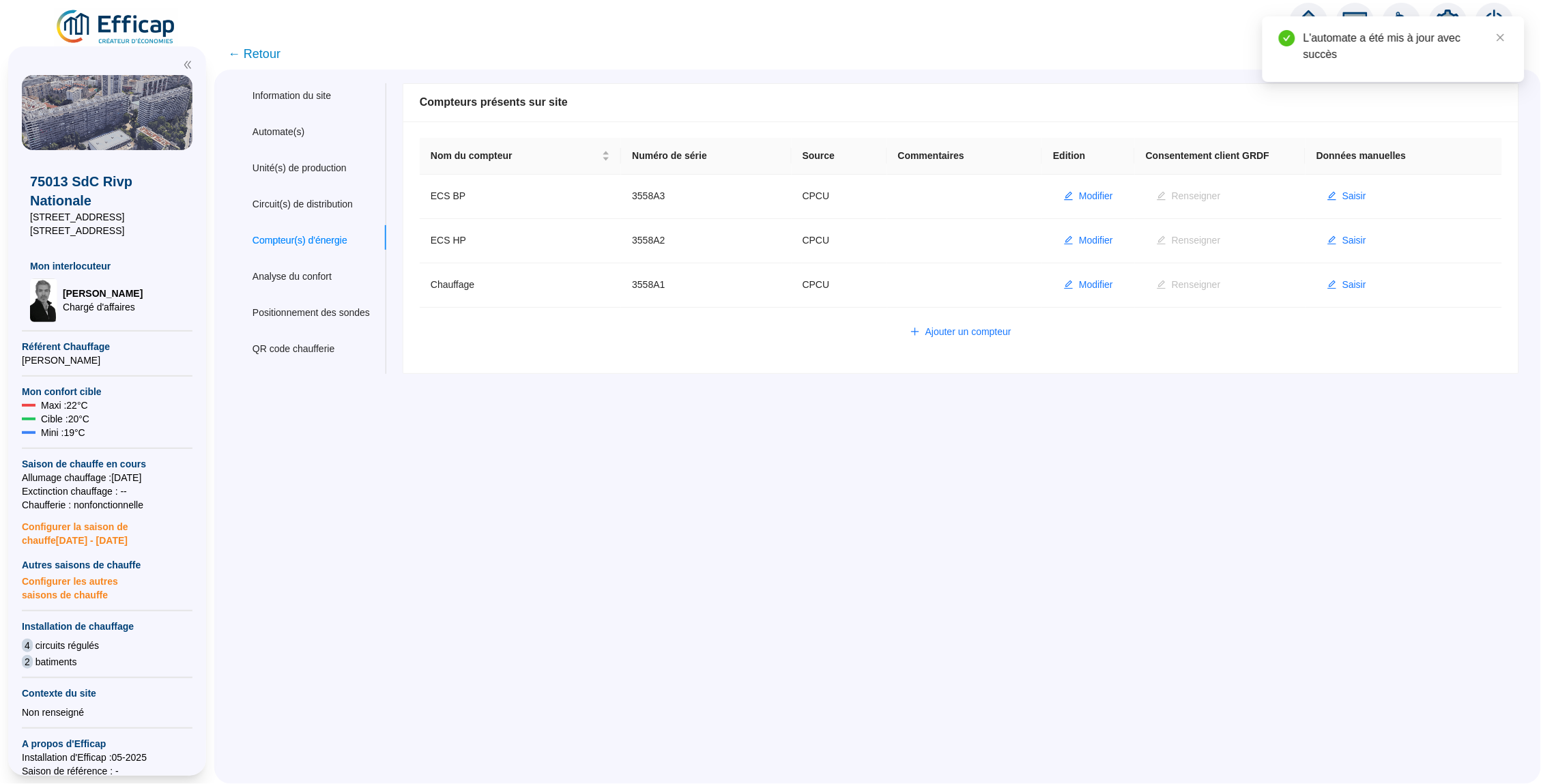
click at [260, 55] on span "← Retour" at bounding box center [254, 54] width 53 height 19
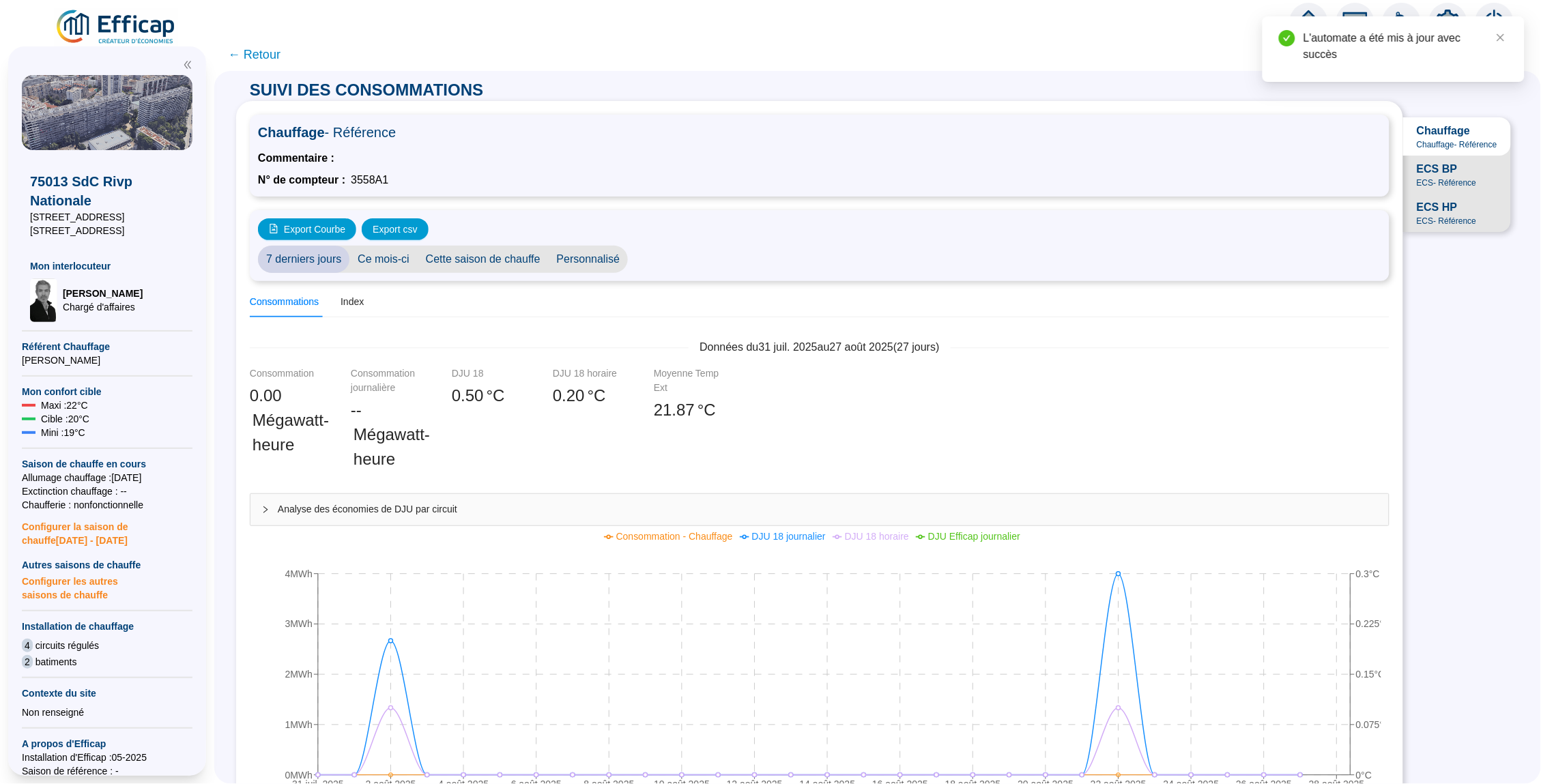
click at [254, 54] on span "← Retour" at bounding box center [254, 54] width 53 height 19
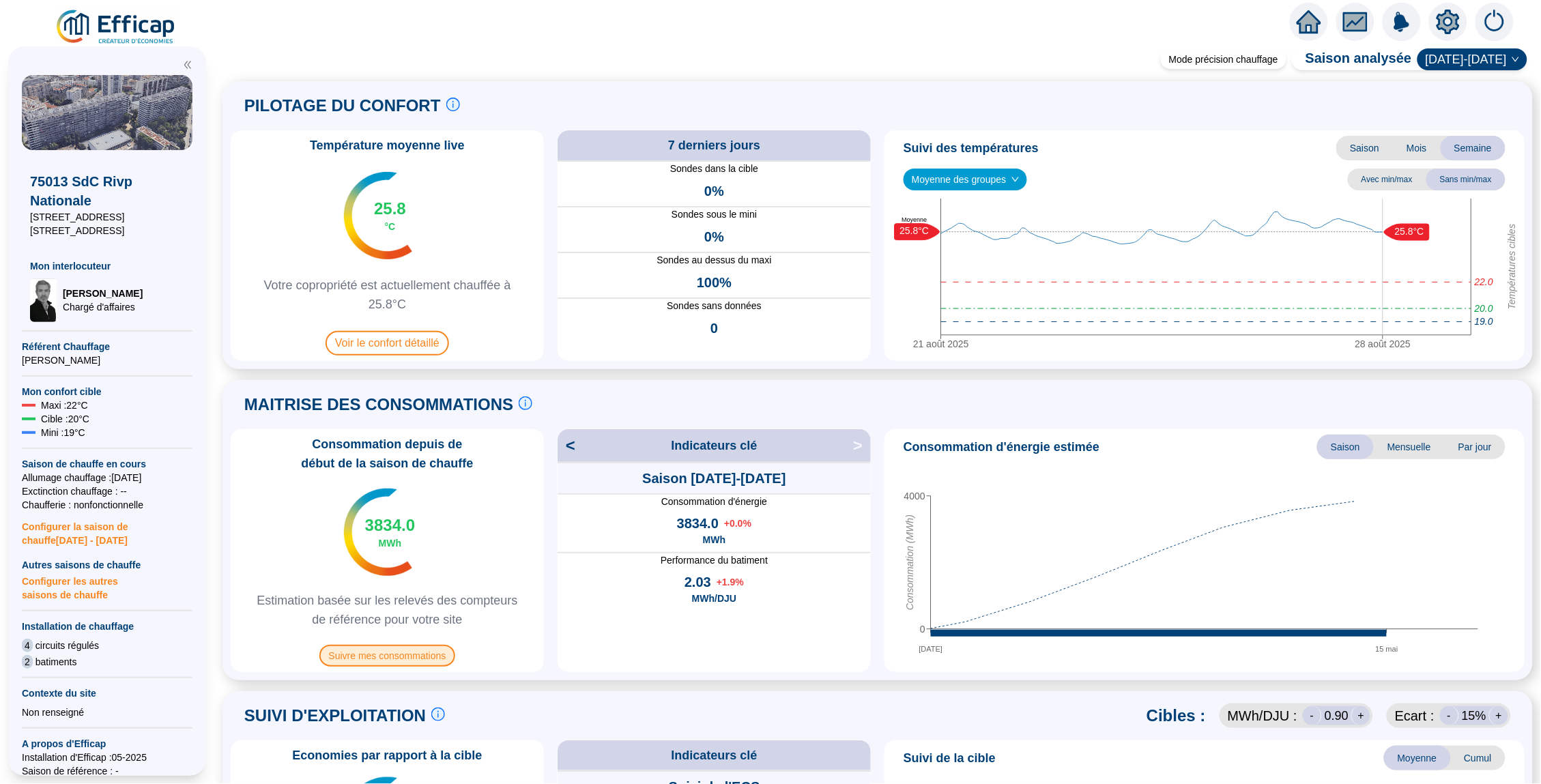
click at [397, 660] on span "Suivre mes consommations" at bounding box center [388, 655] width 137 height 21
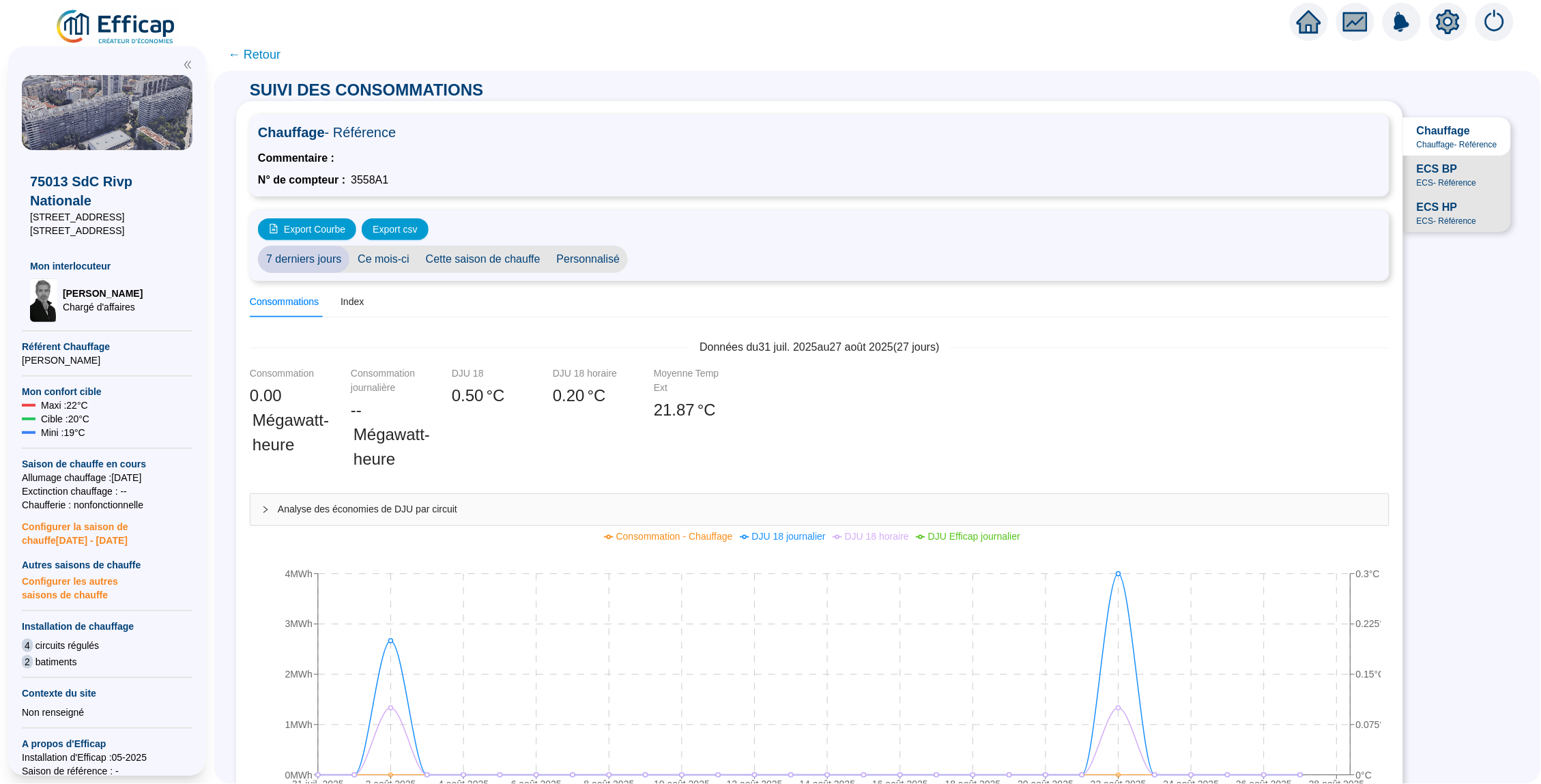
click at [1417, 169] on span "ECS BP" at bounding box center [1437, 169] width 41 height 16
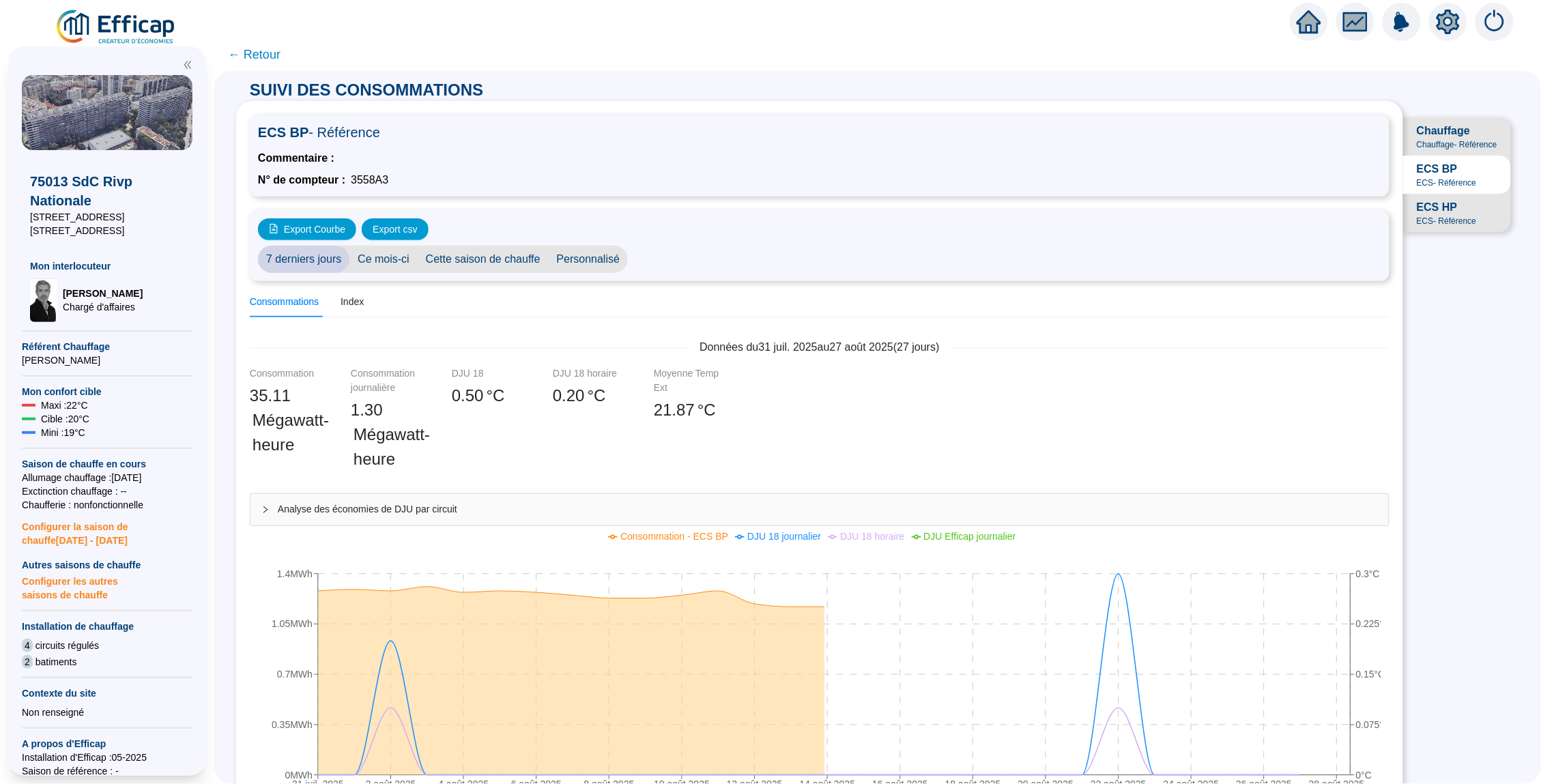
click at [1429, 219] on span "ECS - Référence" at bounding box center [1446, 221] width 59 height 11
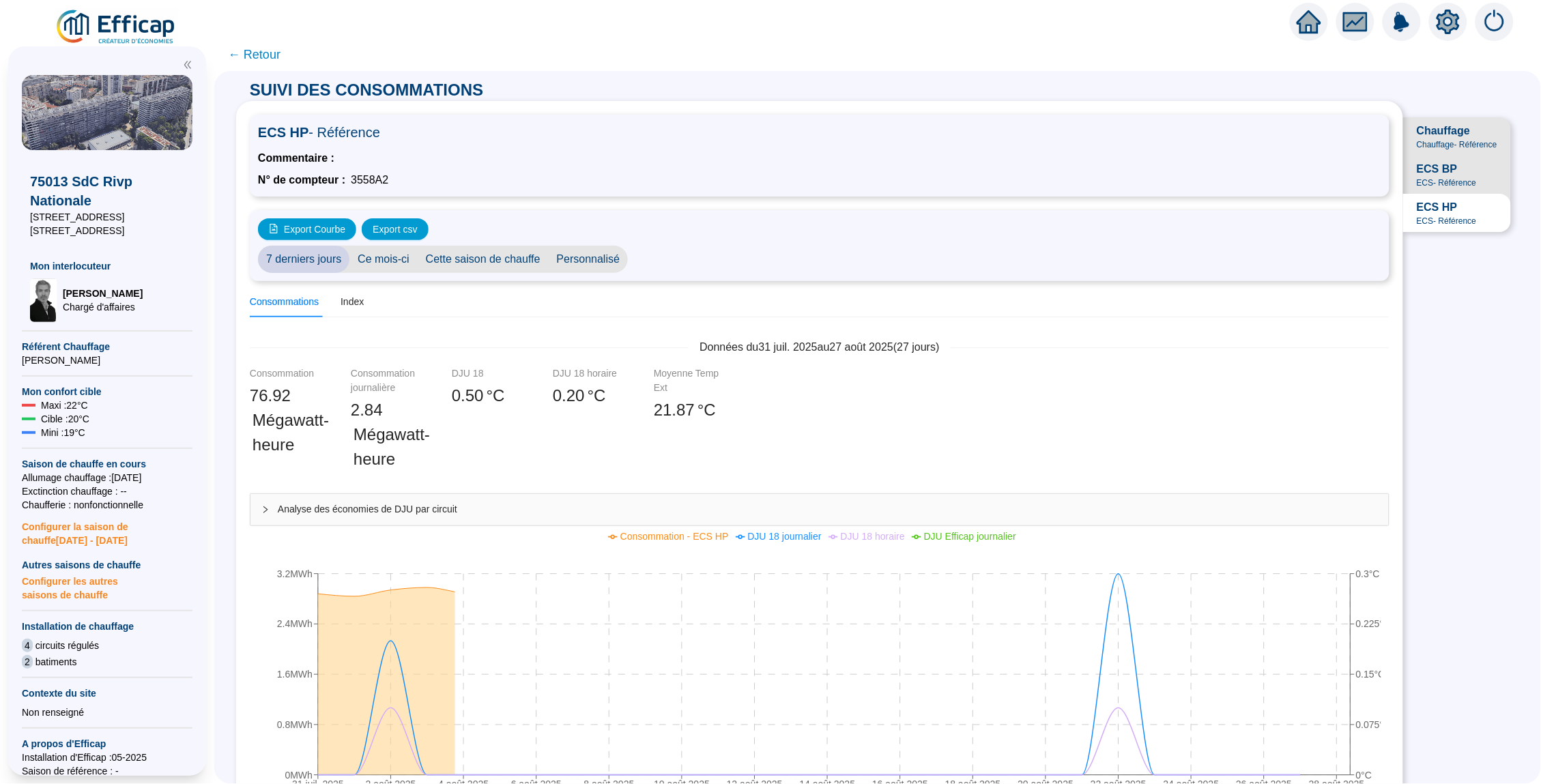
click at [1428, 180] on span "ECS - Référence" at bounding box center [1446, 183] width 59 height 11
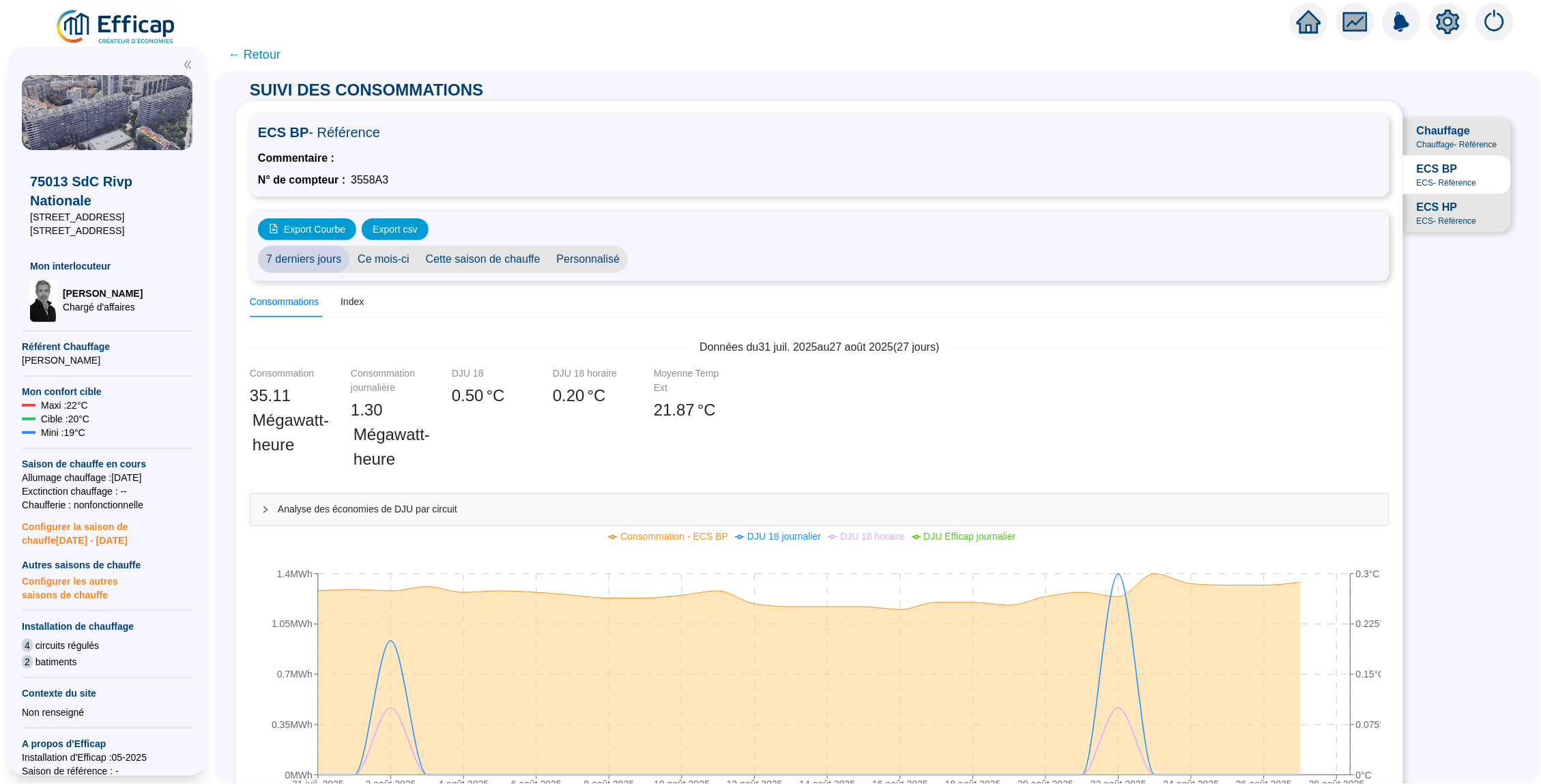
click at [1443, 27] on icon "setting" at bounding box center [1448, 22] width 23 height 25
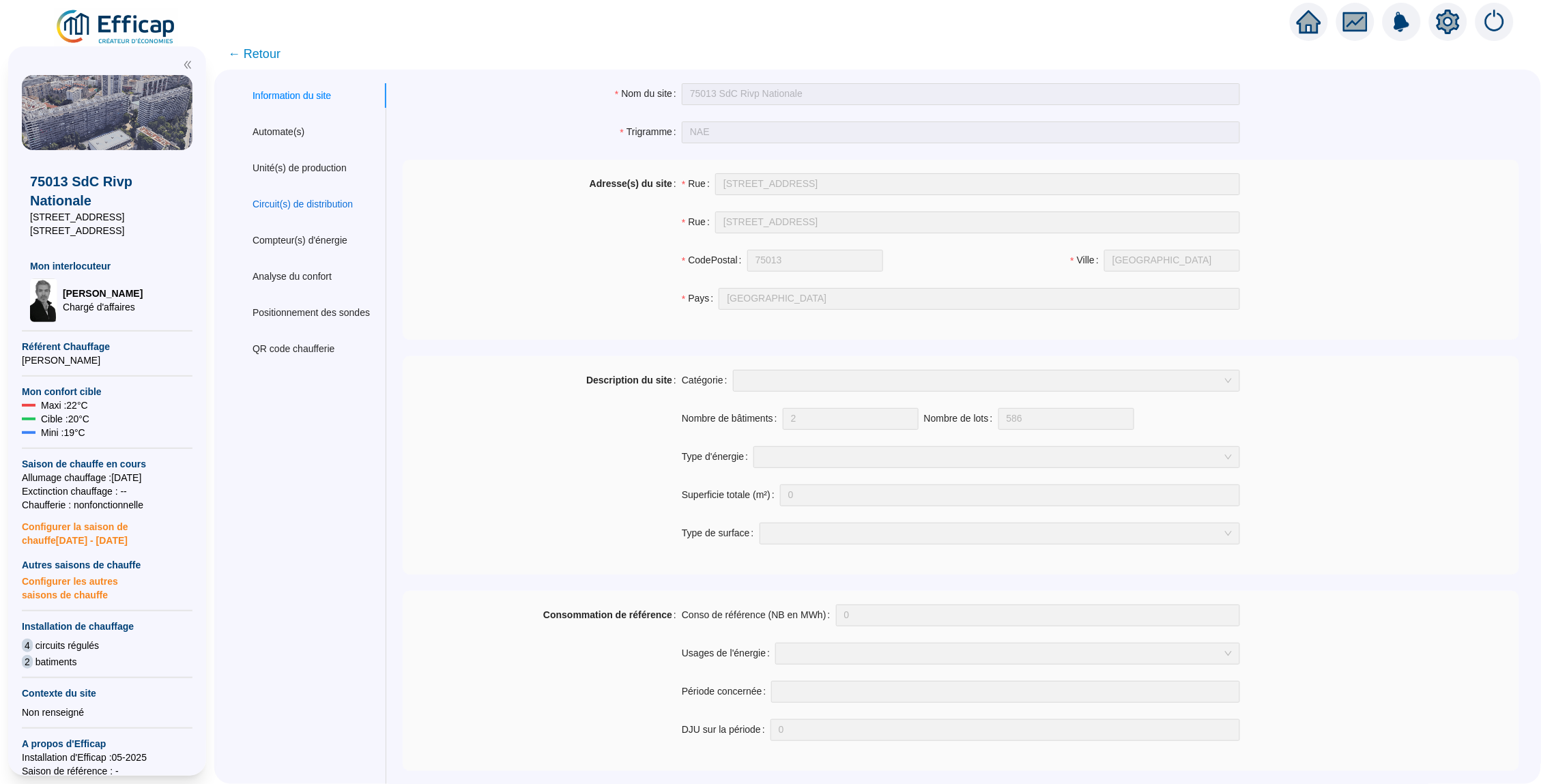
click at [334, 201] on div "Circuit(s) de distribution" at bounding box center [303, 204] width 100 height 14
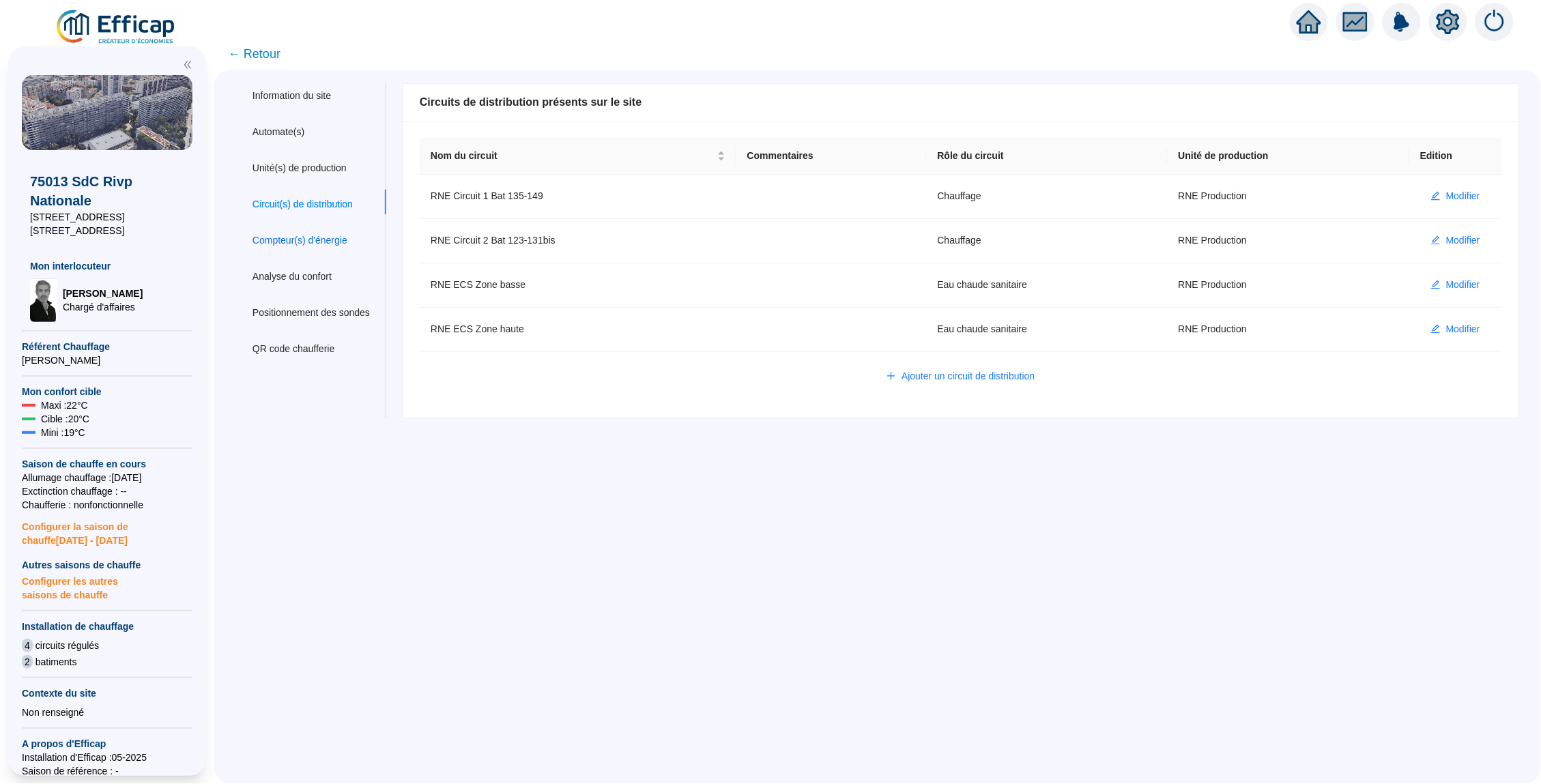
click at [329, 244] on div "Compteur(s) d'énergie" at bounding box center [300, 240] width 95 height 14
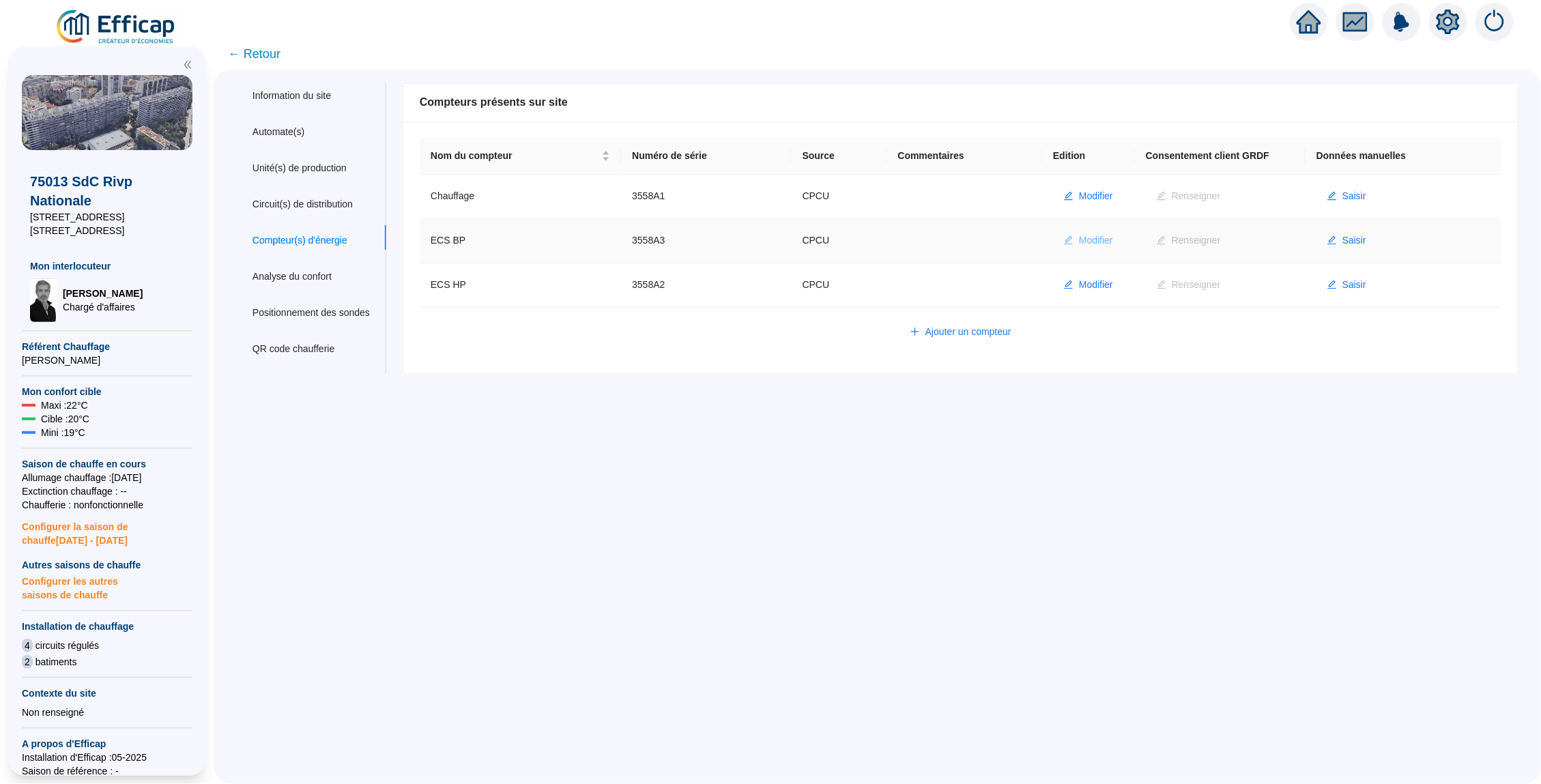
click at [1101, 238] on span "Modifier" at bounding box center [1096, 240] width 34 height 14
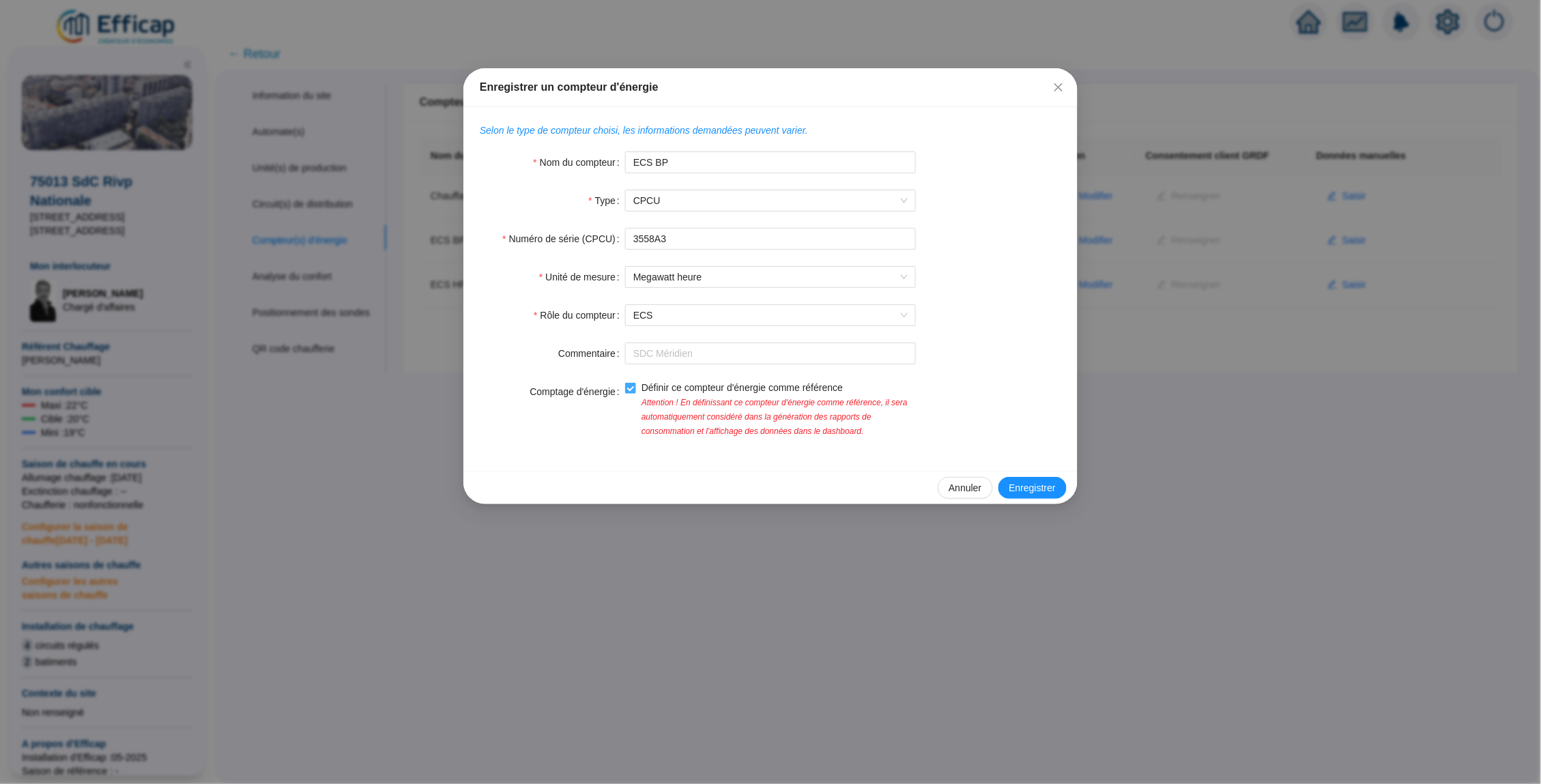
click at [633, 389] on input "Définir ce compteur d'énergie comme référence" at bounding box center [630, 388] width 10 height 10
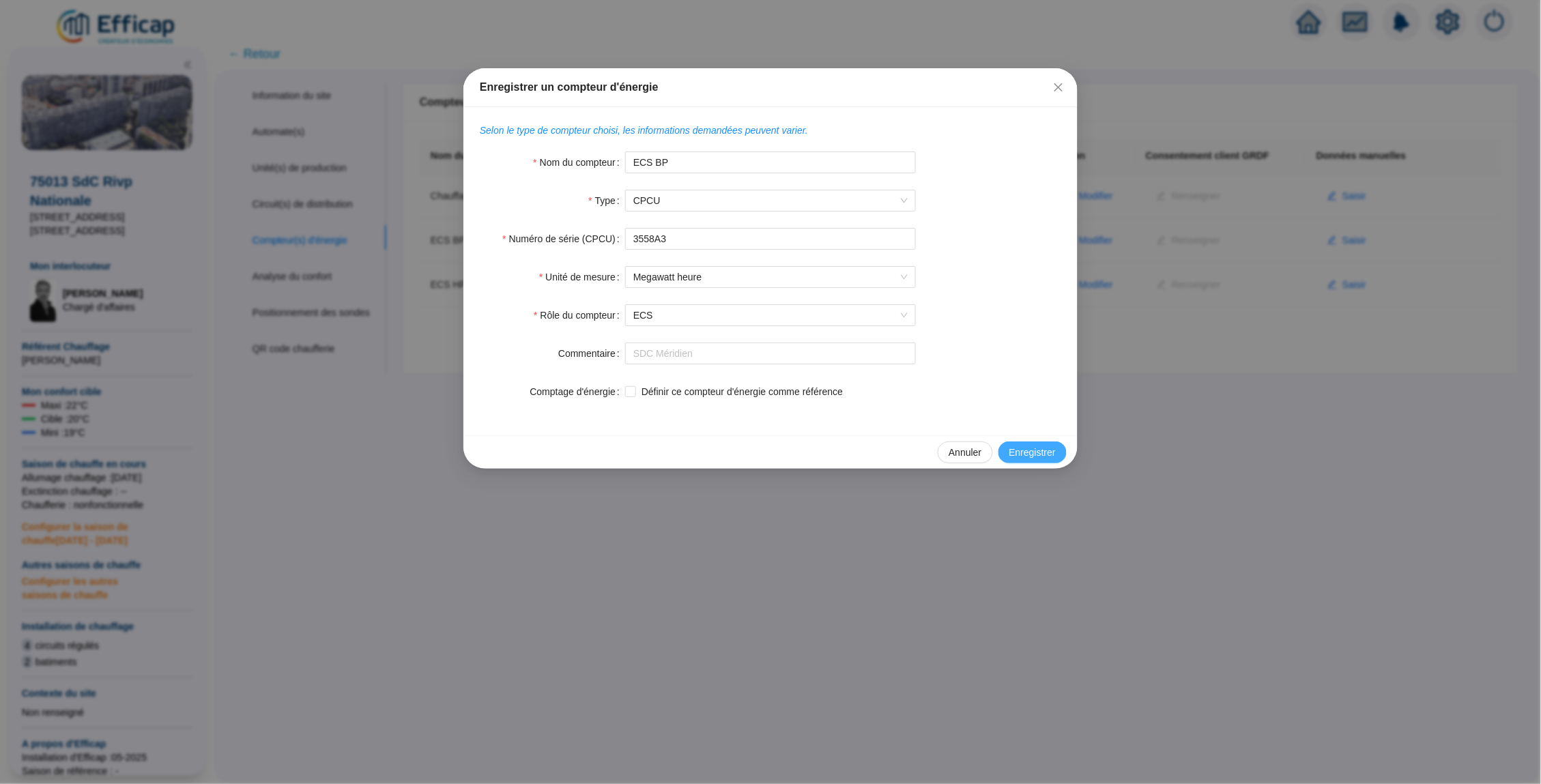
click at [1023, 462] on button "Enregistrer" at bounding box center [1033, 452] width 68 height 21
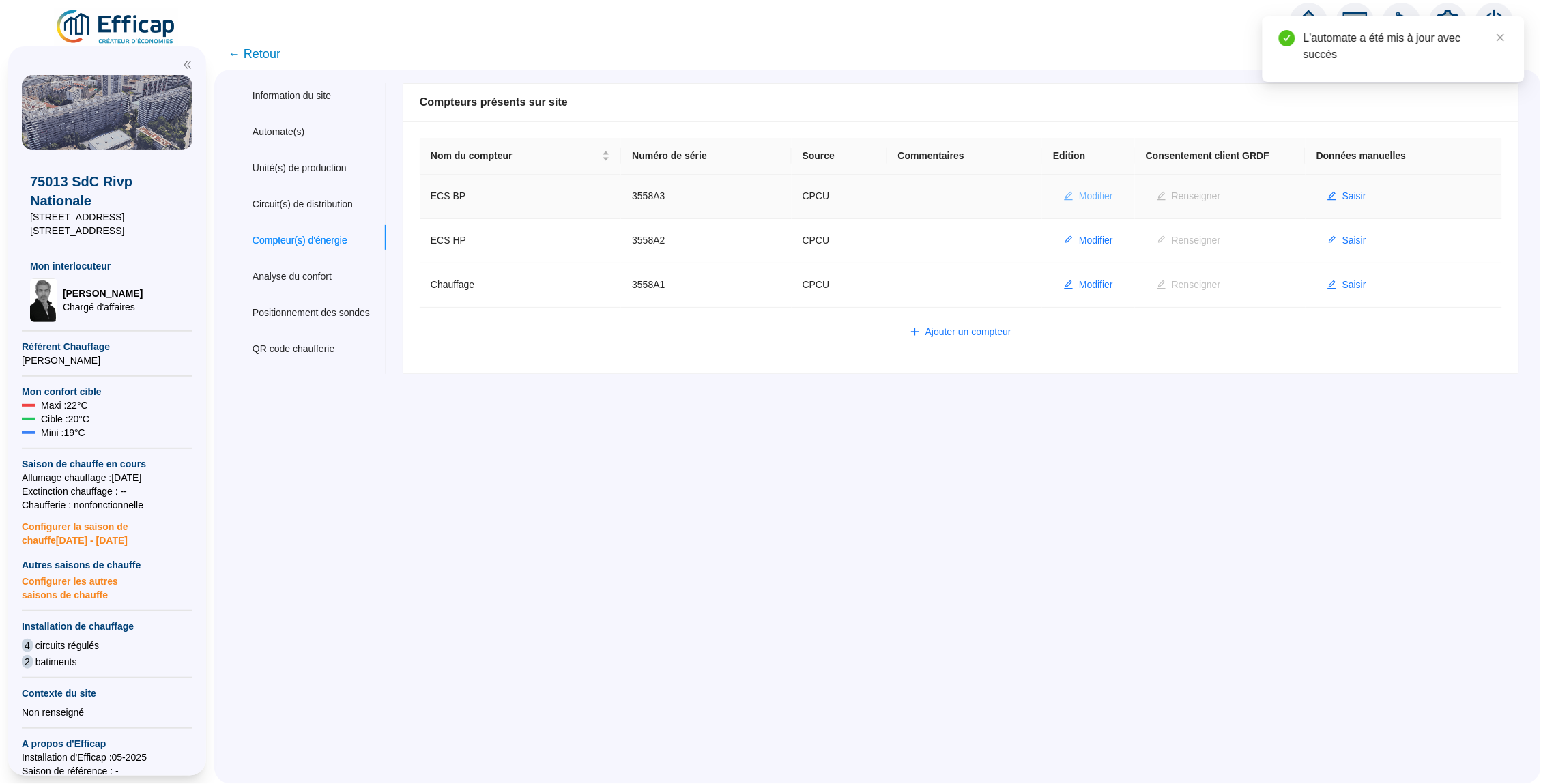
click at [1100, 196] on span "Modifier" at bounding box center [1096, 196] width 34 height 14
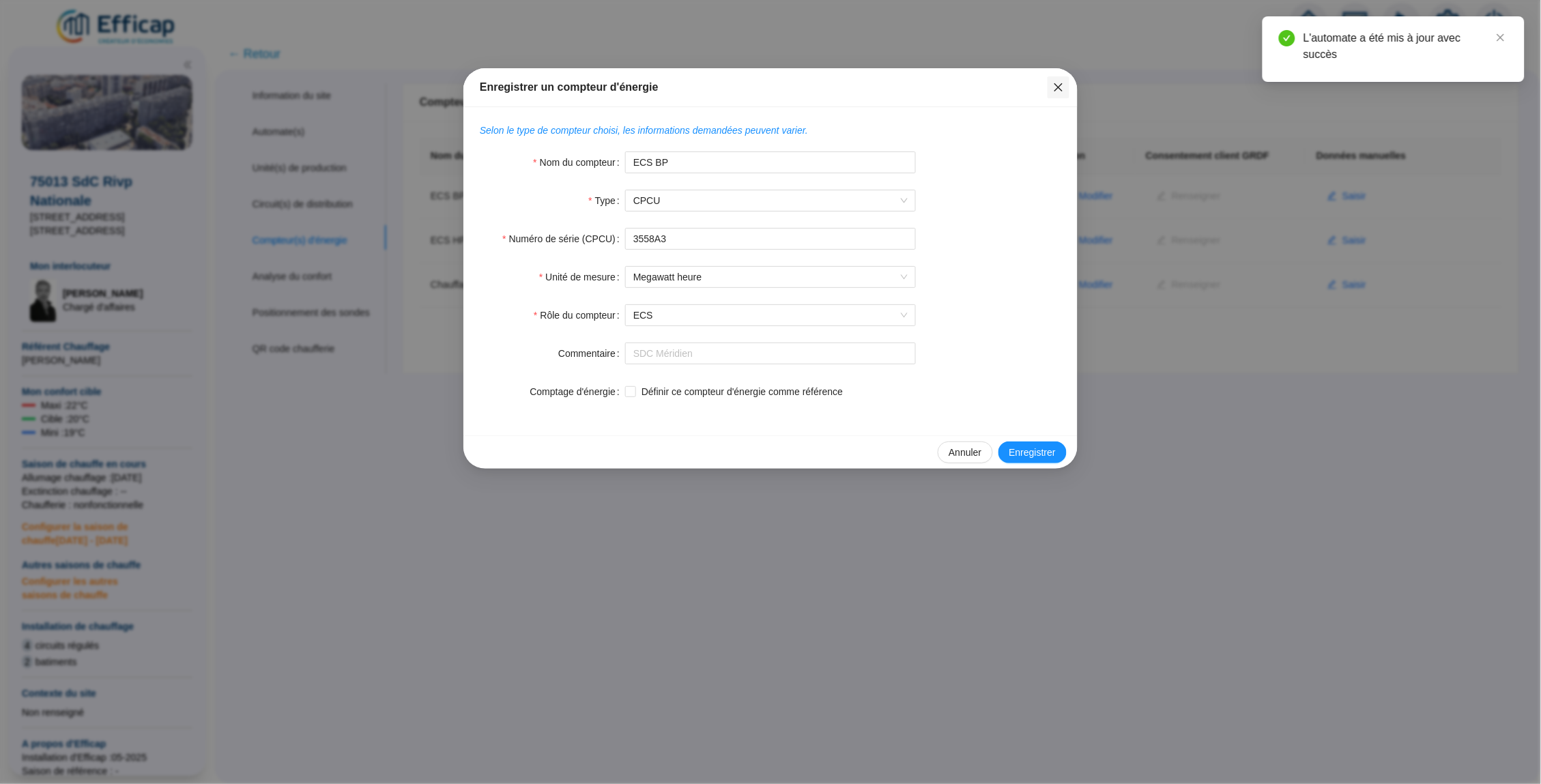
click at [1058, 86] on icon "close" at bounding box center [1058, 87] width 8 height 8
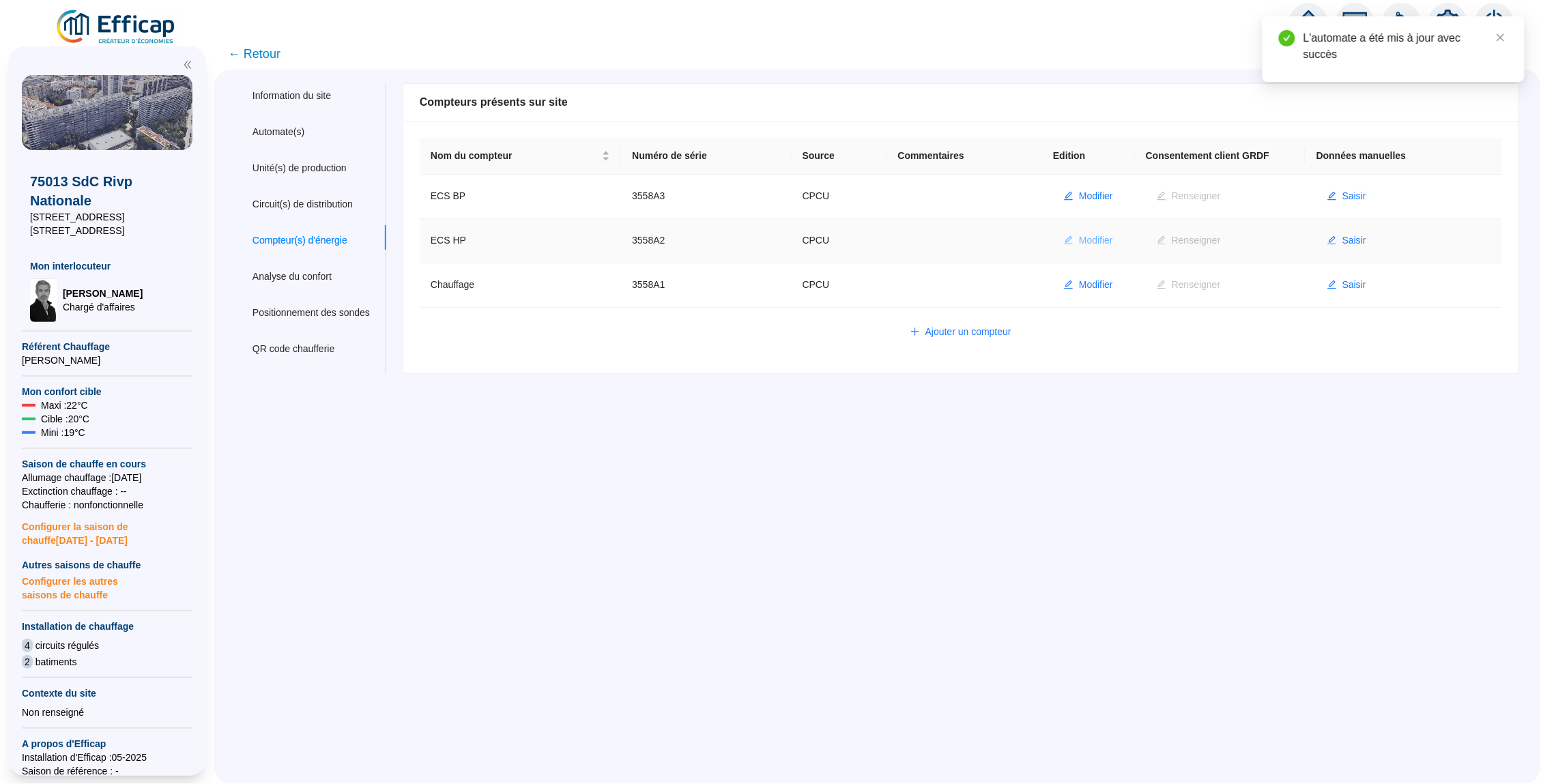
click at [1088, 238] on span "Modifier" at bounding box center [1096, 240] width 34 height 14
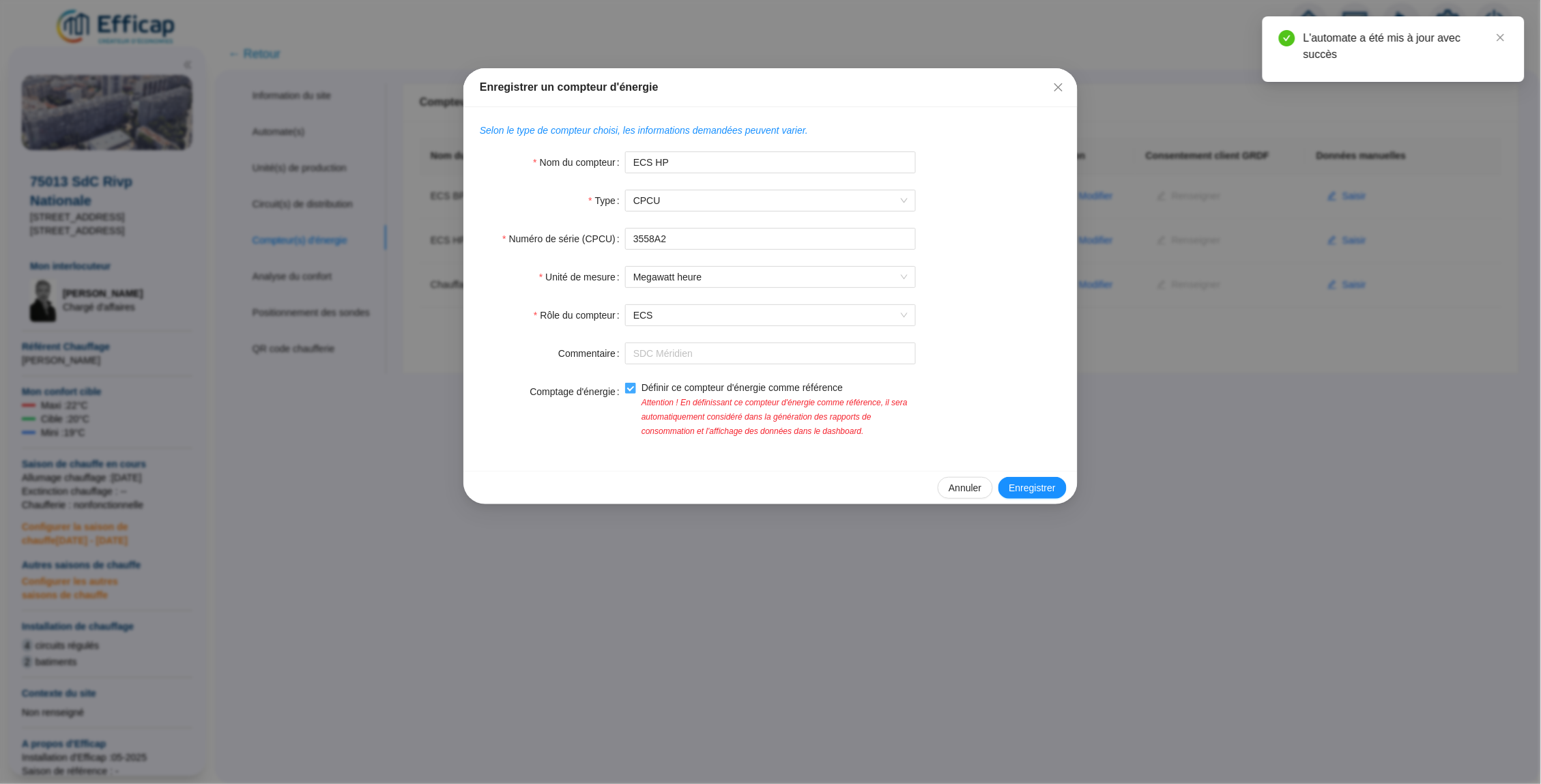
click at [630, 392] on span at bounding box center [631, 388] width 11 height 11
click at [630, 392] on input "Définir ce compteur d'énergie comme référence" at bounding box center [630, 388] width 10 height 10
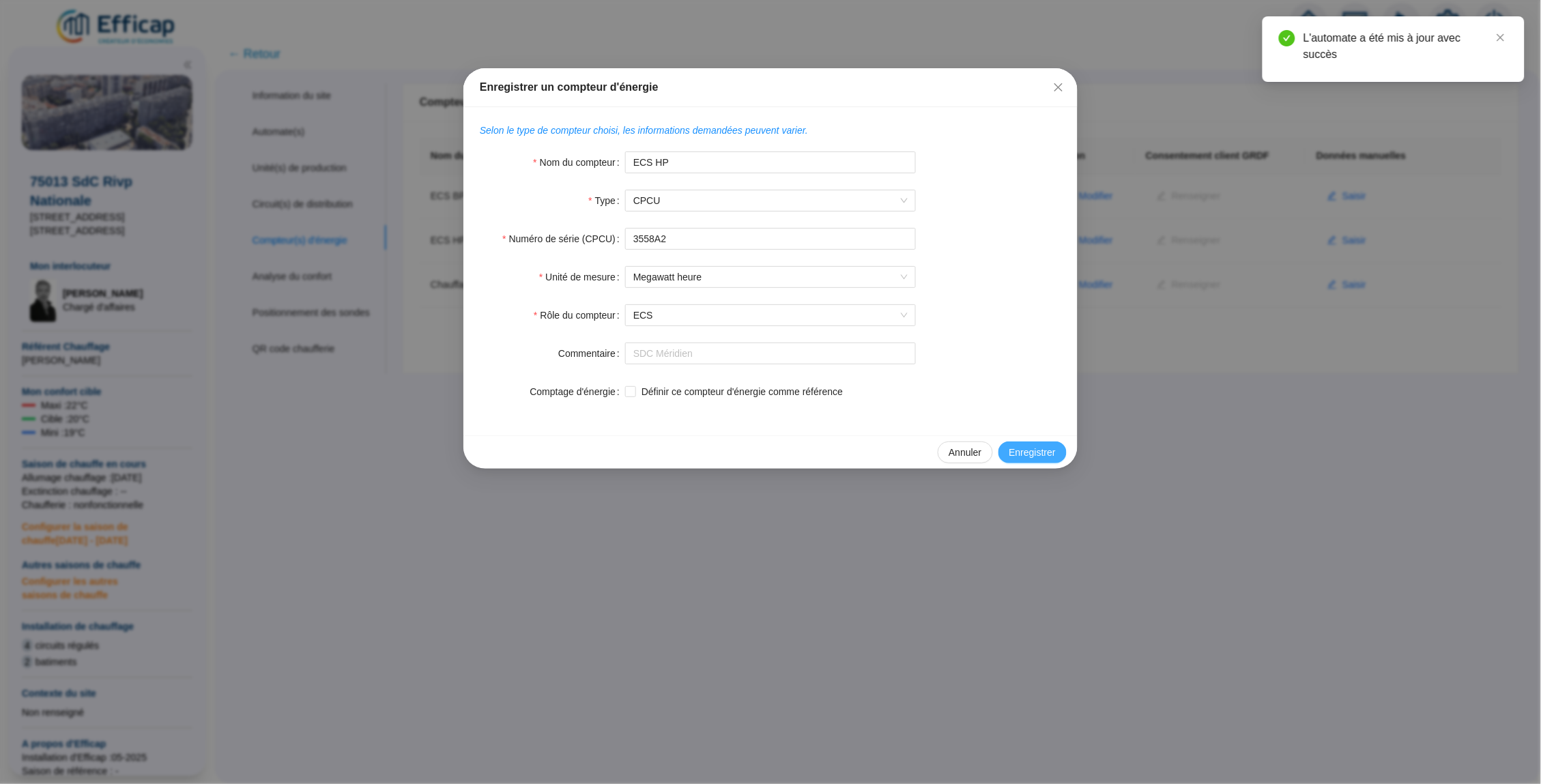
click at [1020, 444] on button "Enregistrer" at bounding box center [1033, 452] width 68 height 21
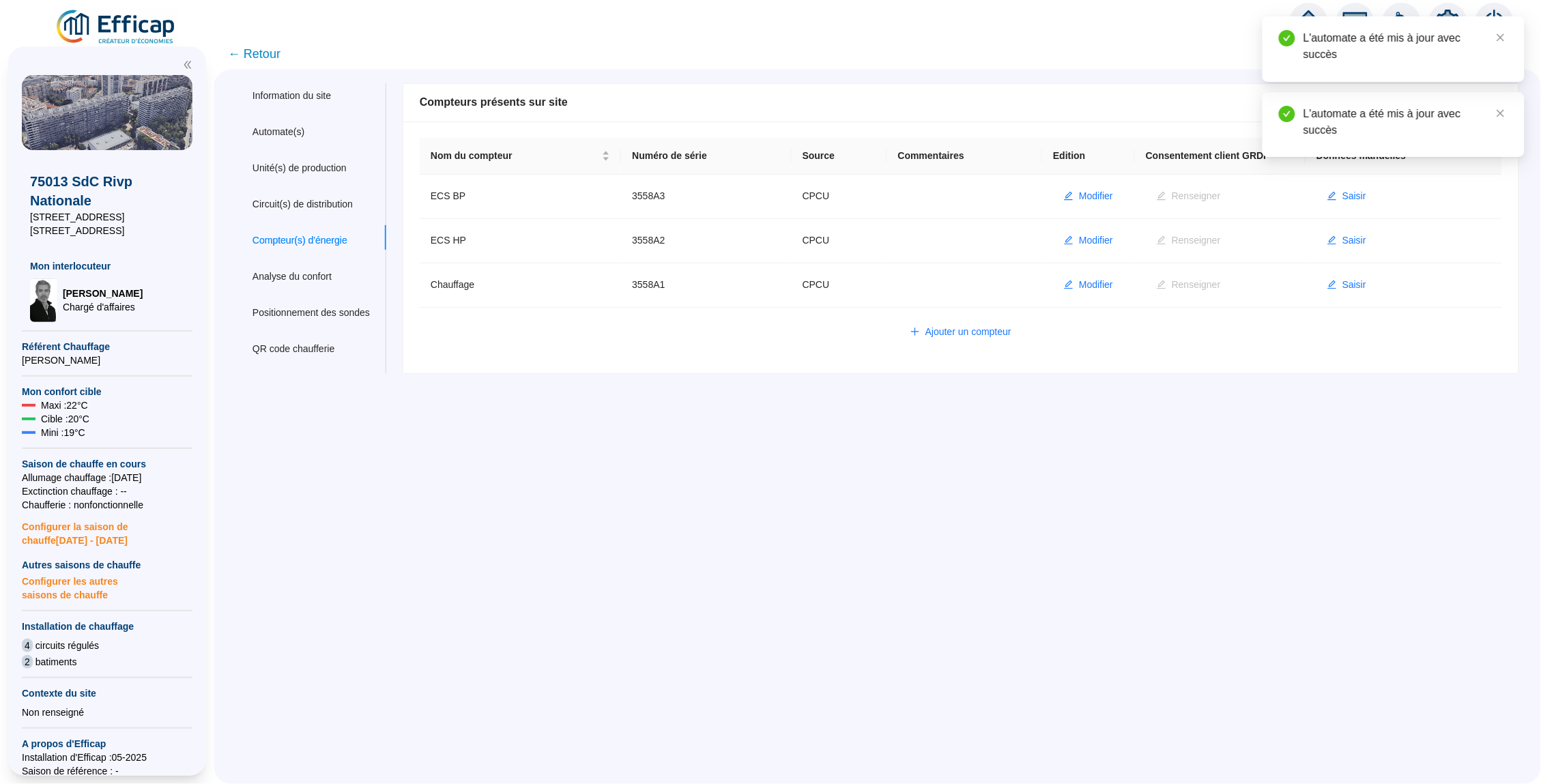
click at [259, 56] on span "← Retour" at bounding box center [254, 54] width 53 height 19
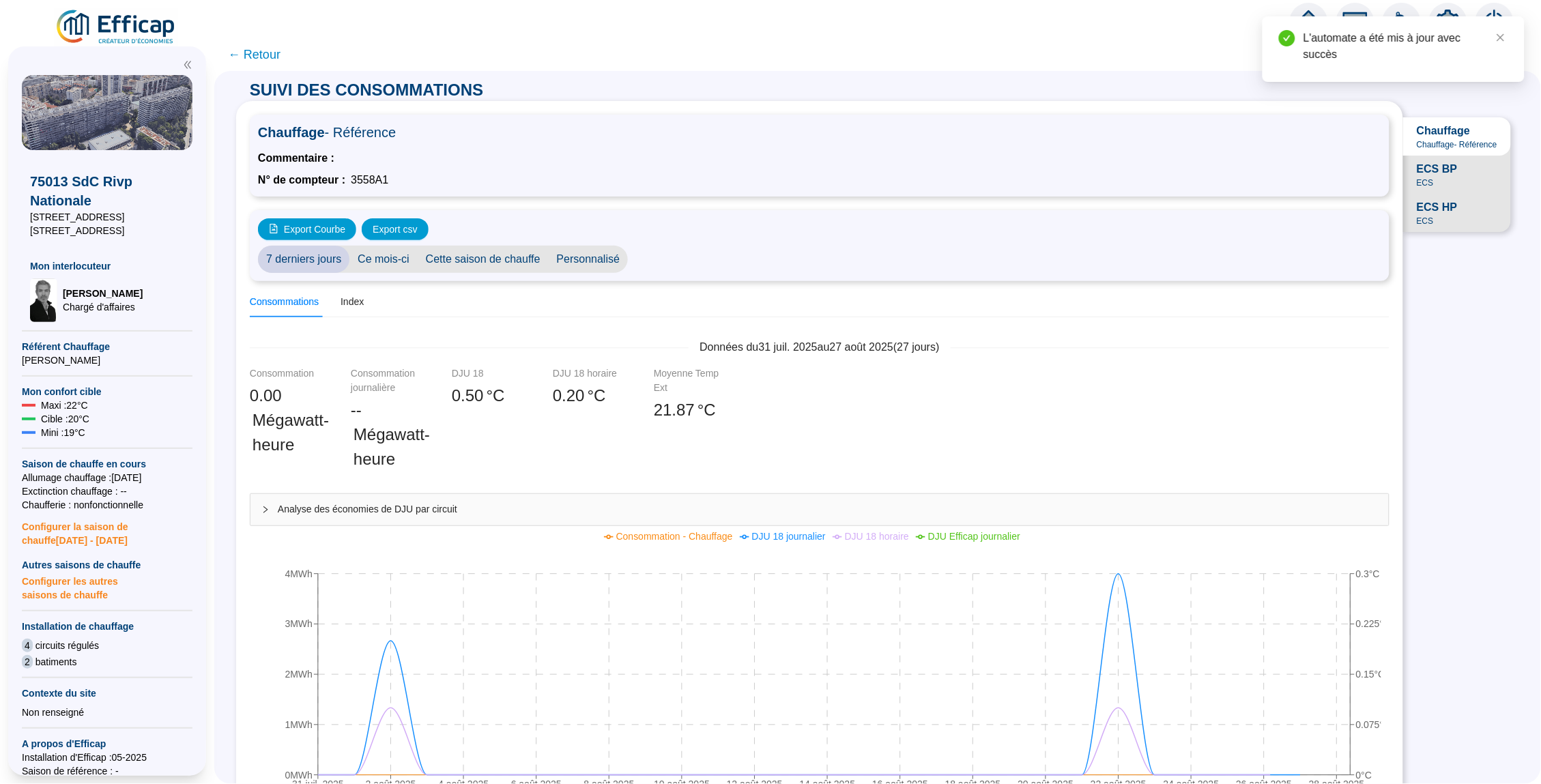
click at [256, 56] on span "← Retour" at bounding box center [254, 54] width 53 height 19
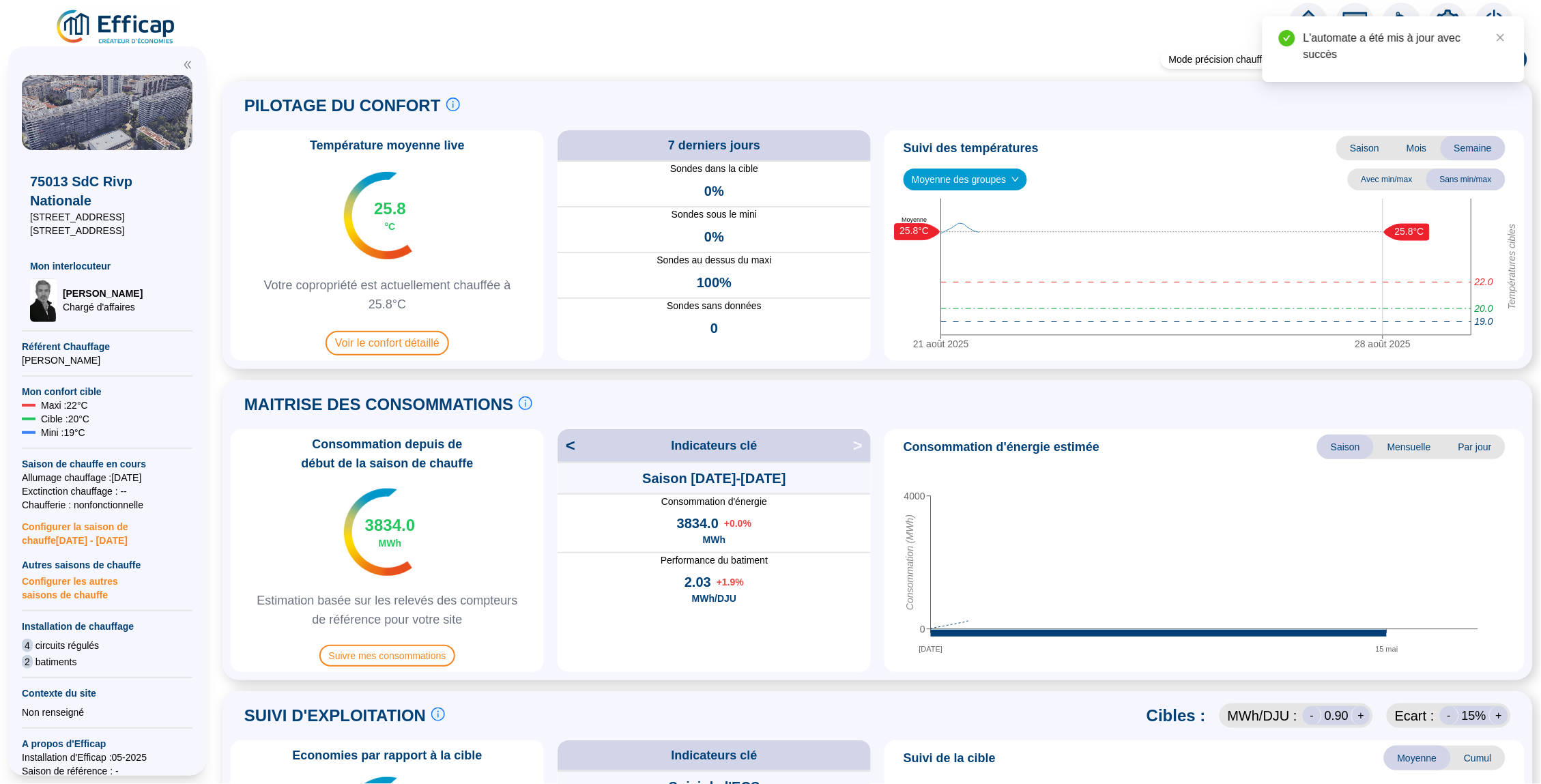
click at [409, 202] on img at bounding box center [378, 216] width 69 height 88
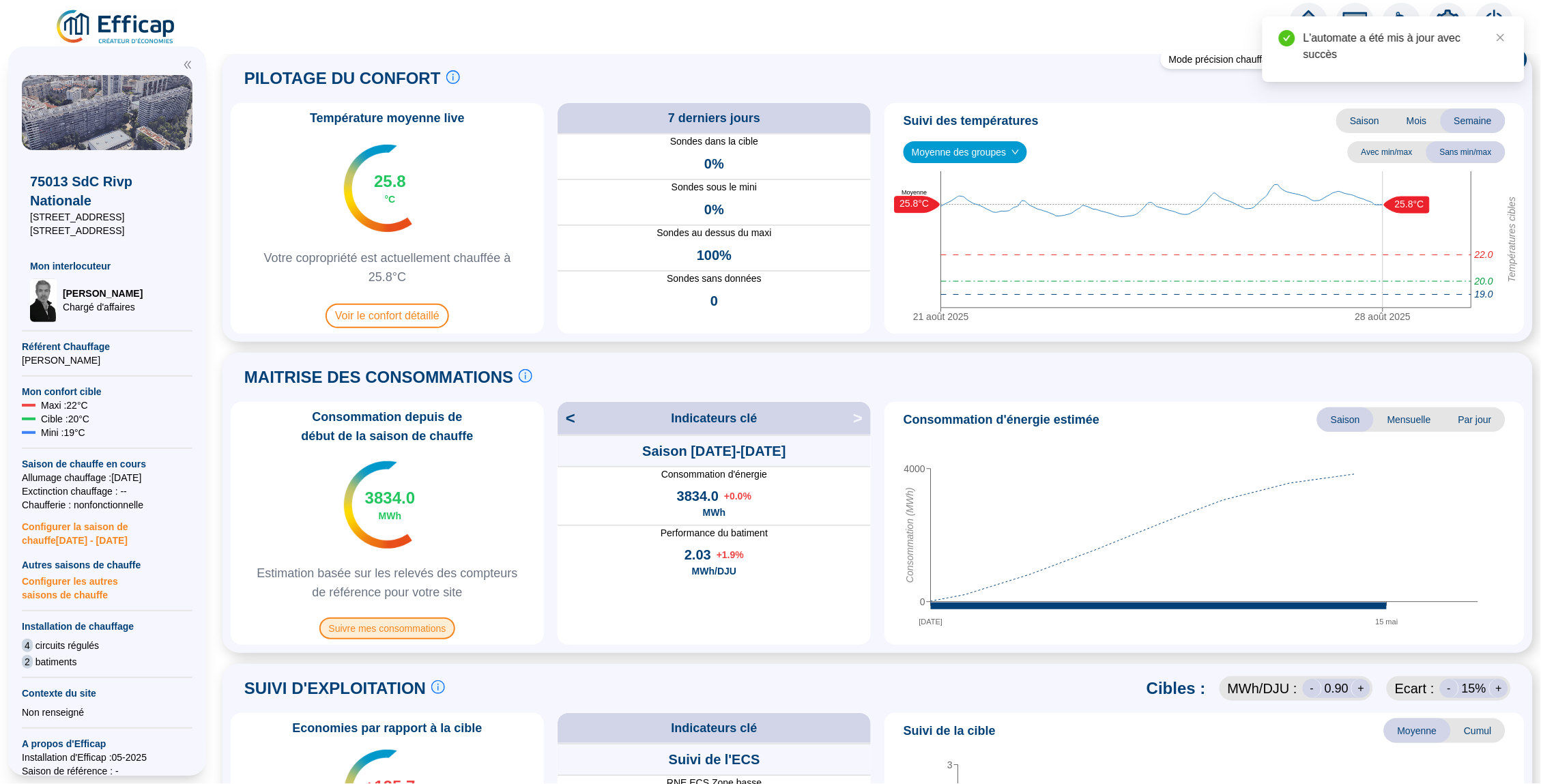
click at [406, 631] on span "Suivre mes consommations" at bounding box center [388, 628] width 137 height 21
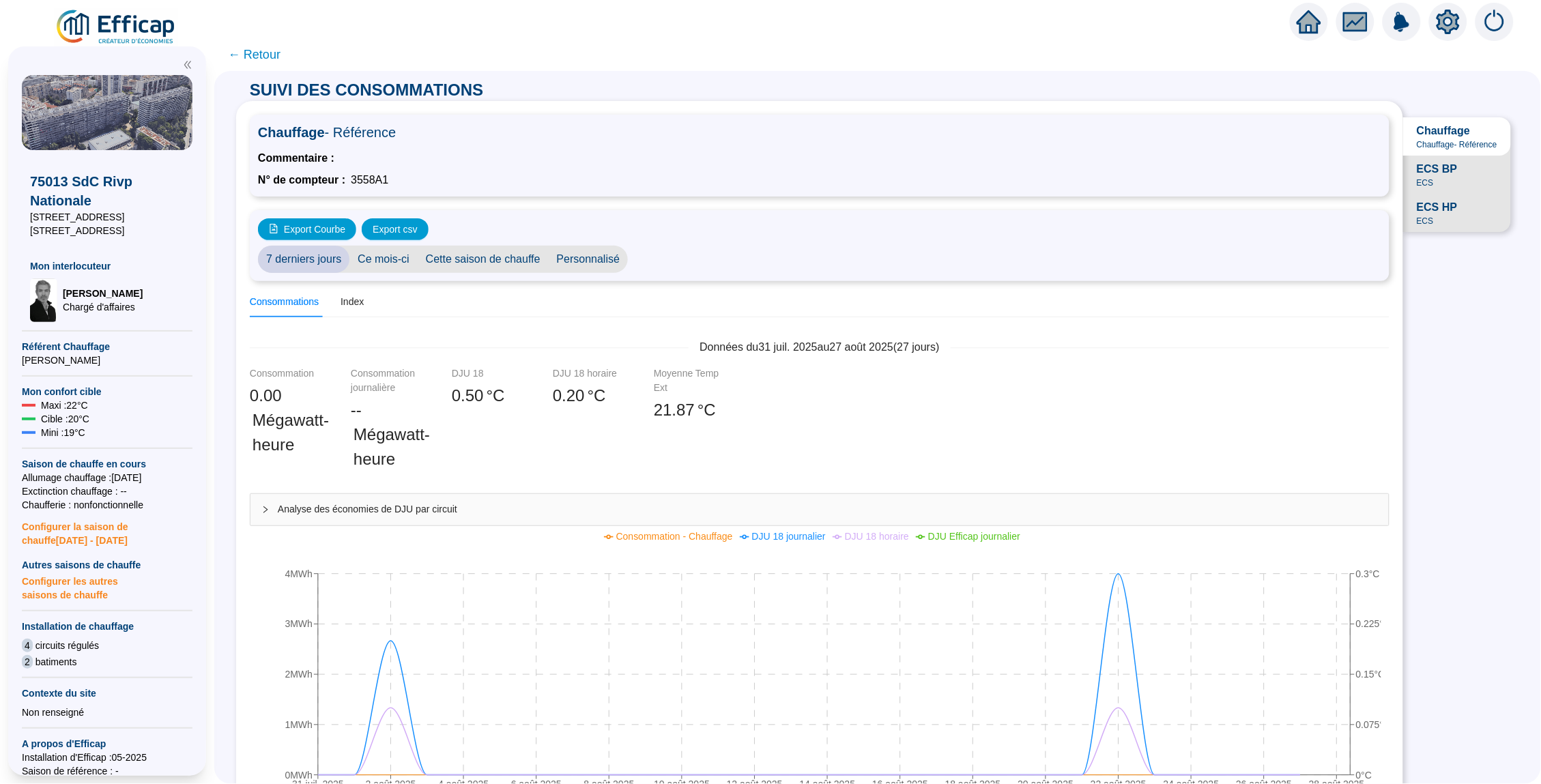
click at [271, 54] on span "← Retour" at bounding box center [254, 54] width 53 height 19
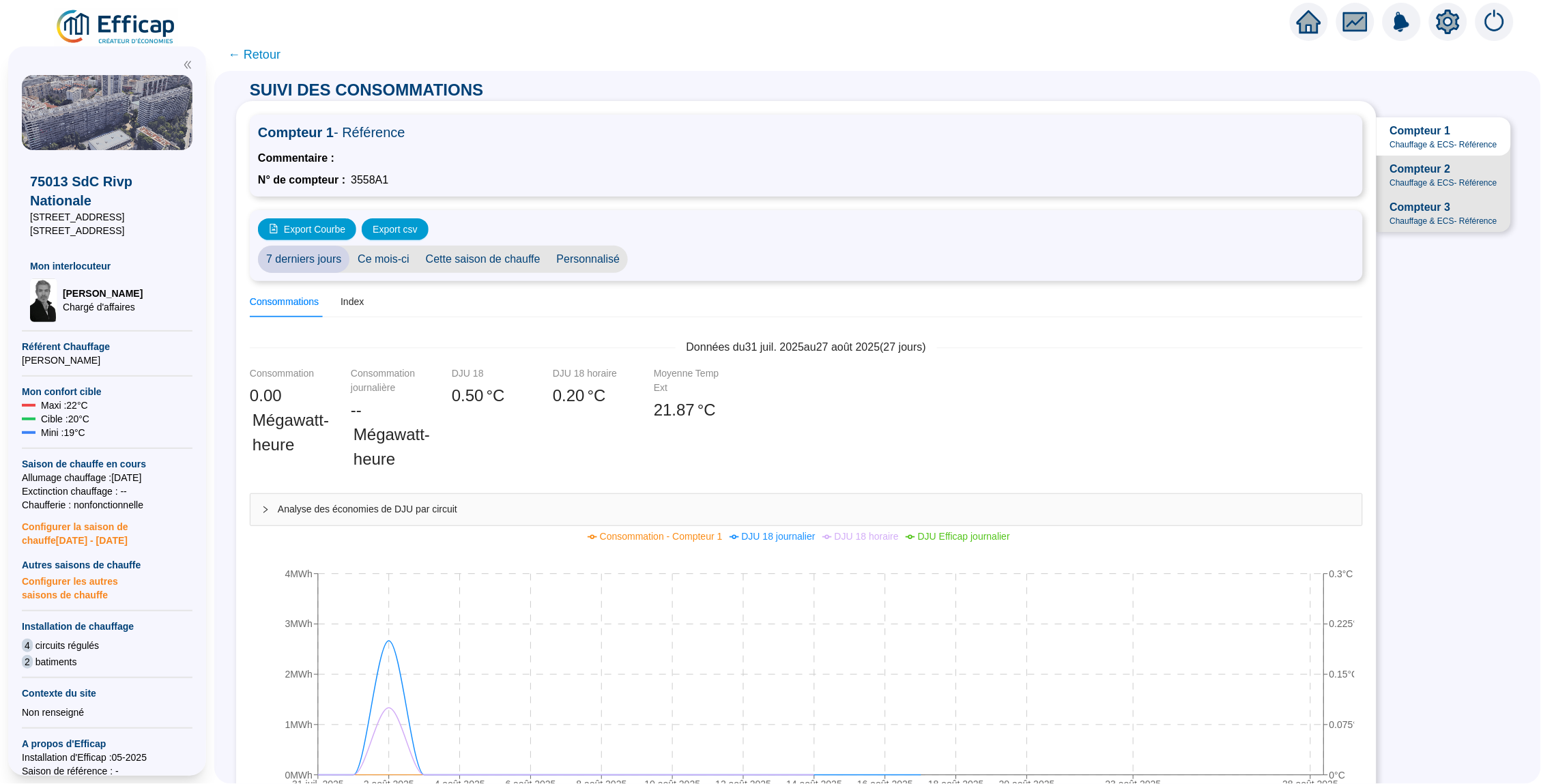
click at [1297, 28] on icon "home" at bounding box center [1310, 22] width 25 height 25
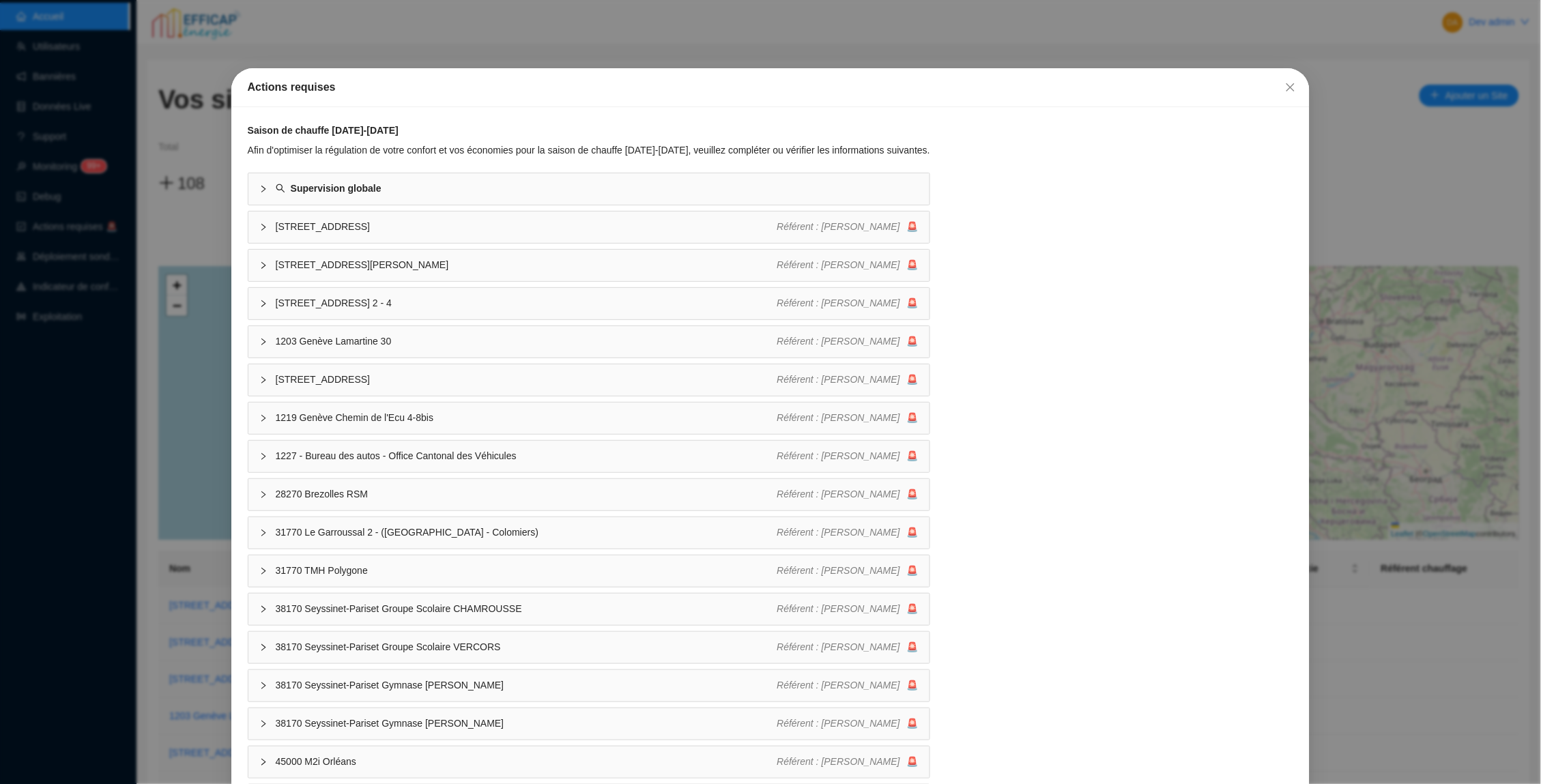
click at [1290, 85] on icon "close" at bounding box center [1291, 88] width 11 height 11
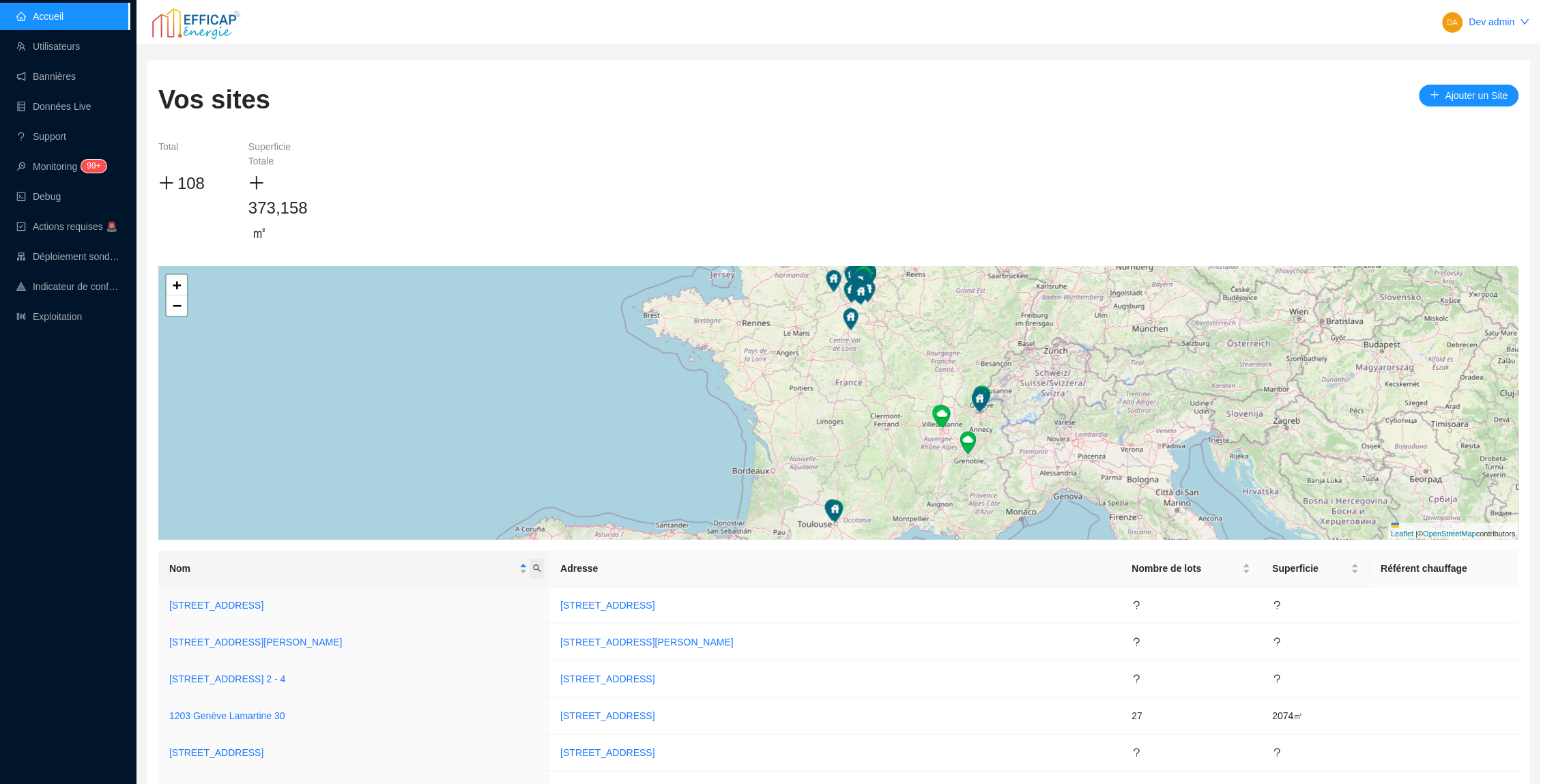
drag, startPoint x: 1290, startPoint y: 85, endPoint x: 559, endPoint y: 565, distance: 874.5
click at [541, 565] on icon "search" at bounding box center [537, 568] width 8 height 8
type input "point"
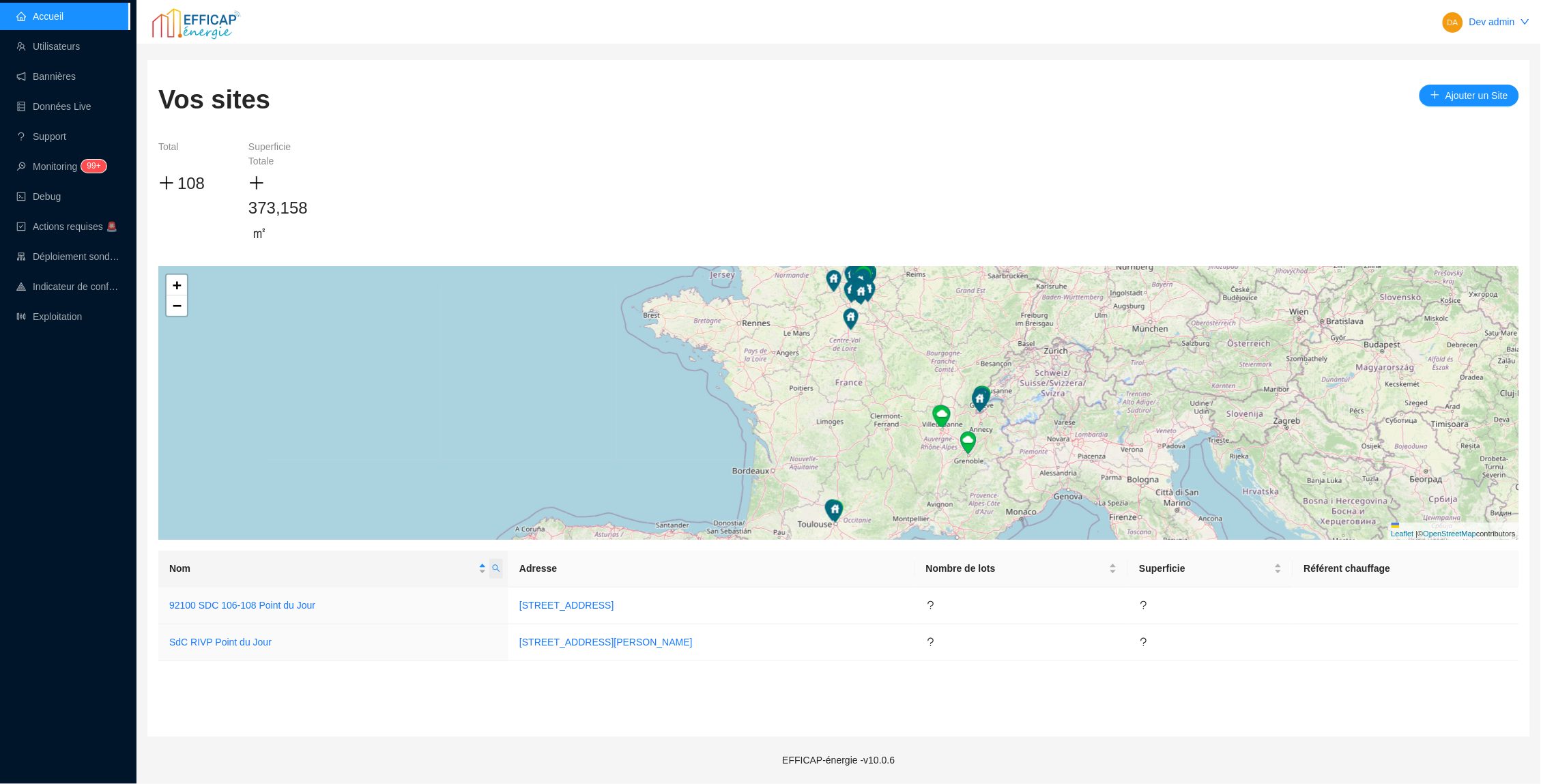
click at [224, 640] on link "SdC RIVP Point du Jour" at bounding box center [220, 642] width 103 height 11
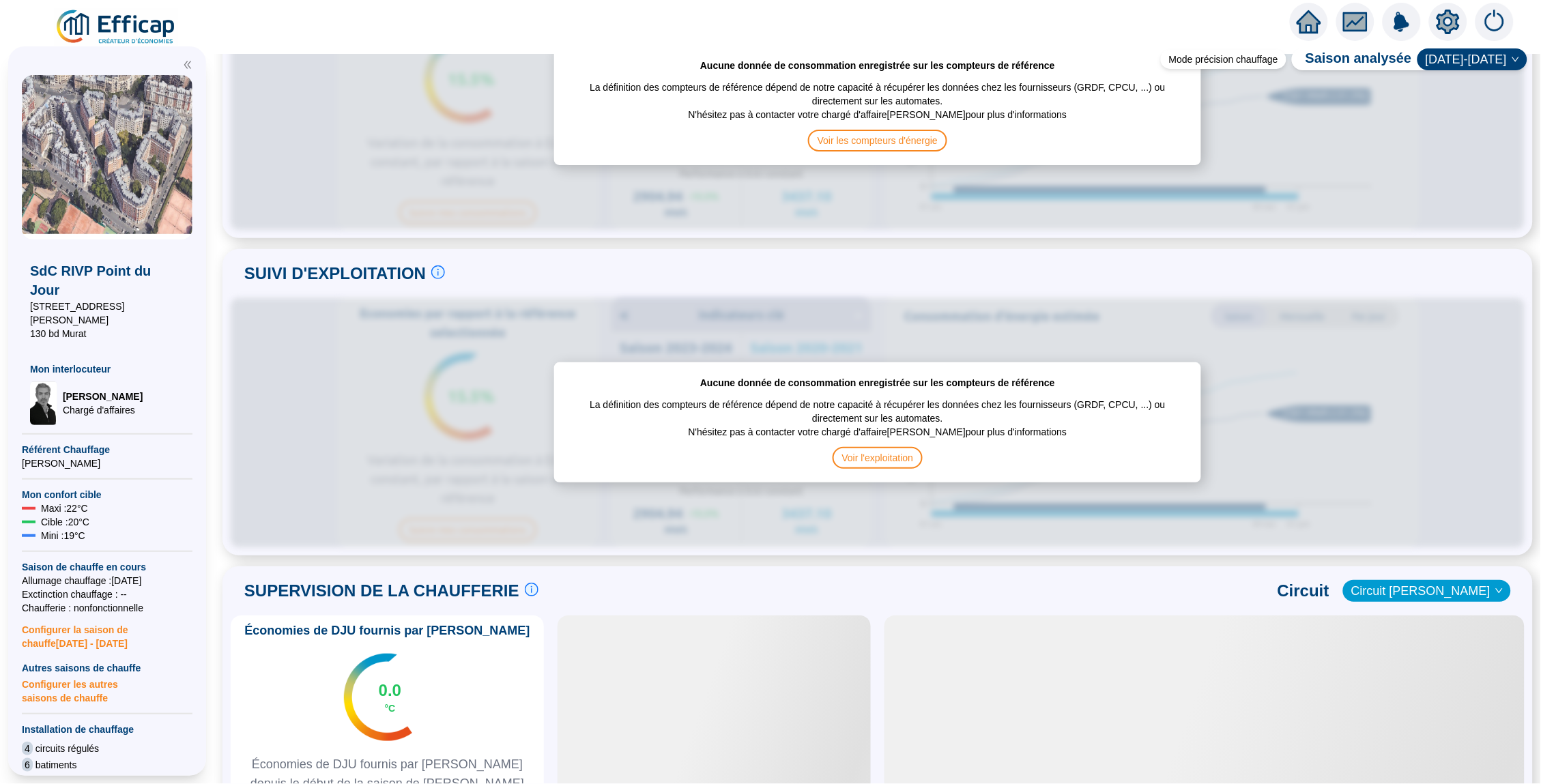
scroll to position [473, 0]
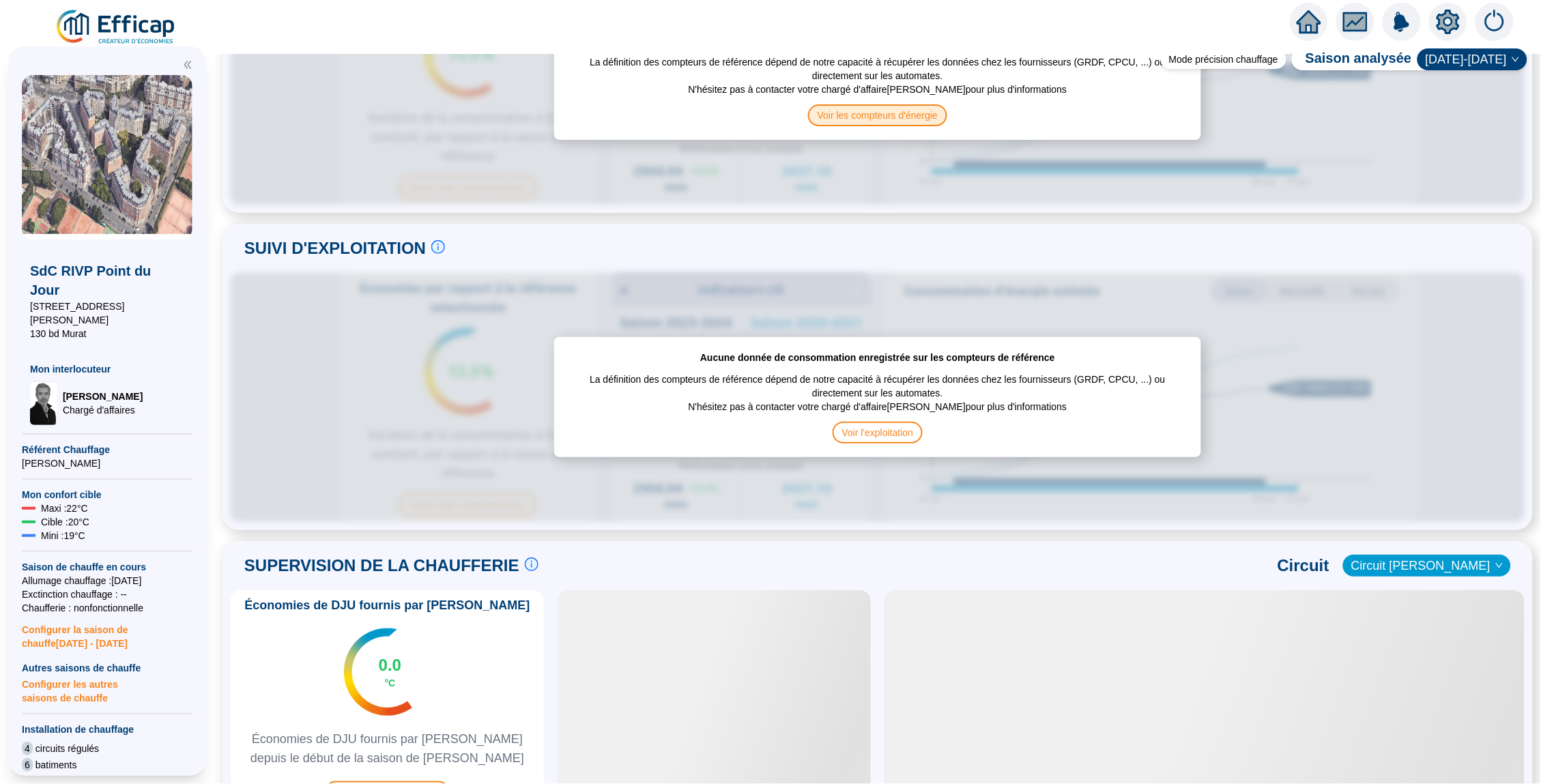
drag, startPoint x: 1344, startPoint y: 185, endPoint x: 916, endPoint y: 117, distance: 433.4
click at [916, 117] on span "Voir les compteurs d'énergie" at bounding box center [878, 115] width 139 height 21
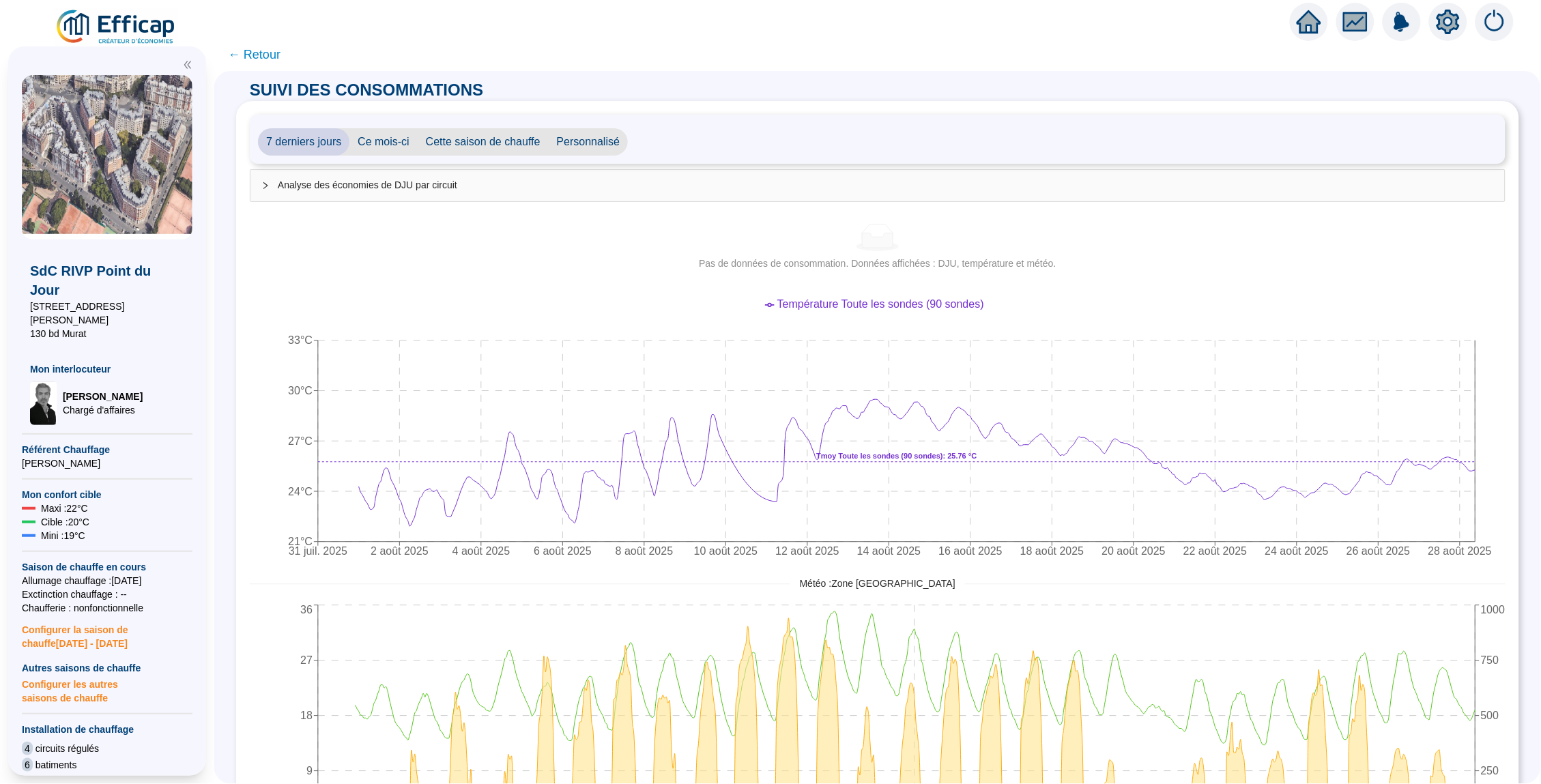
click at [522, 175] on div "Analyse des économies de DJU par circuit" at bounding box center [877, 185] width 1254 height 31
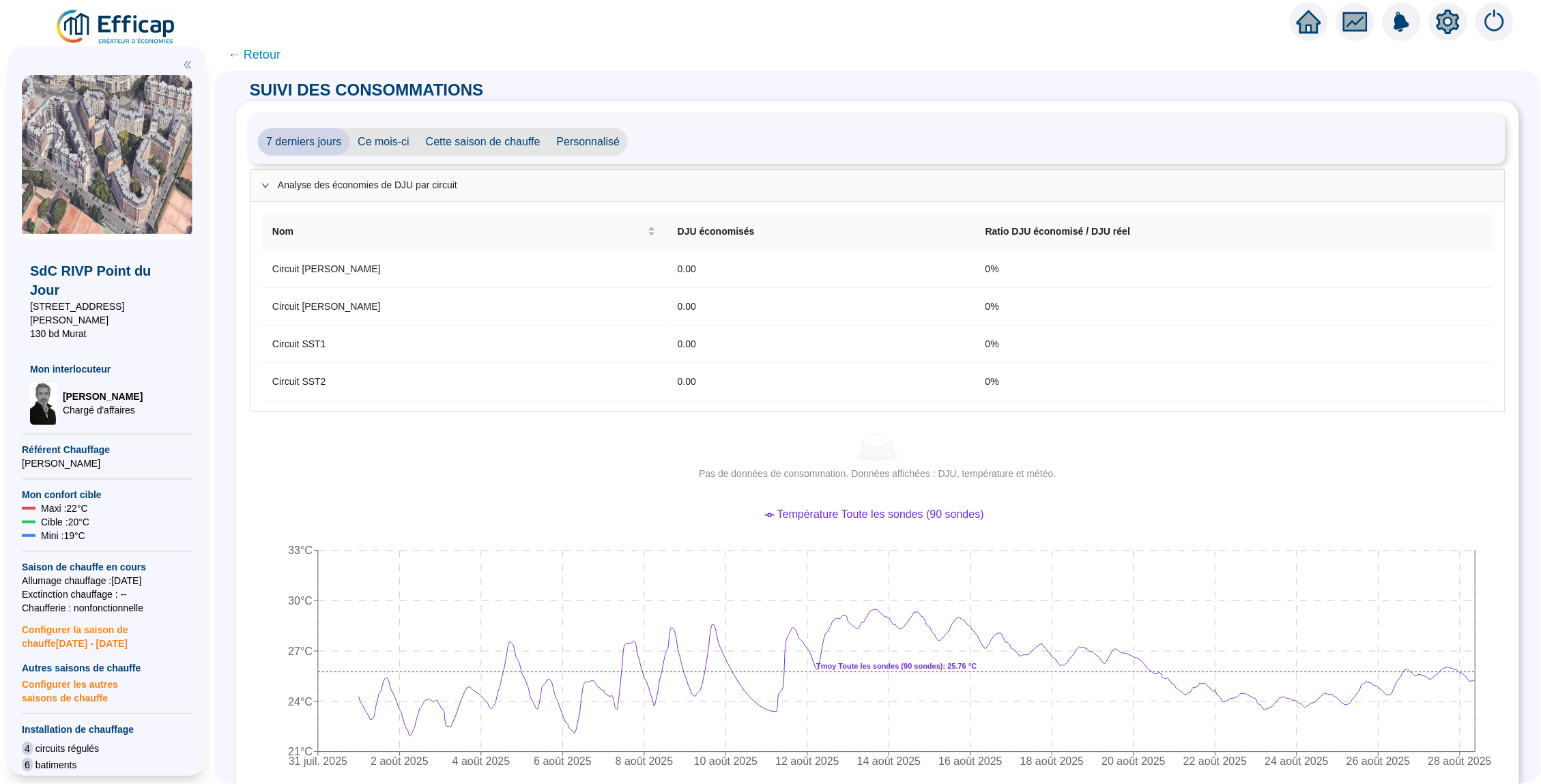
click at [256, 59] on span "← Retour" at bounding box center [254, 54] width 53 height 19
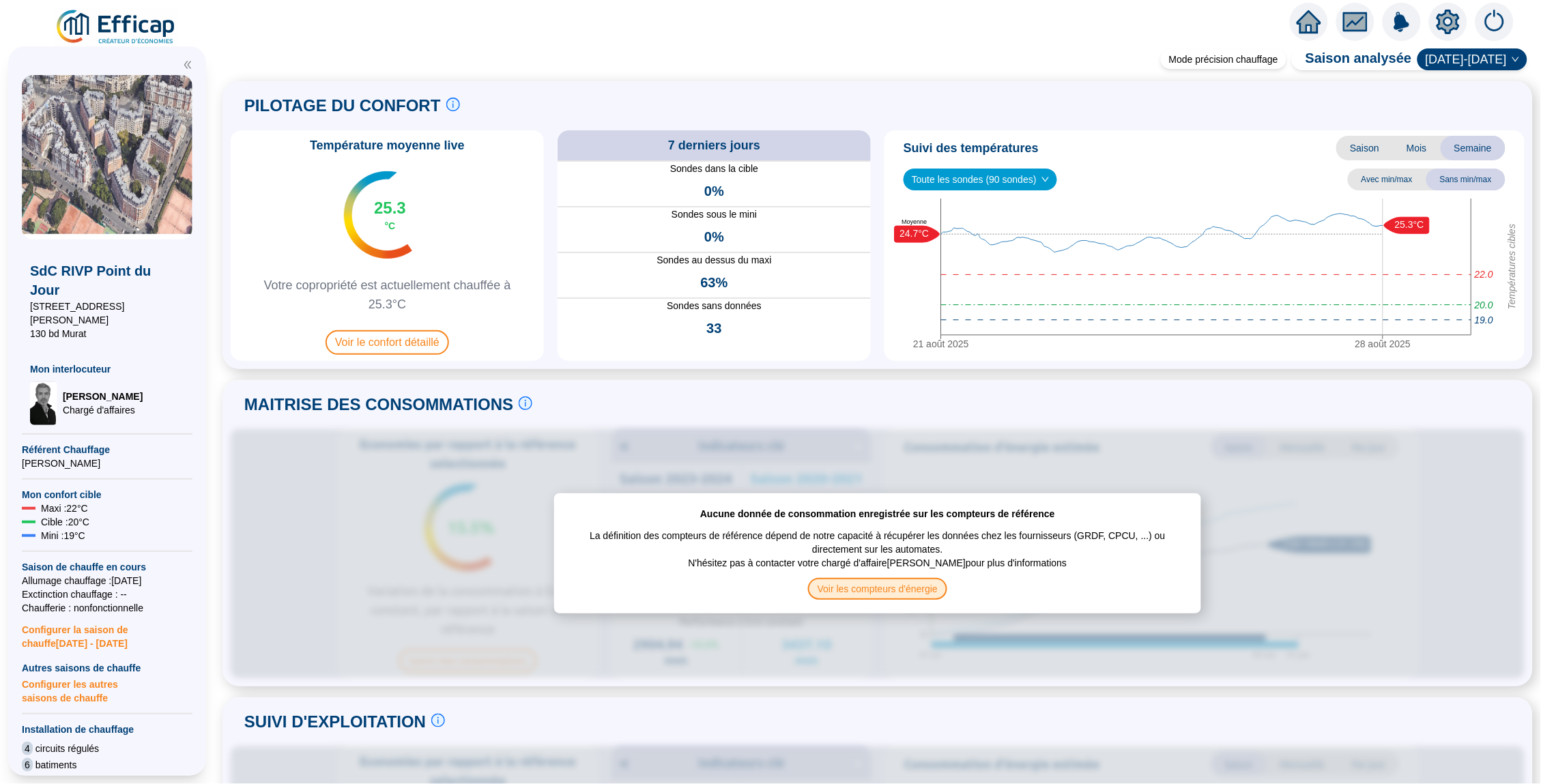
click at [872, 591] on span "Voir les compteurs d'énergie" at bounding box center [878, 588] width 139 height 21
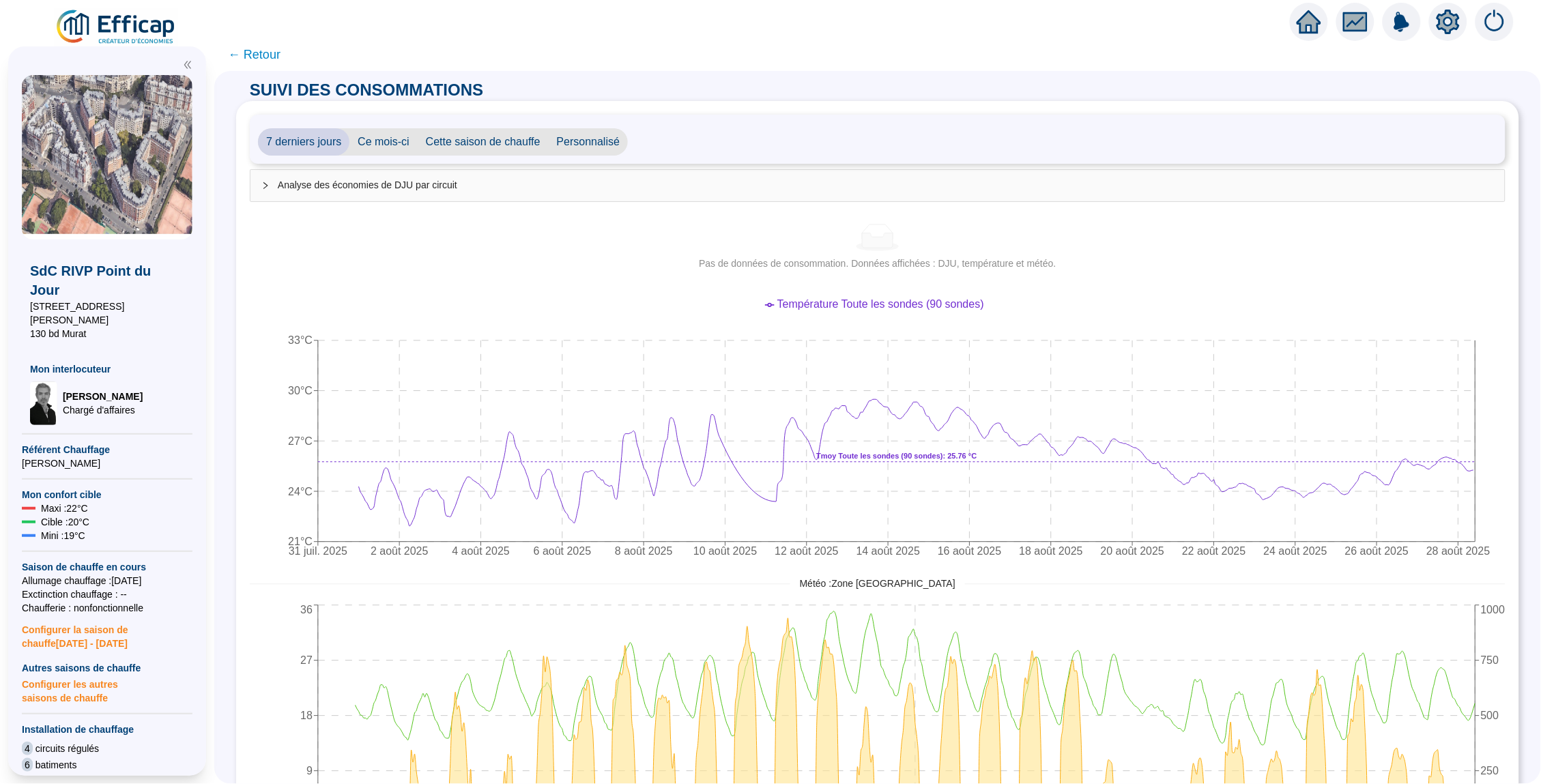
click at [257, 51] on span "← Retour" at bounding box center [254, 54] width 53 height 19
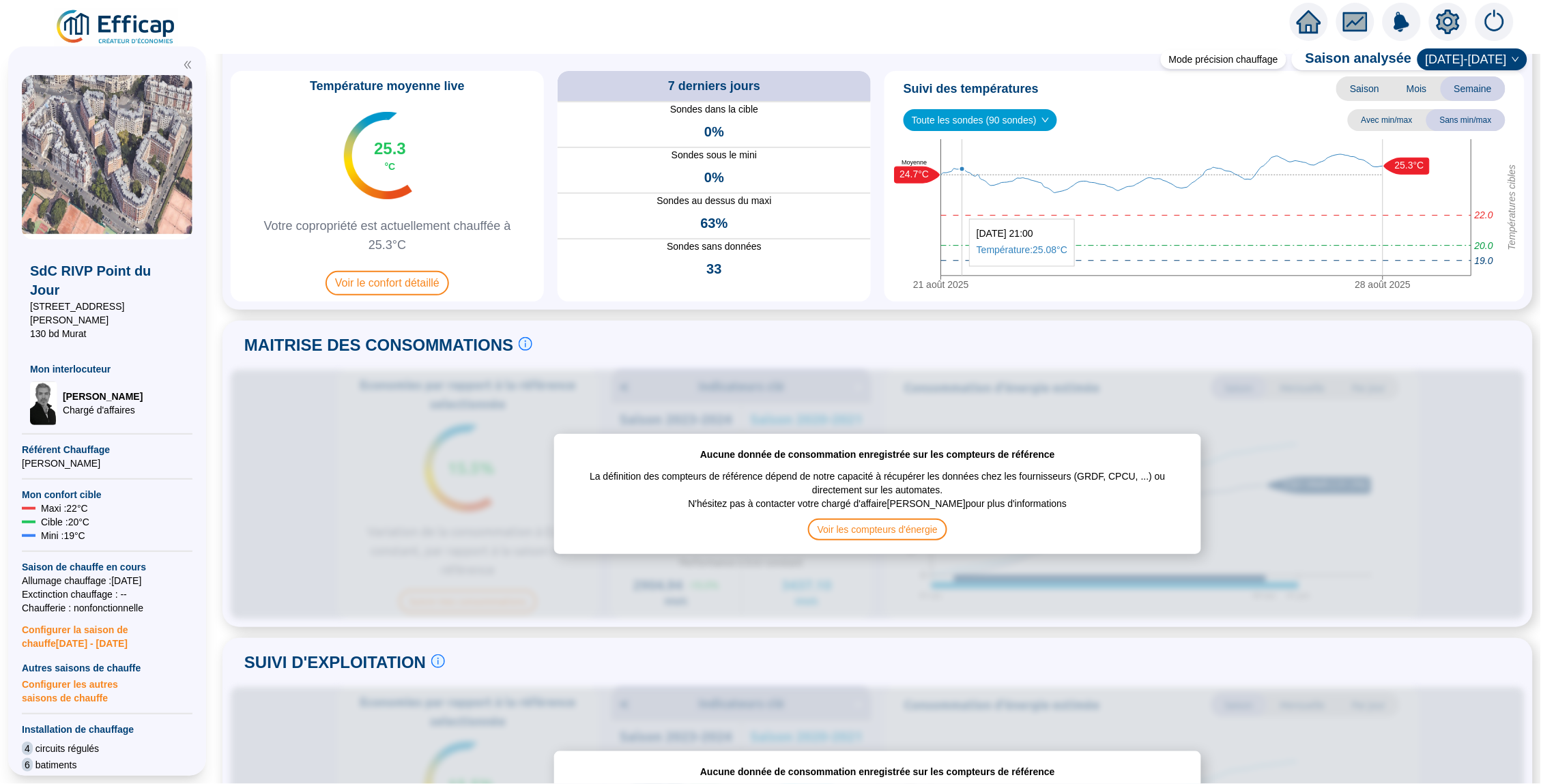
scroll to position [83, 0]
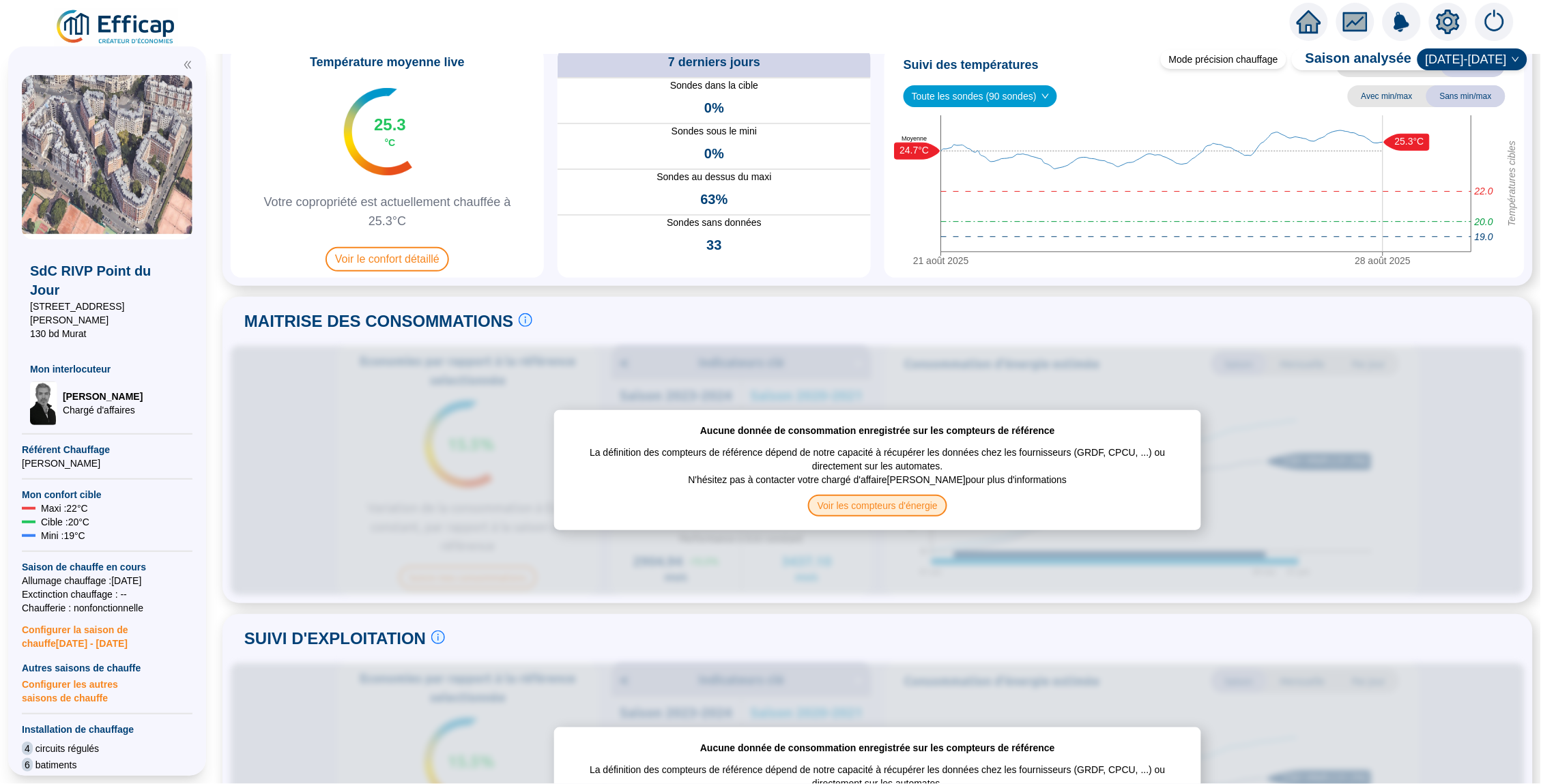
click at [868, 499] on span "Voir les compteurs d'énergie" at bounding box center [878, 505] width 139 height 21
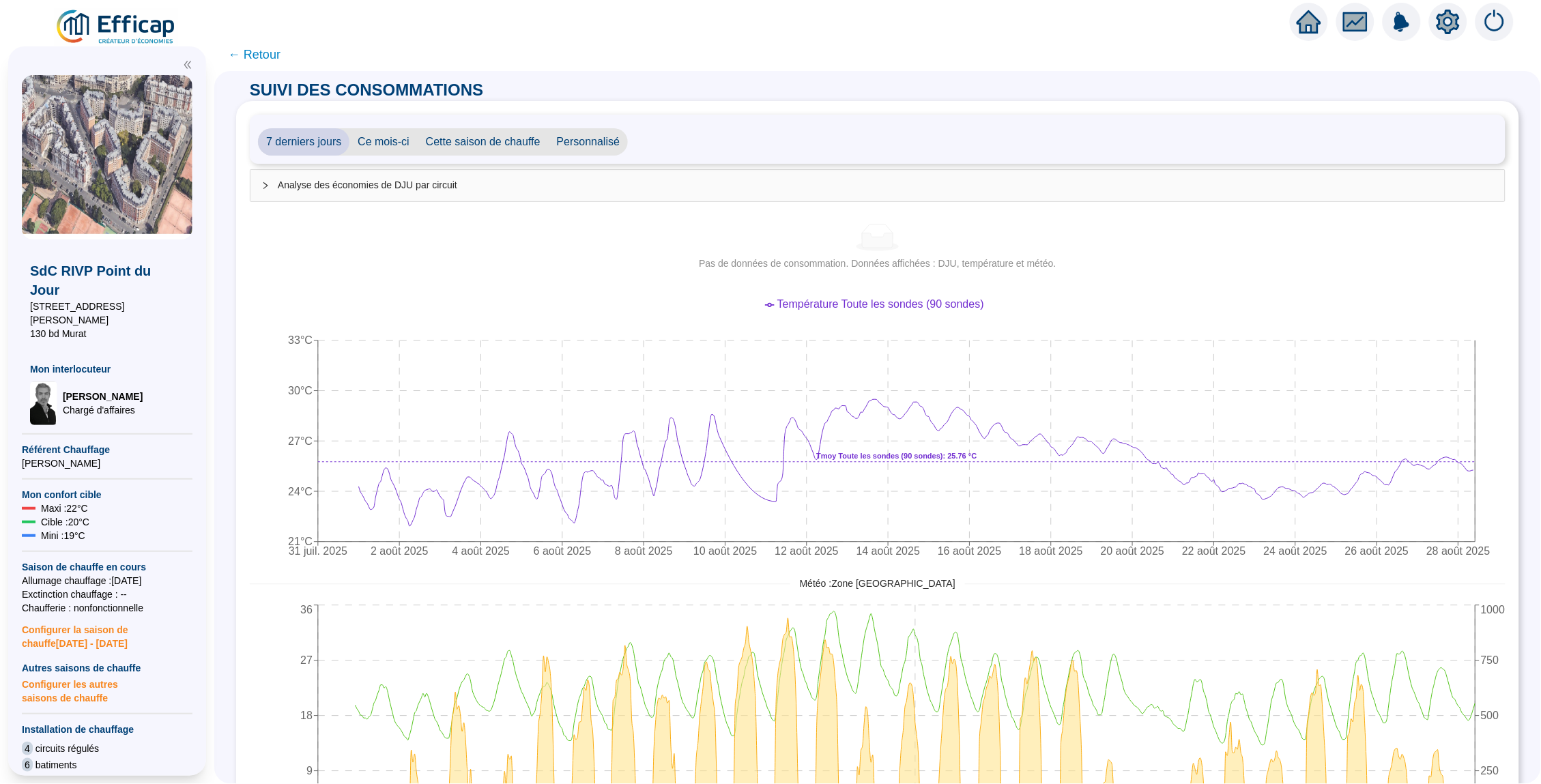
click at [316, 192] on div "Analyse des économies de DJU par circuit" at bounding box center [877, 185] width 1254 height 31
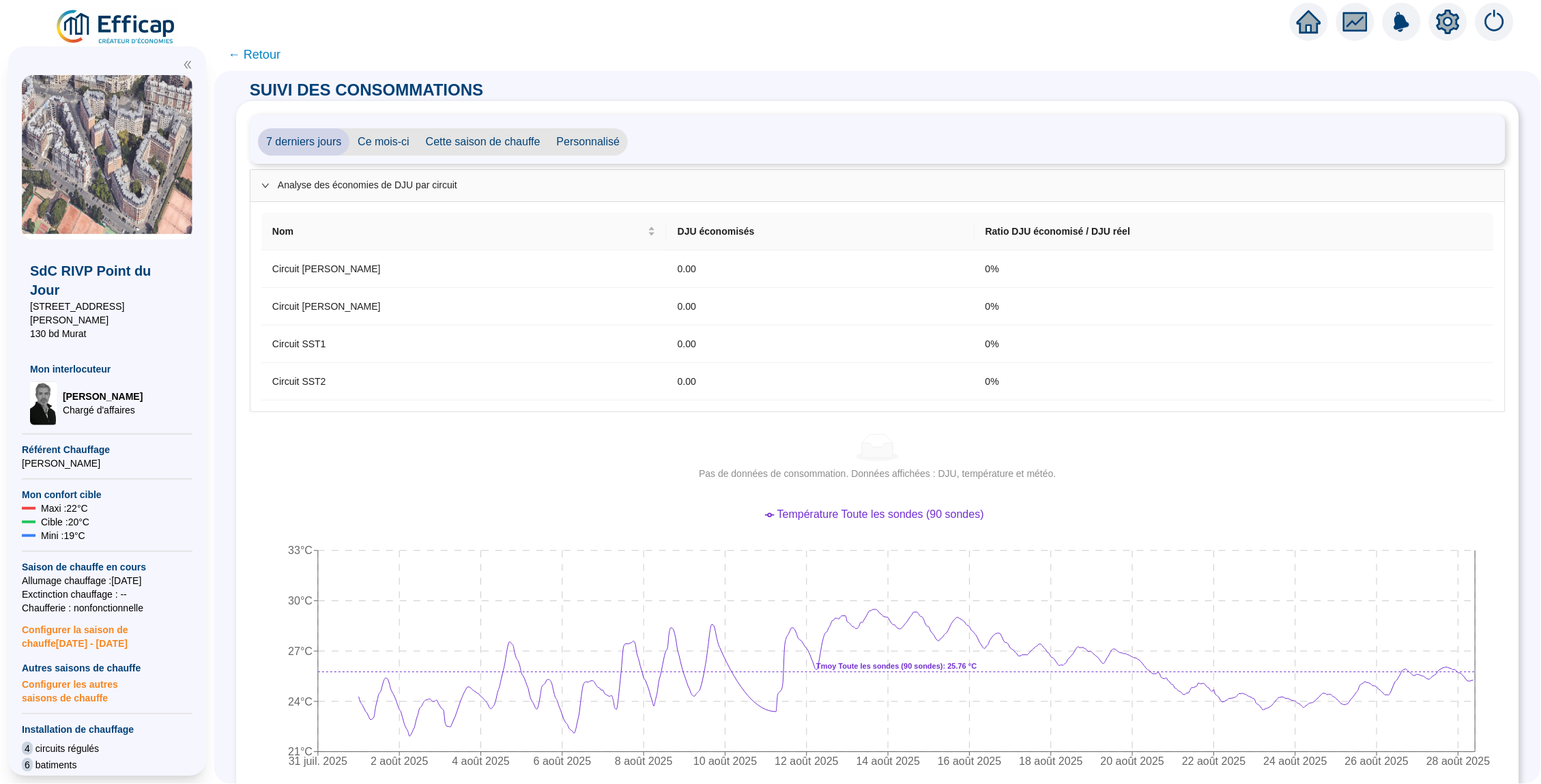
click at [256, 56] on span "← Retour" at bounding box center [254, 54] width 53 height 19
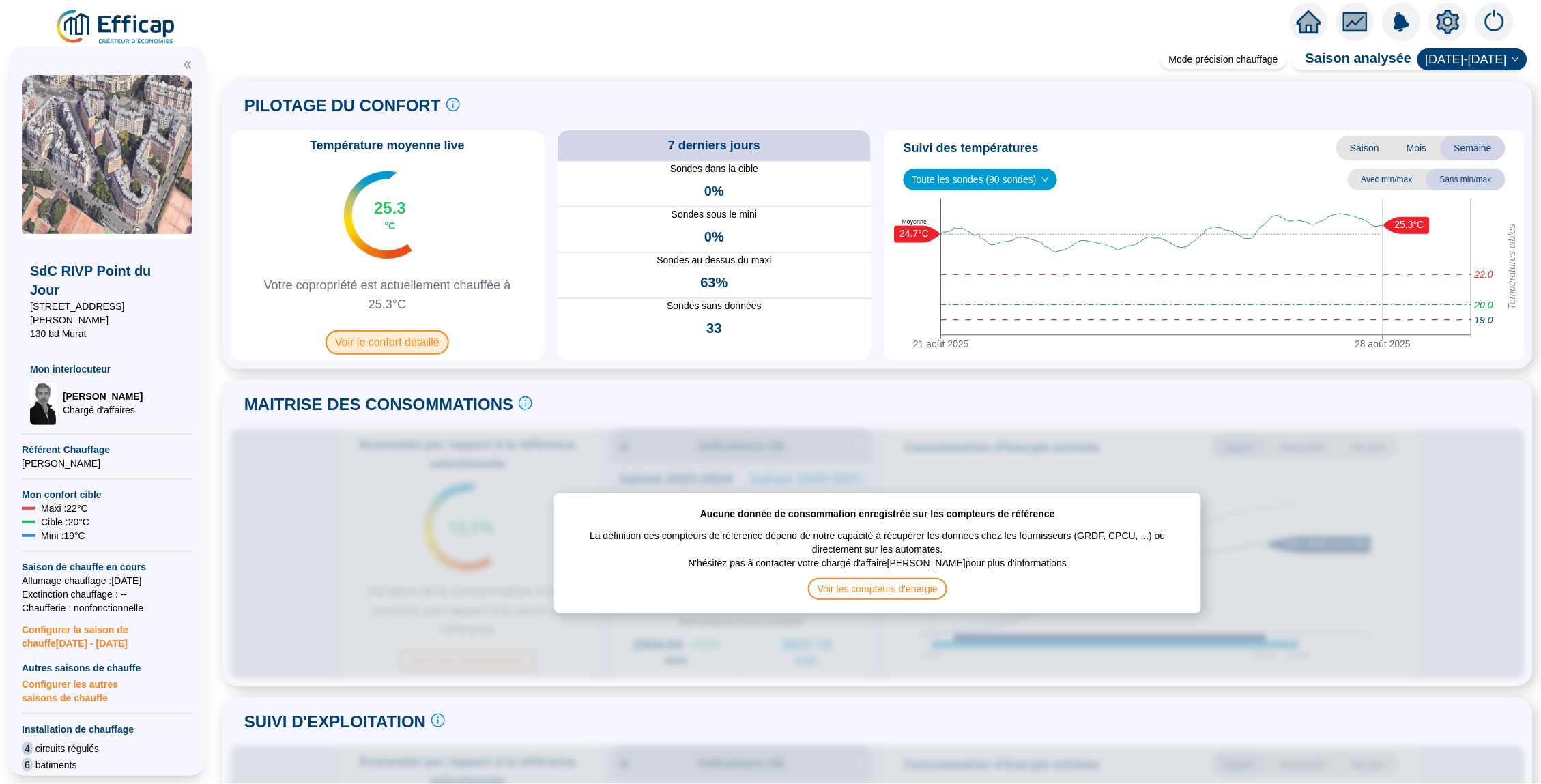
click at [403, 342] on span "Voir le confort détaillé" at bounding box center [387, 343] width 123 height 25
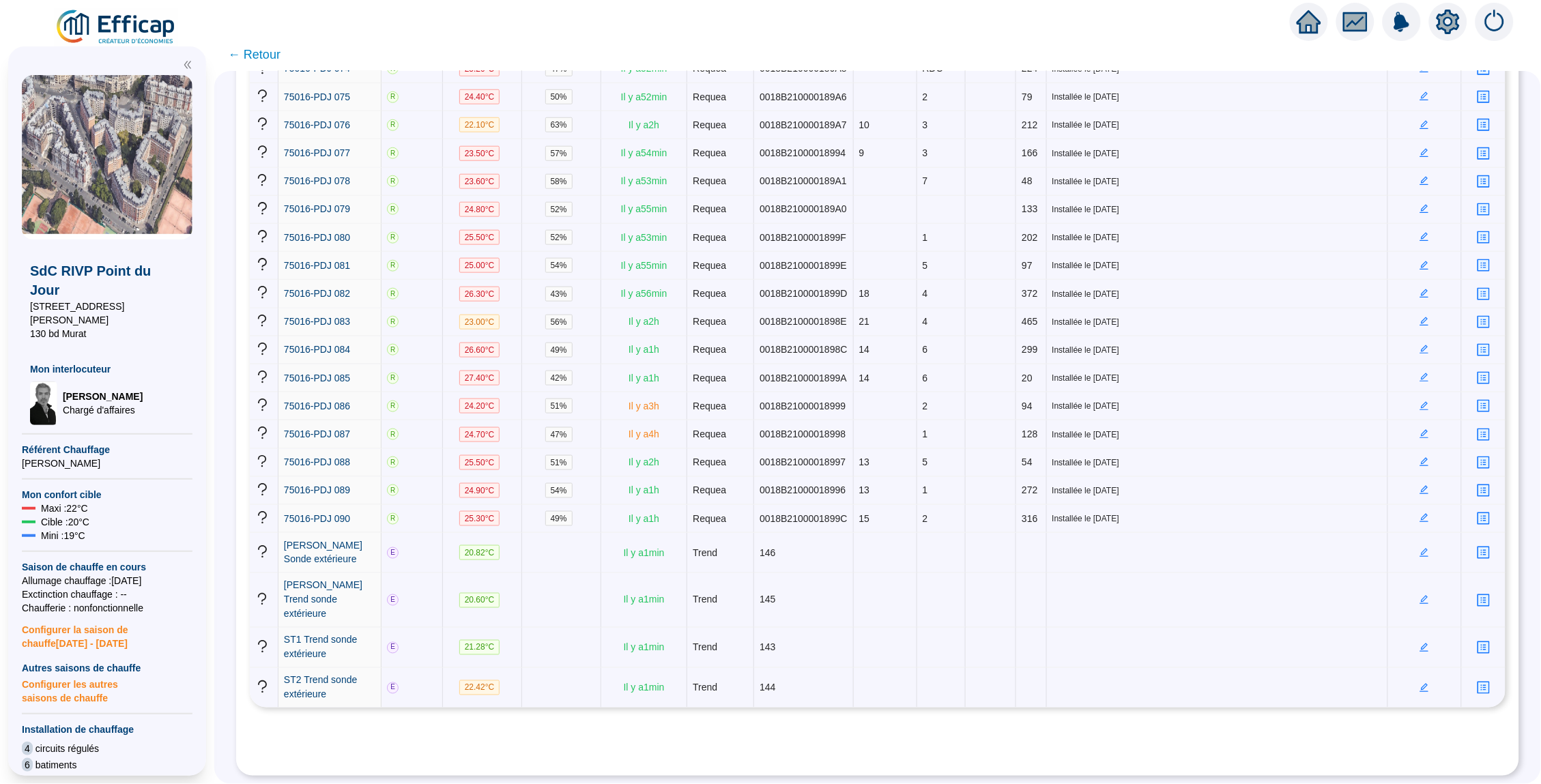
scroll to position [3098, 0]
click at [307, 401] on span "75016-PDJ 086" at bounding box center [317, 406] width 66 height 11
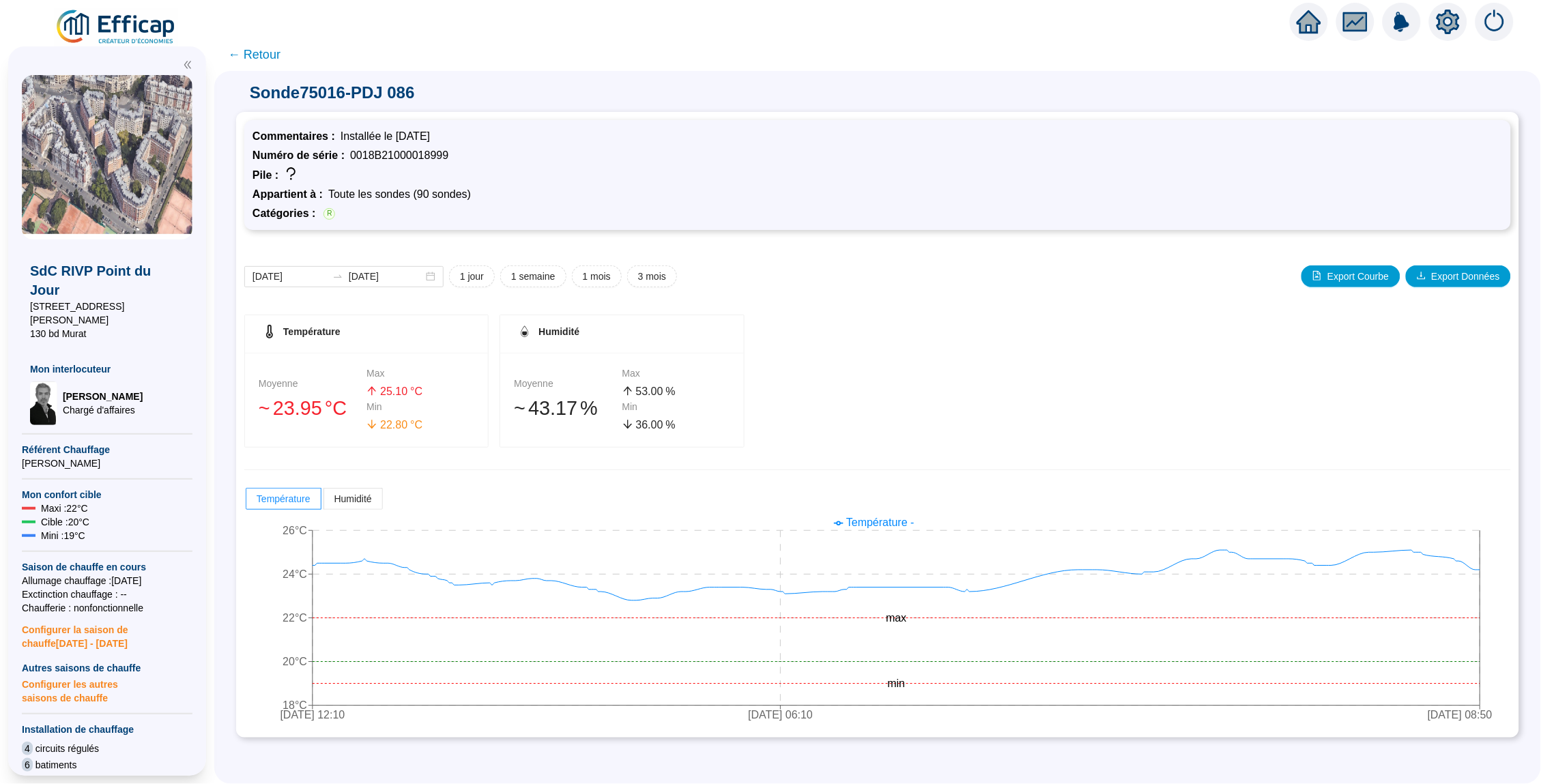
click at [258, 49] on span "← Retour" at bounding box center [254, 54] width 53 height 19
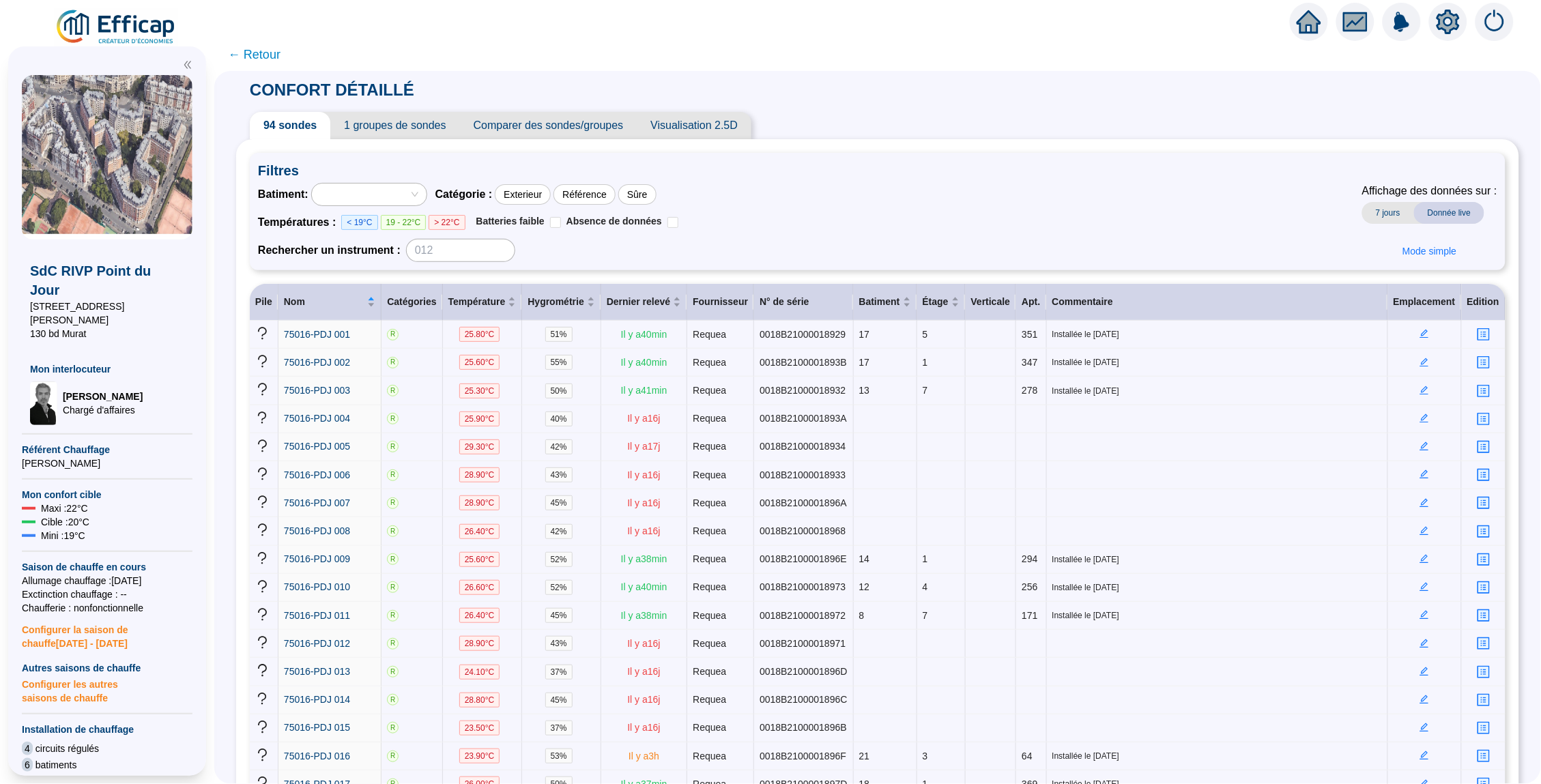
click at [254, 56] on span "← Retour" at bounding box center [254, 54] width 53 height 19
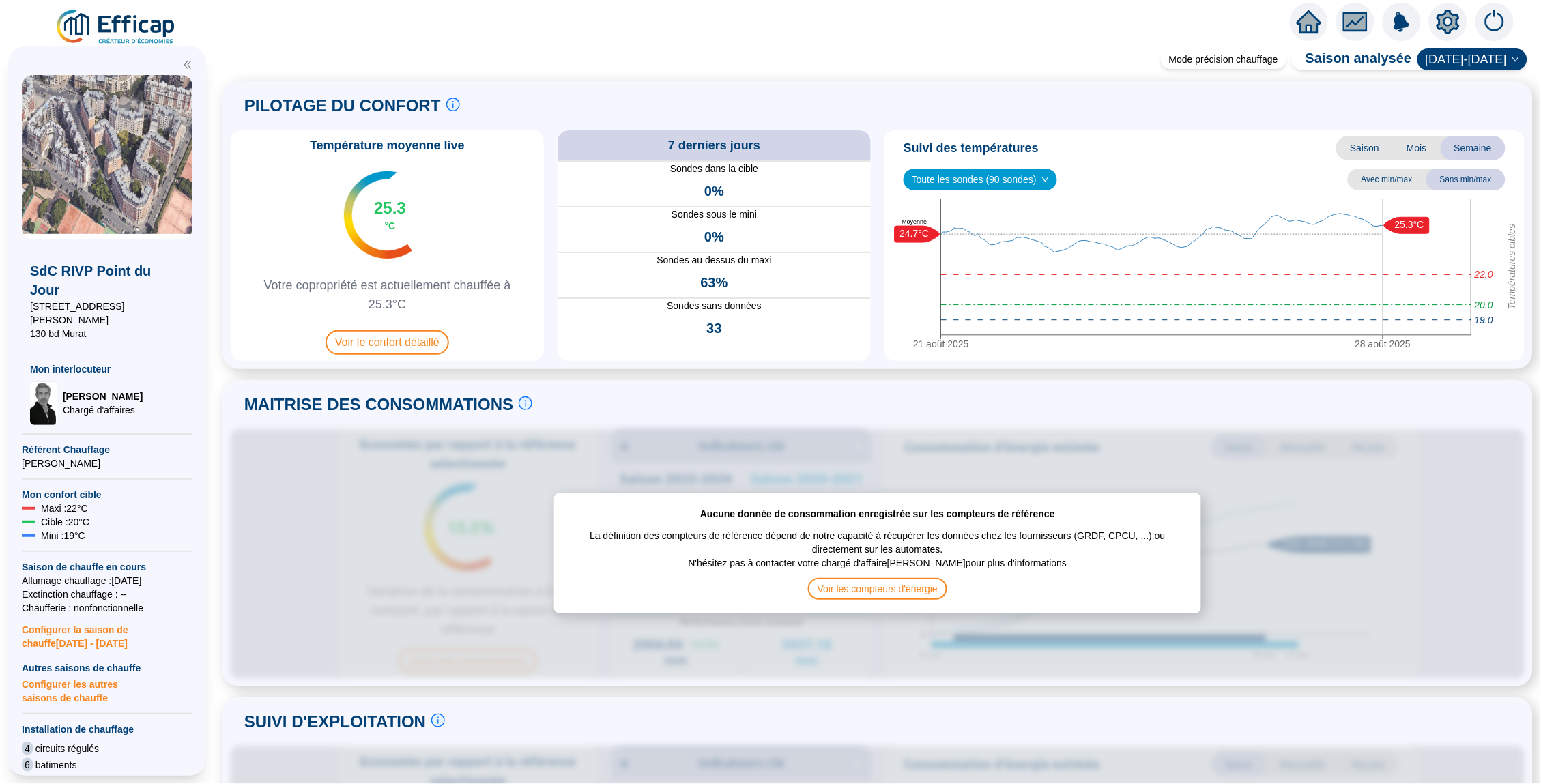
click at [1313, 23] on icon "home" at bounding box center [1310, 21] width 25 height 19
